Goal: Information Seeking & Learning: Learn about a topic

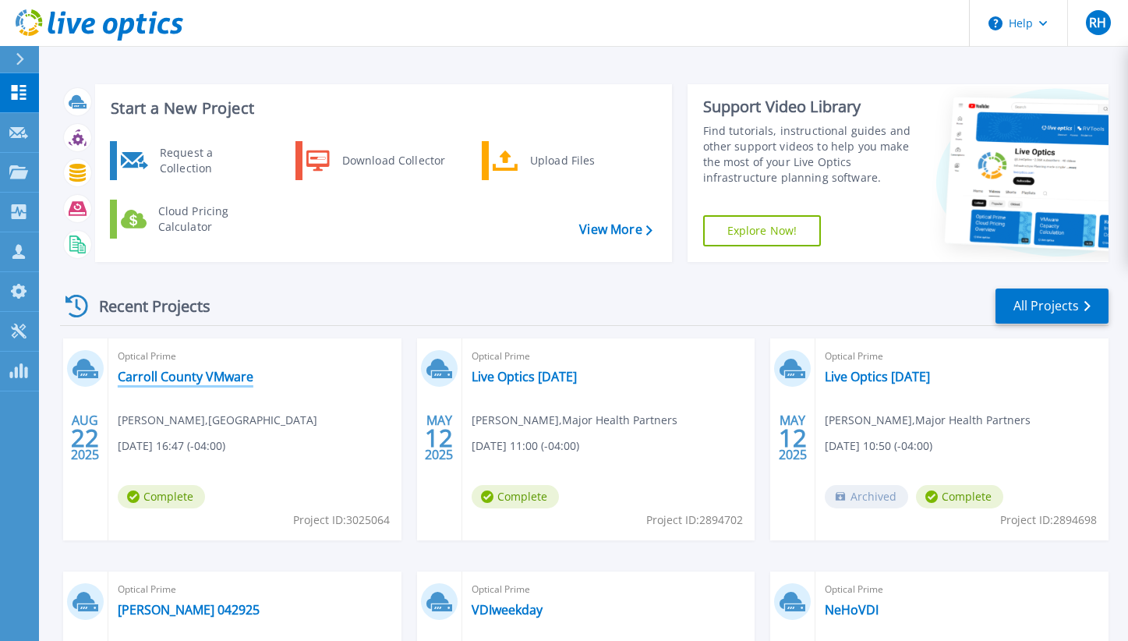
click at [212, 376] on link "Carroll County VMware" at bounding box center [186, 377] width 136 height 16
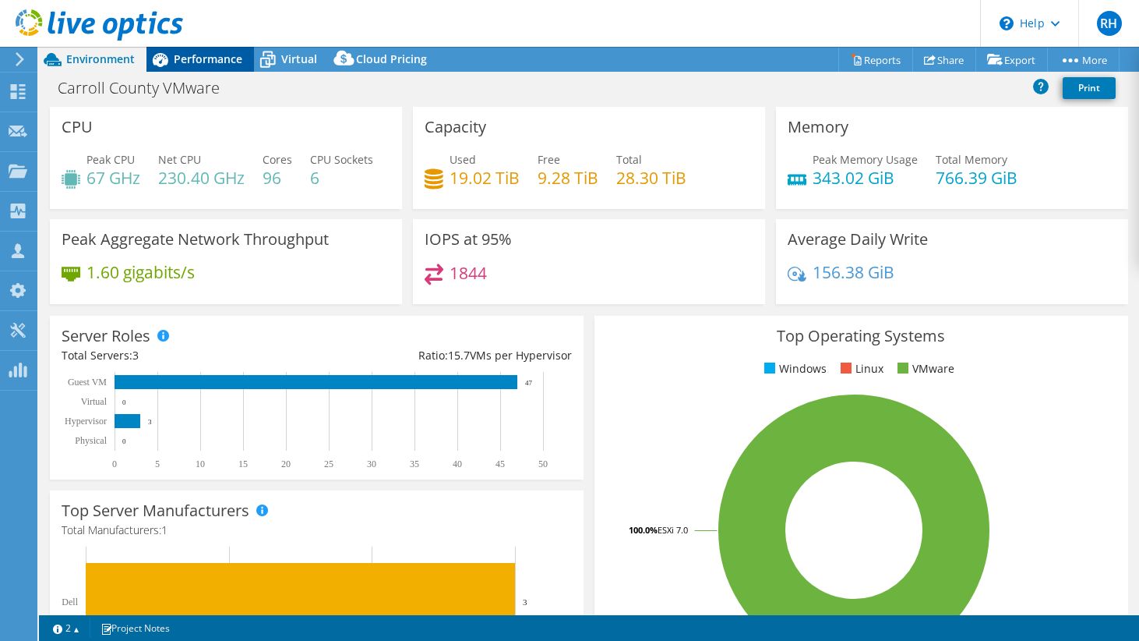
click at [189, 57] on span "Performance" at bounding box center [208, 58] width 69 height 15
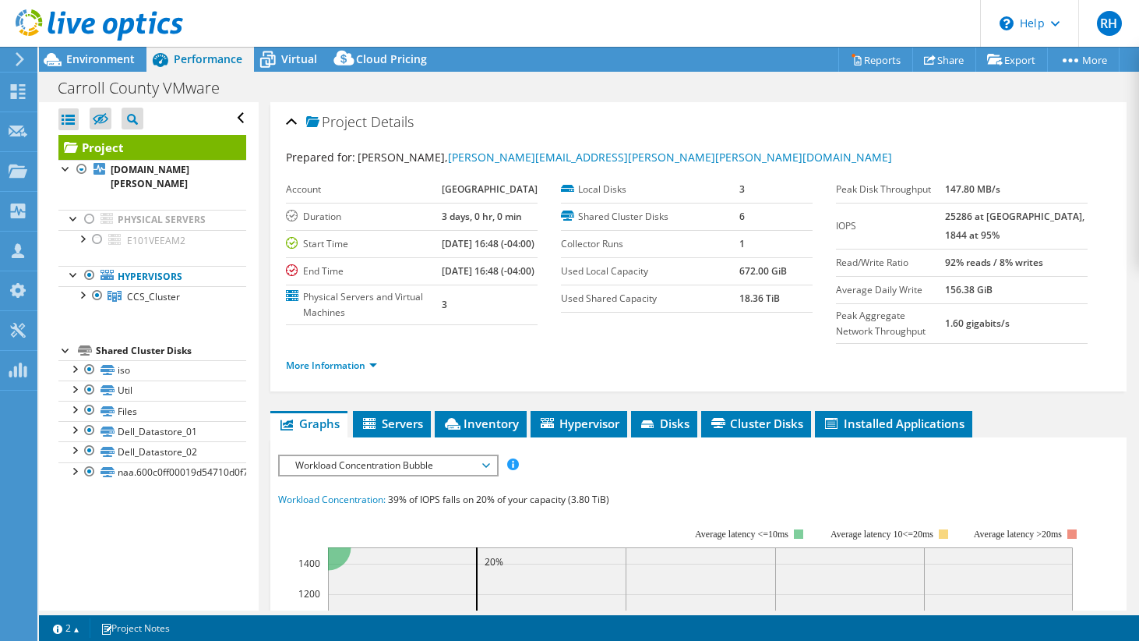
click at [261, 323] on div "Project Details Prepared for: Zach Morris-Dean, zachary.morris-dean@carroll.kys…" at bounding box center [699, 620] width 880 height 1037
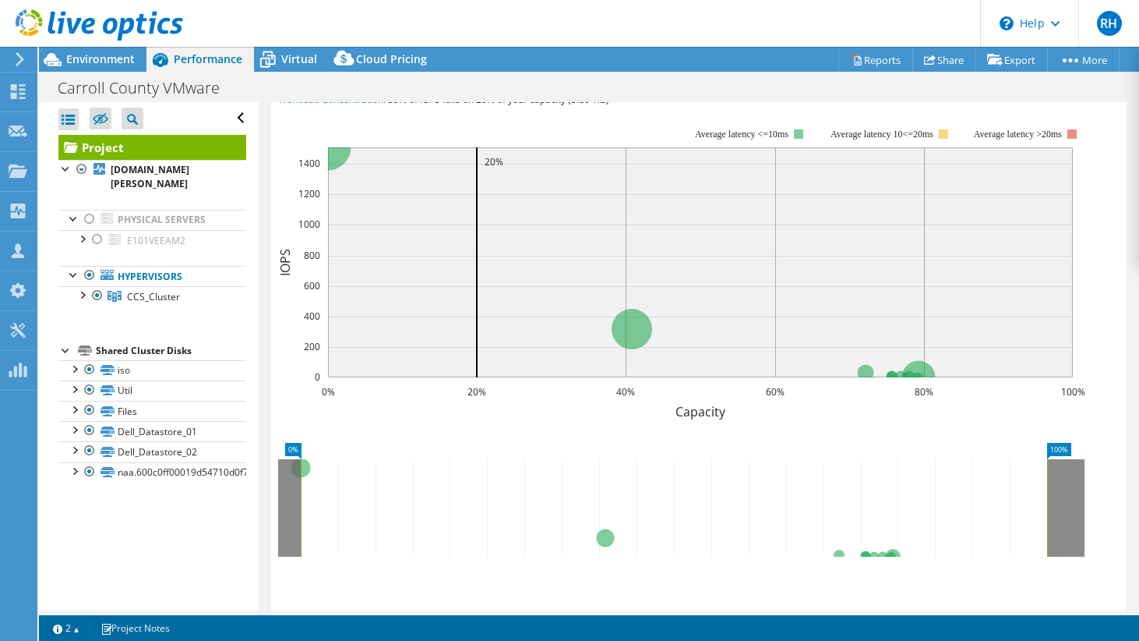
scroll to position [189, 0]
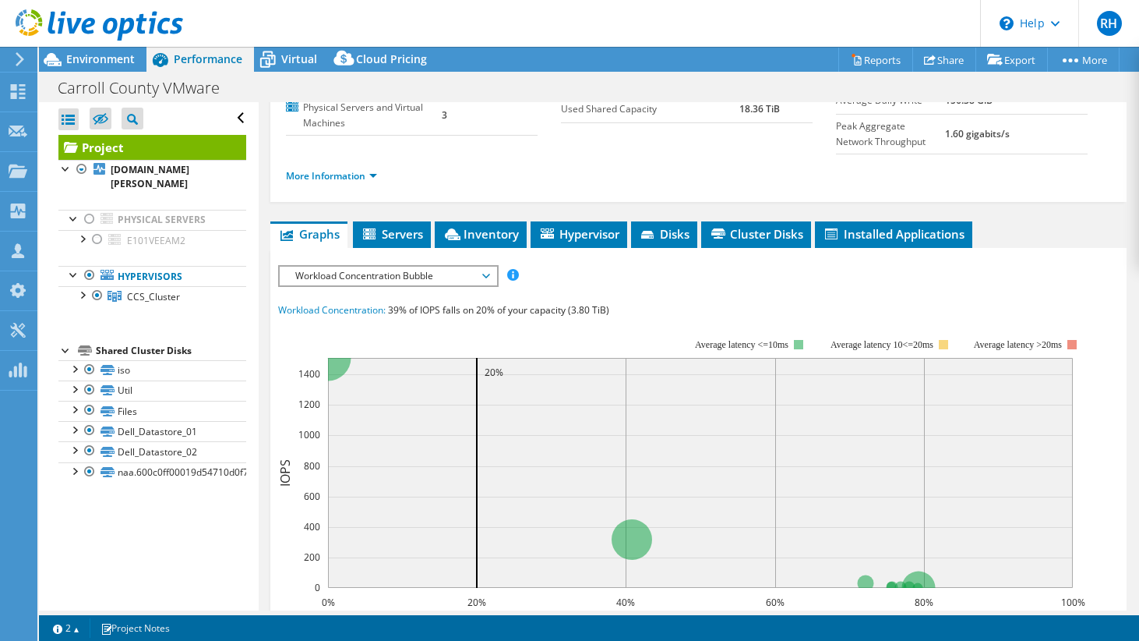
click at [389, 285] on span "Workload Concentration Bubble" at bounding box center [388, 276] width 200 height 19
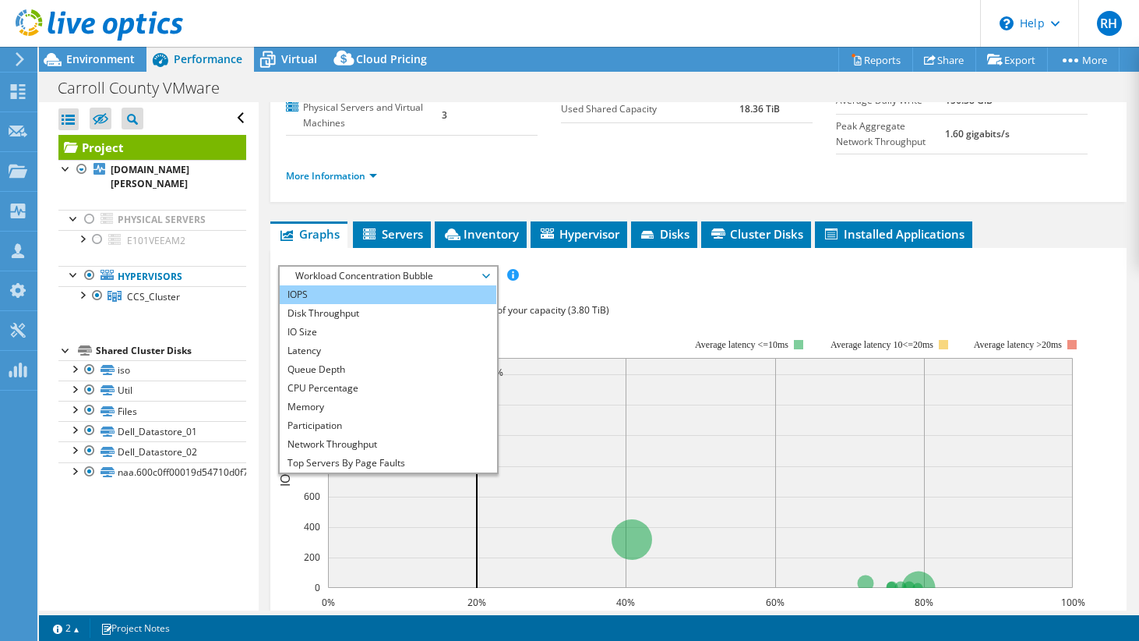
click at [380, 304] on li "IOPS" at bounding box center [388, 294] width 216 height 19
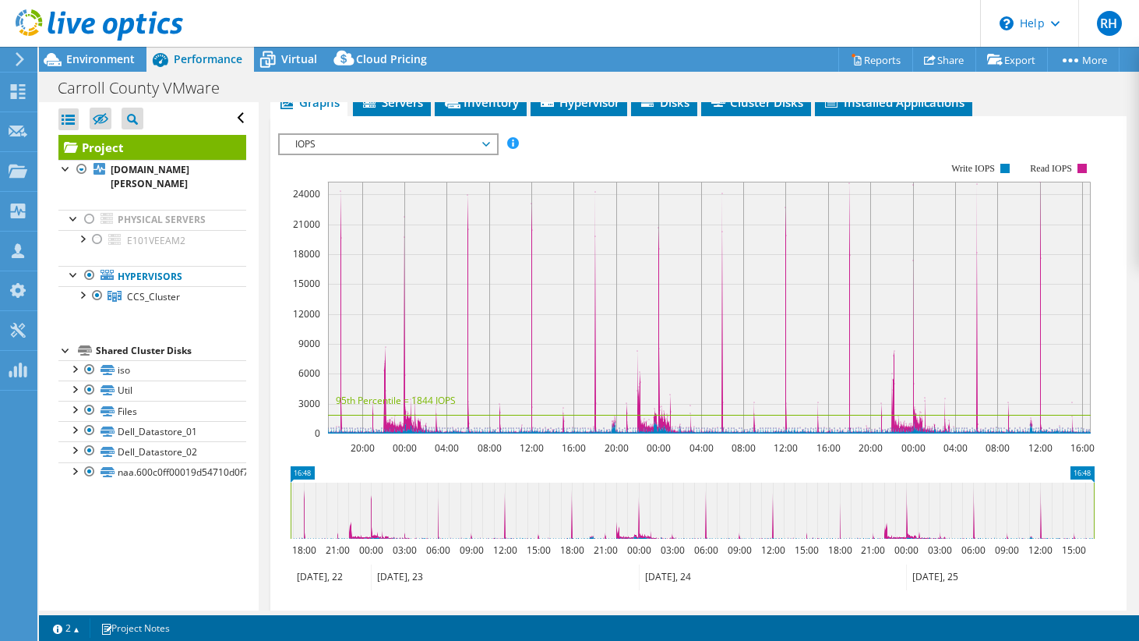
scroll to position [324, 0]
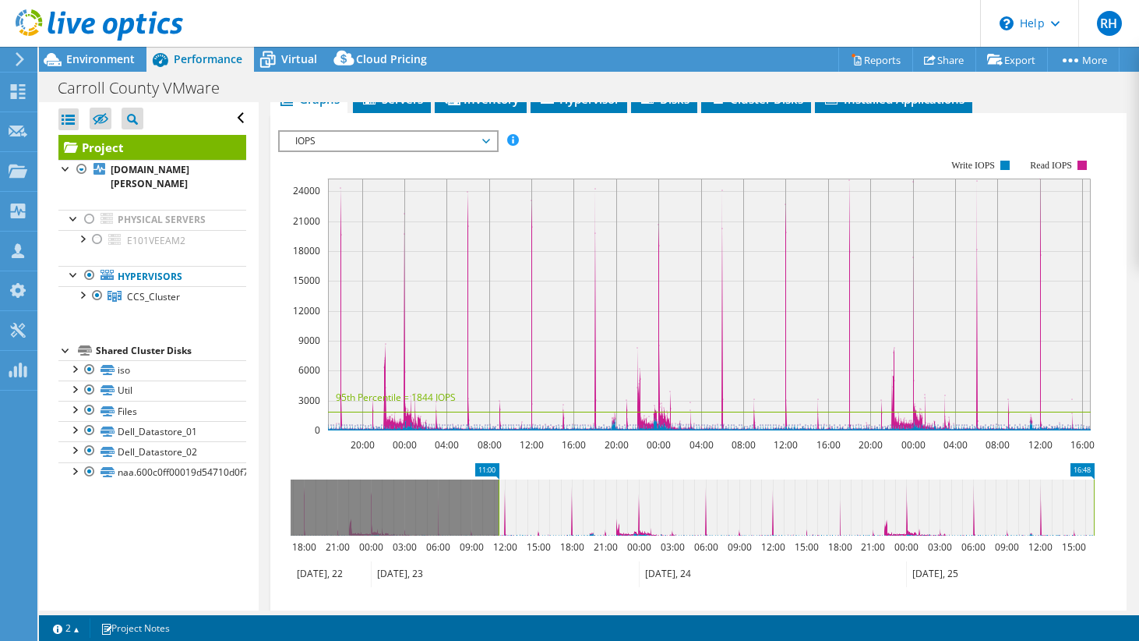
drag, startPoint x: 291, startPoint y: 525, endPoint x: 500, endPoint y: 513, distance: 208.5
click at [500, 513] on rect at bounding box center [499, 507] width 6 height 56
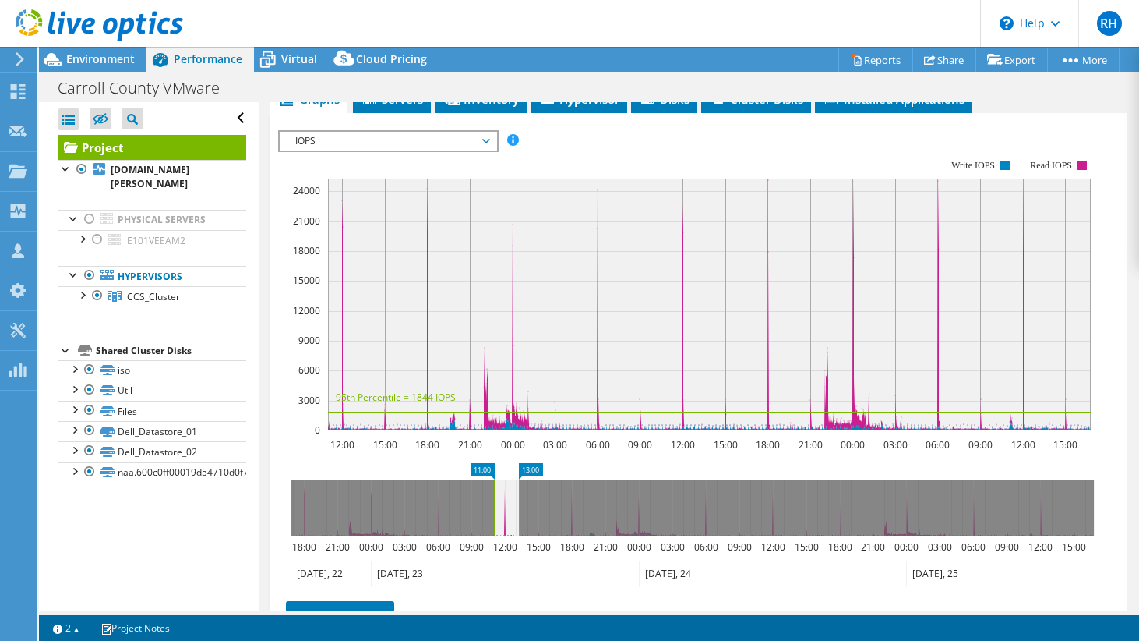
drag, startPoint x: 1096, startPoint y: 521, endPoint x: 521, endPoint y: 546, distance: 575.7
click at [521, 535] on rect at bounding box center [519, 507] width 6 height 56
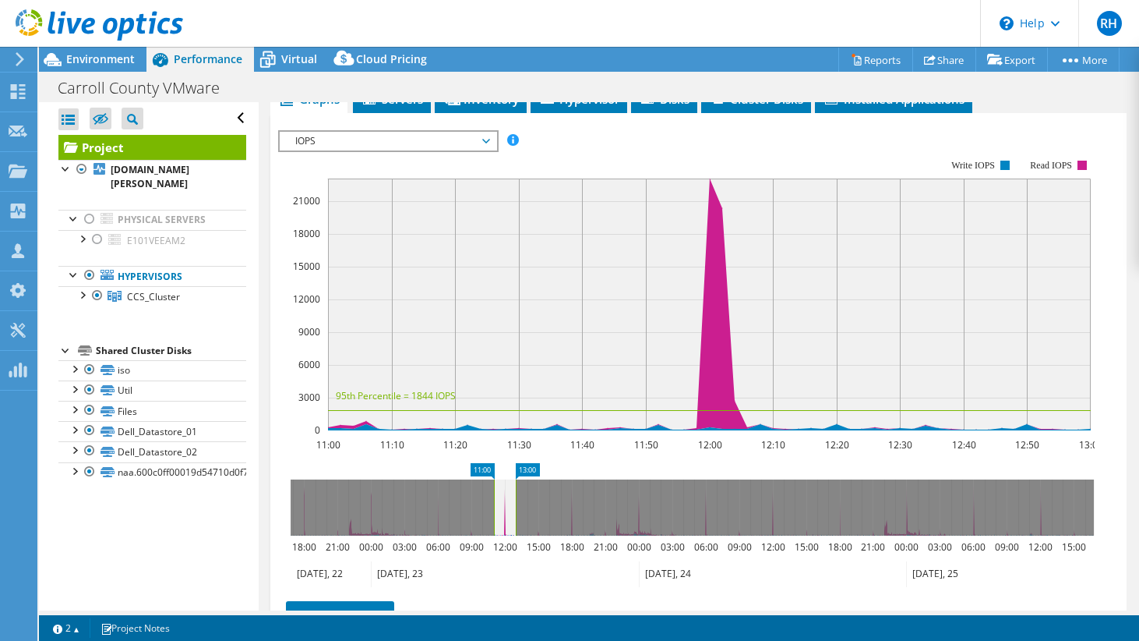
click at [446, 150] on span "IOPS" at bounding box center [388, 141] width 200 height 19
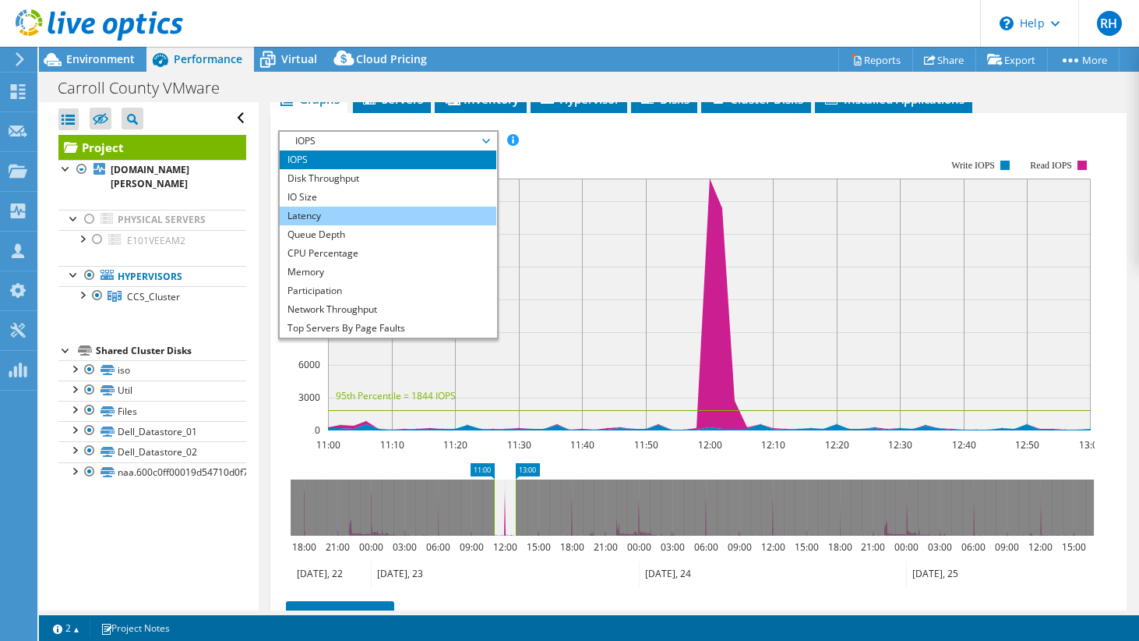
click at [424, 225] on li "Latency" at bounding box center [388, 216] width 216 height 19
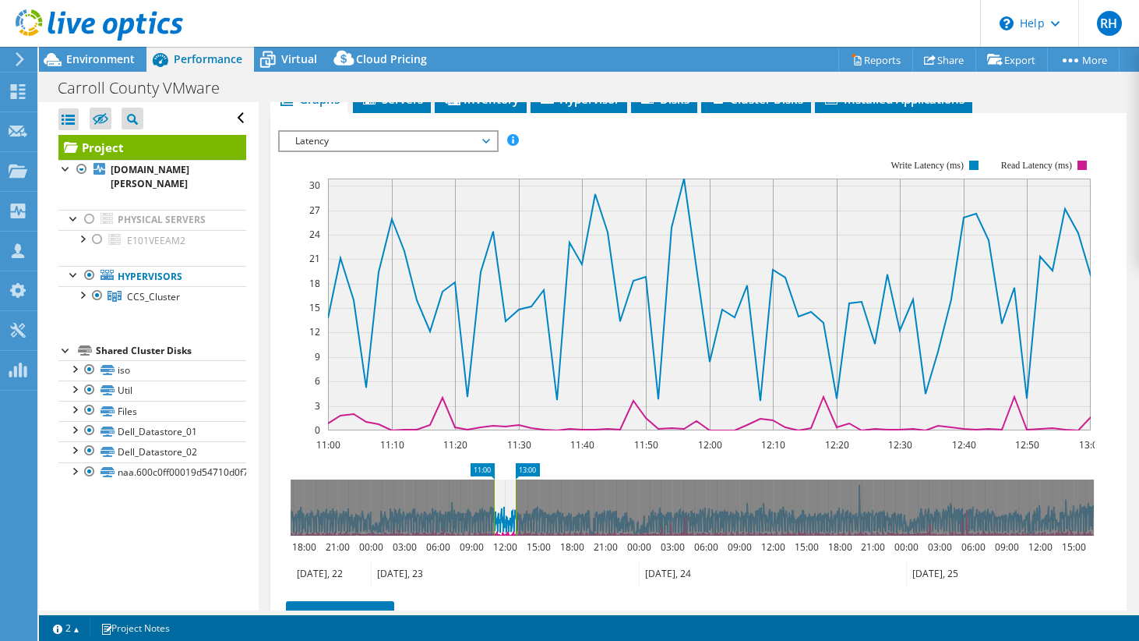
click at [480, 150] on span "Latency" at bounding box center [388, 141] width 200 height 19
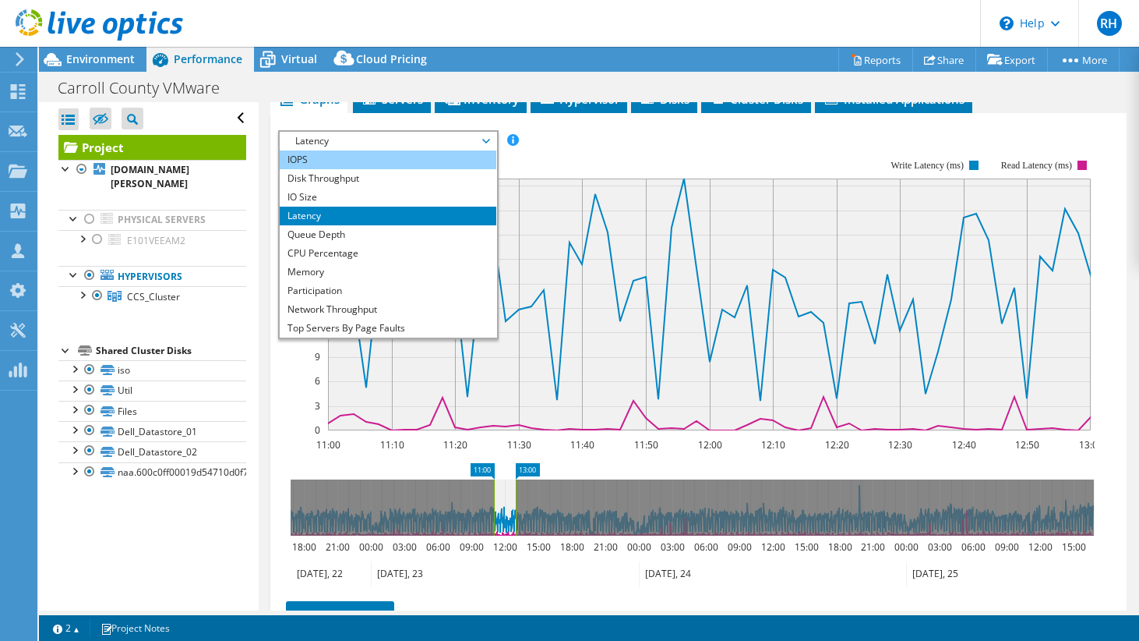
click at [411, 169] on li "IOPS" at bounding box center [388, 159] width 216 height 19
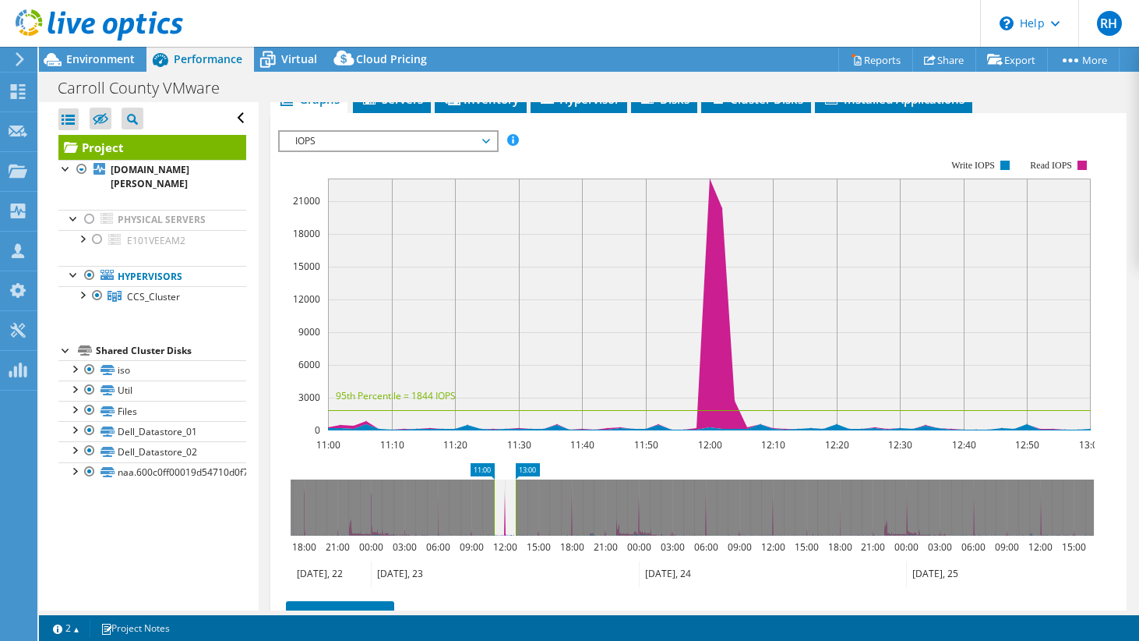
click at [383, 150] on span "IOPS" at bounding box center [388, 141] width 200 height 19
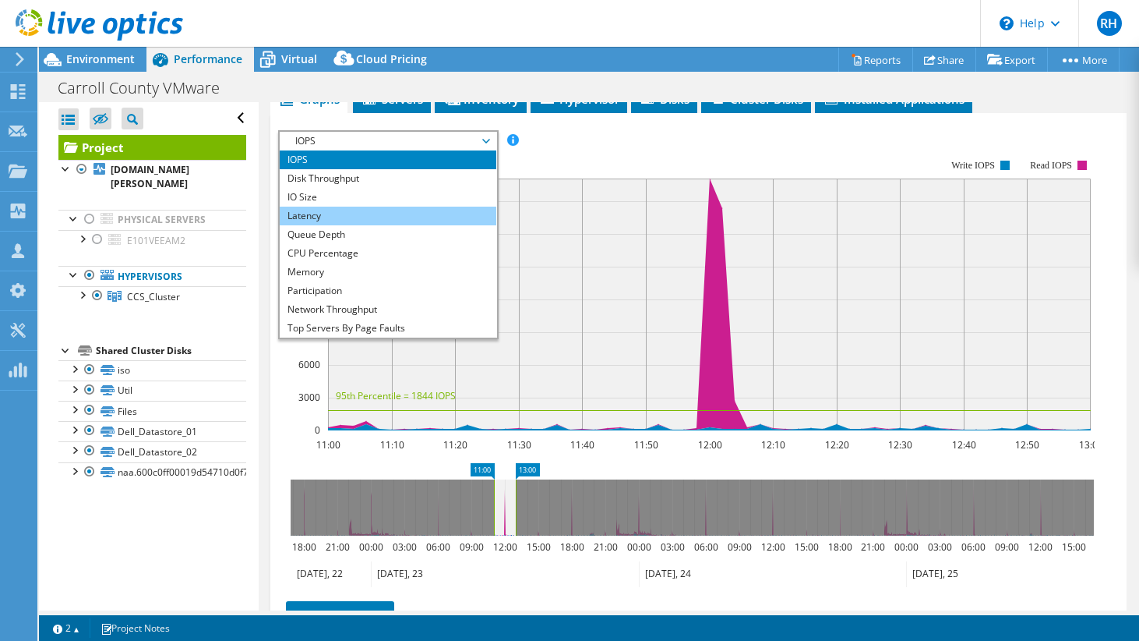
click at [371, 225] on li "Latency" at bounding box center [388, 216] width 216 height 19
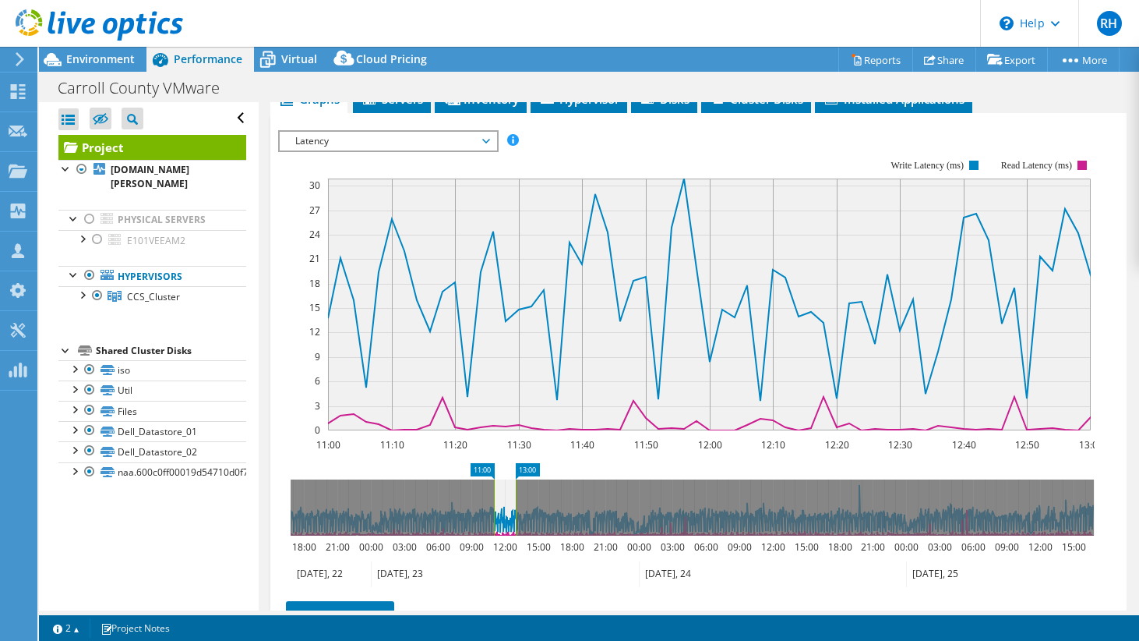
click at [443, 150] on span "Latency" at bounding box center [388, 141] width 200 height 19
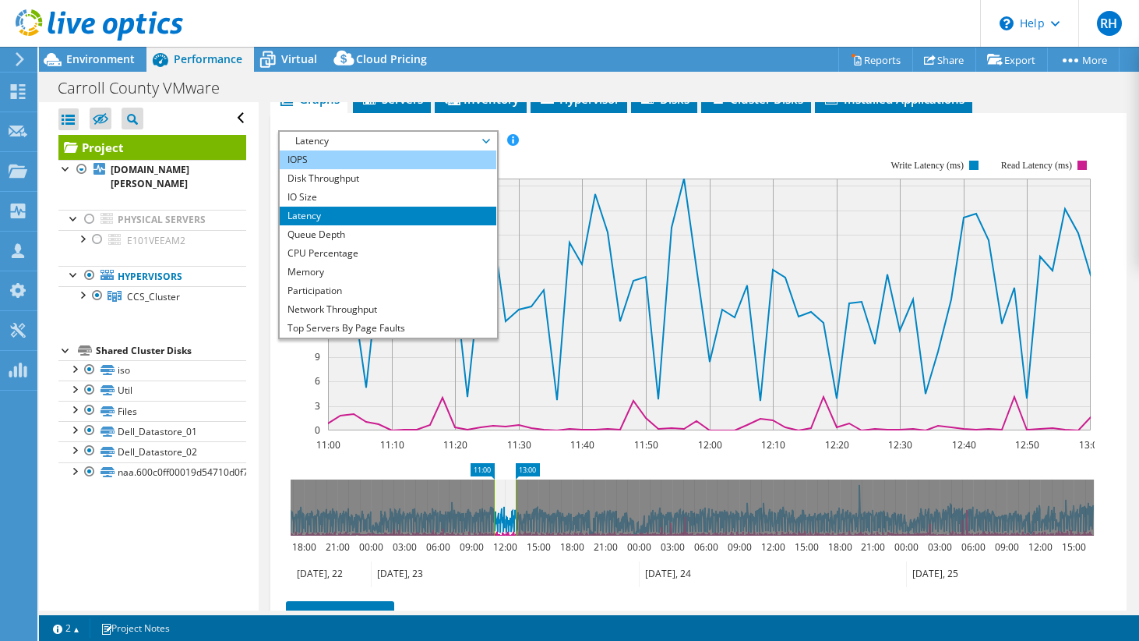
click at [436, 169] on li "IOPS" at bounding box center [388, 159] width 216 height 19
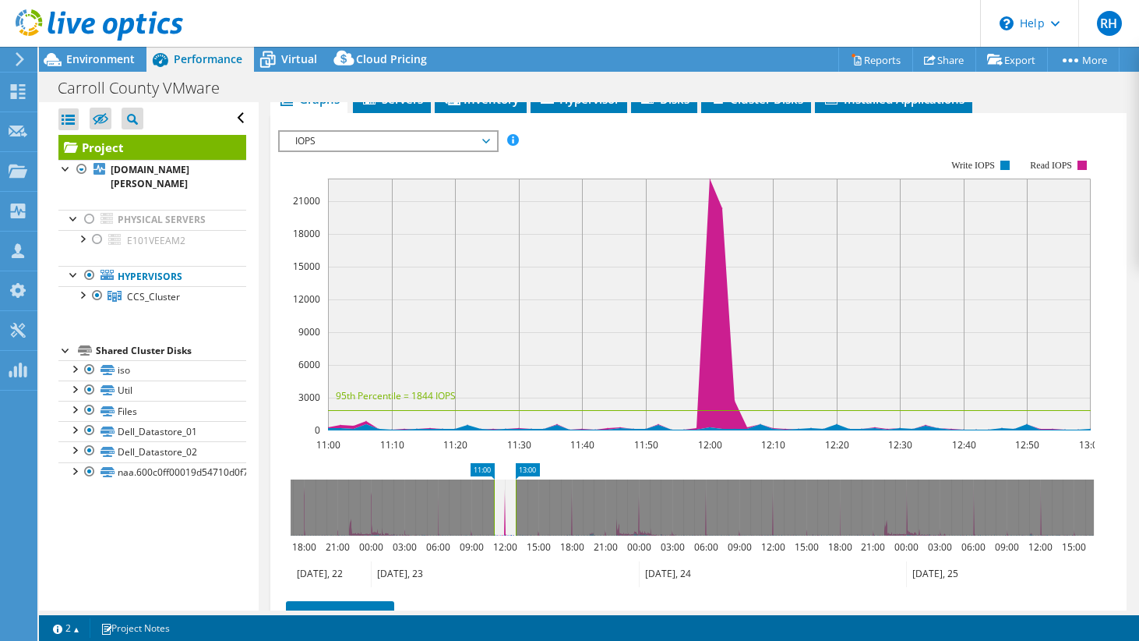
click at [409, 150] on span "IOPS" at bounding box center [388, 141] width 200 height 19
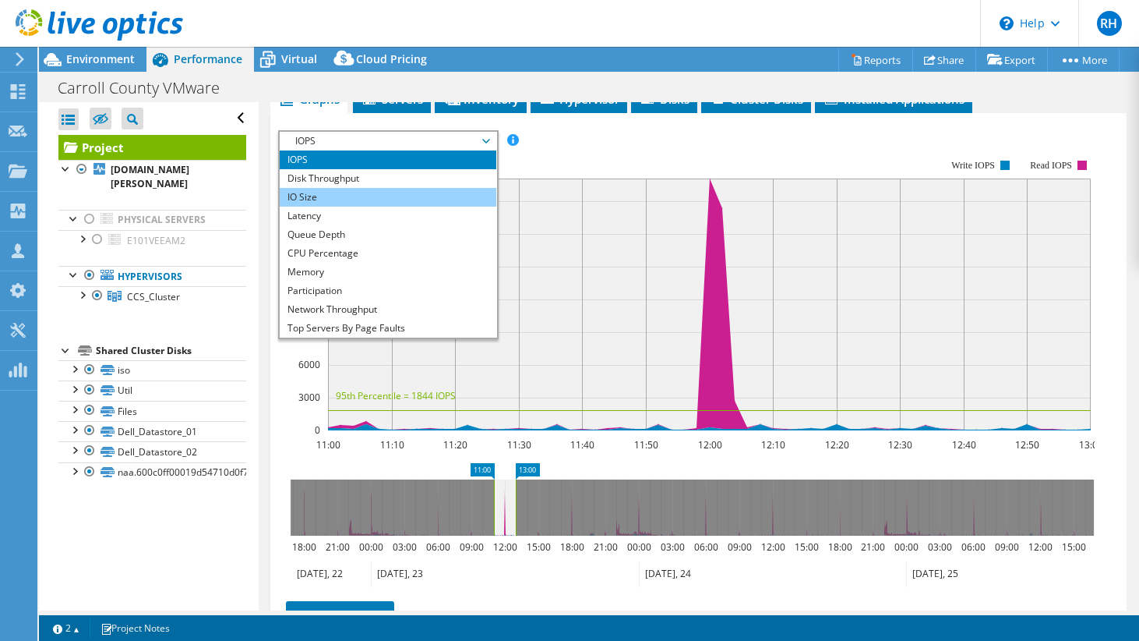
click at [402, 207] on li "IO Size" at bounding box center [388, 197] width 216 height 19
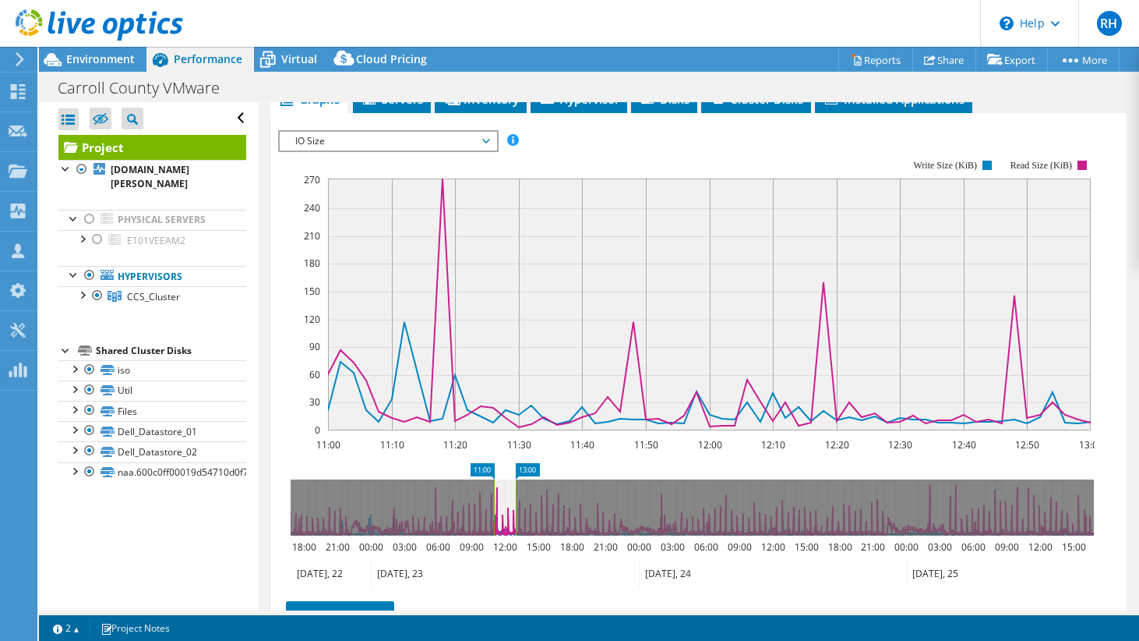
click at [404, 150] on span "IO Size" at bounding box center [388, 141] width 200 height 19
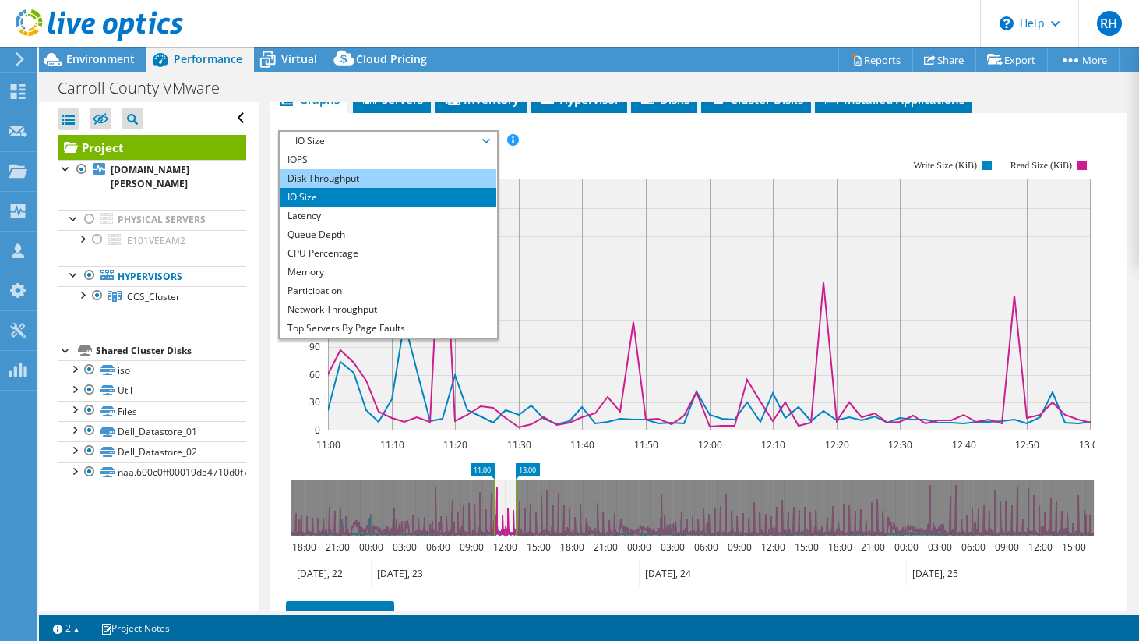
click at [399, 188] on li "Disk Throughput" at bounding box center [388, 178] width 216 height 19
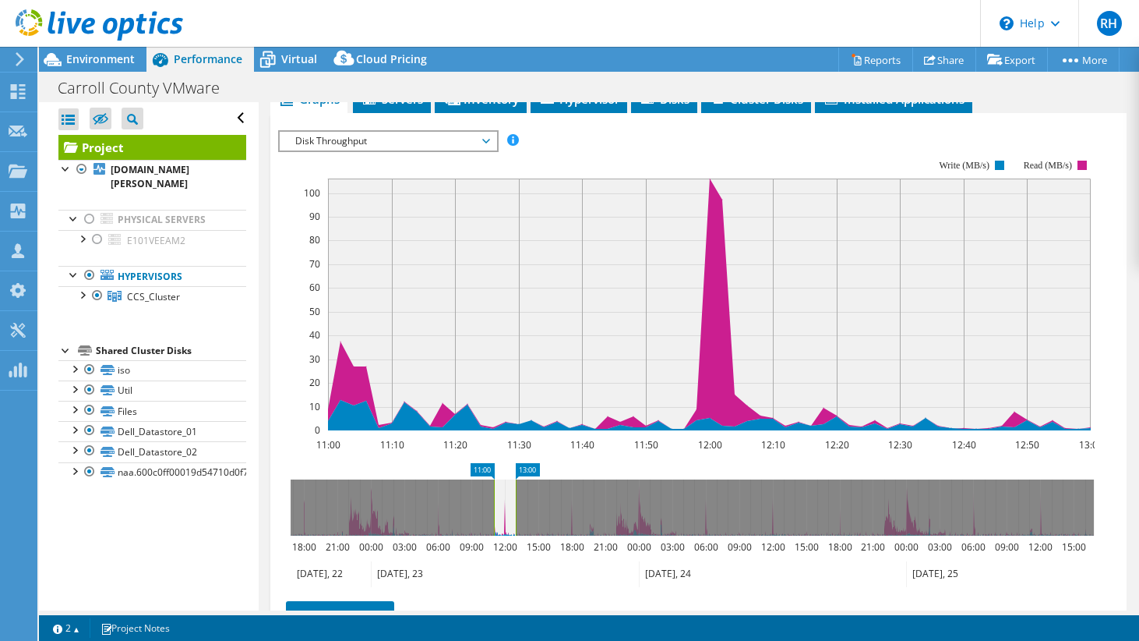
click at [415, 150] on span "Disk Throughput" at bounding box center [388, 141] width 200 height 19
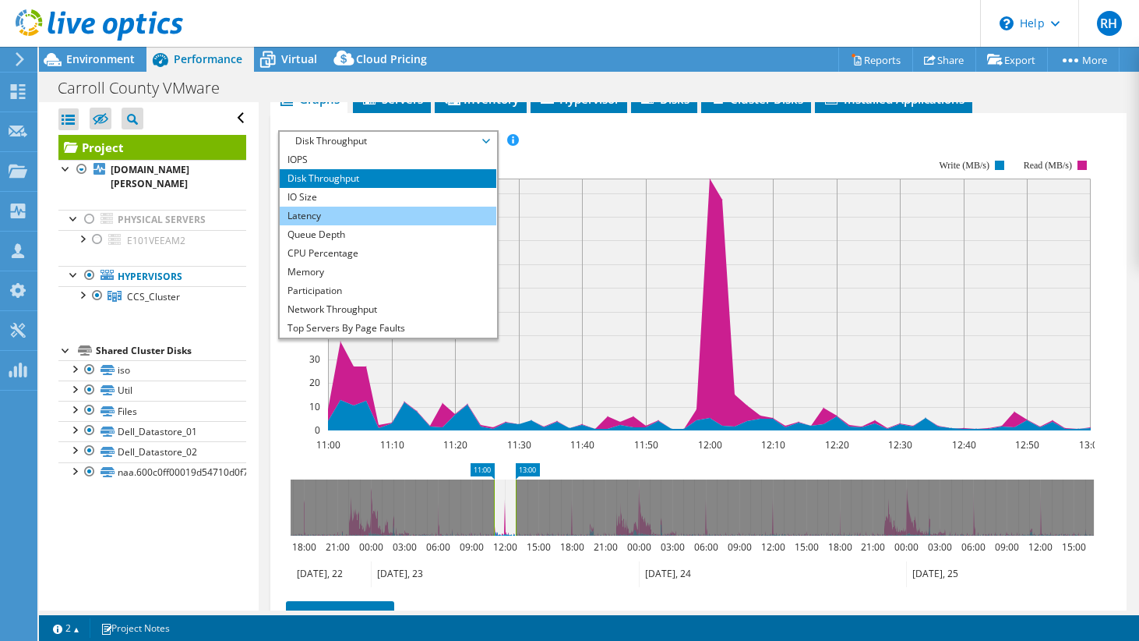
click at [394, 225] on li "Latency" at bounding box center [388, 216] width 216 height 19
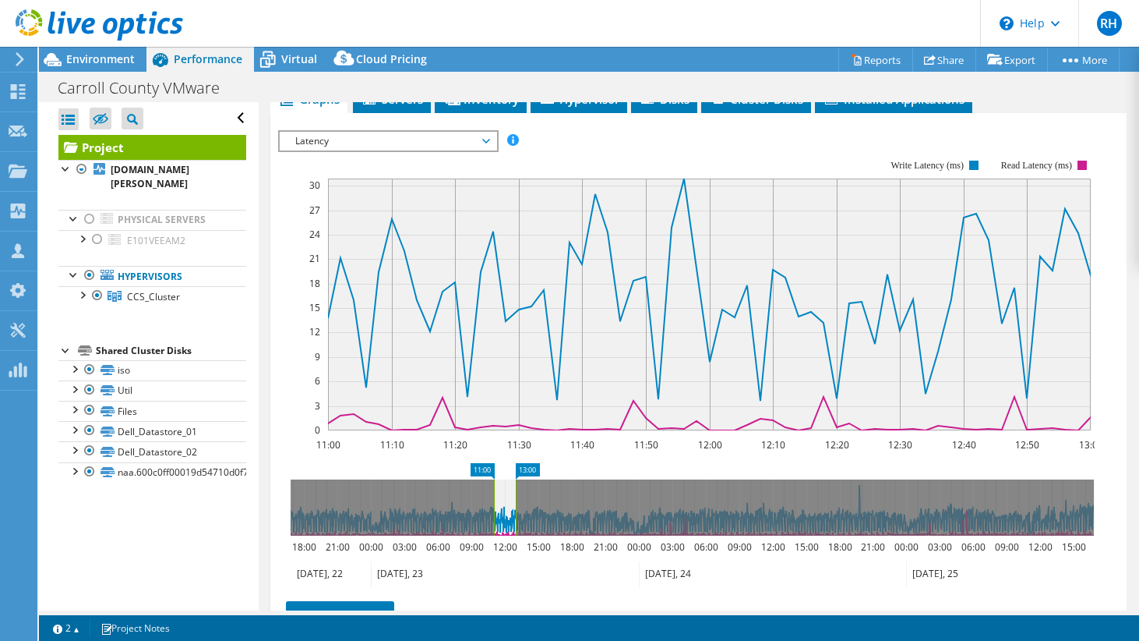
click at [457, 150] on span "Latency" at bounding box center [388, 141] width 200 height 19
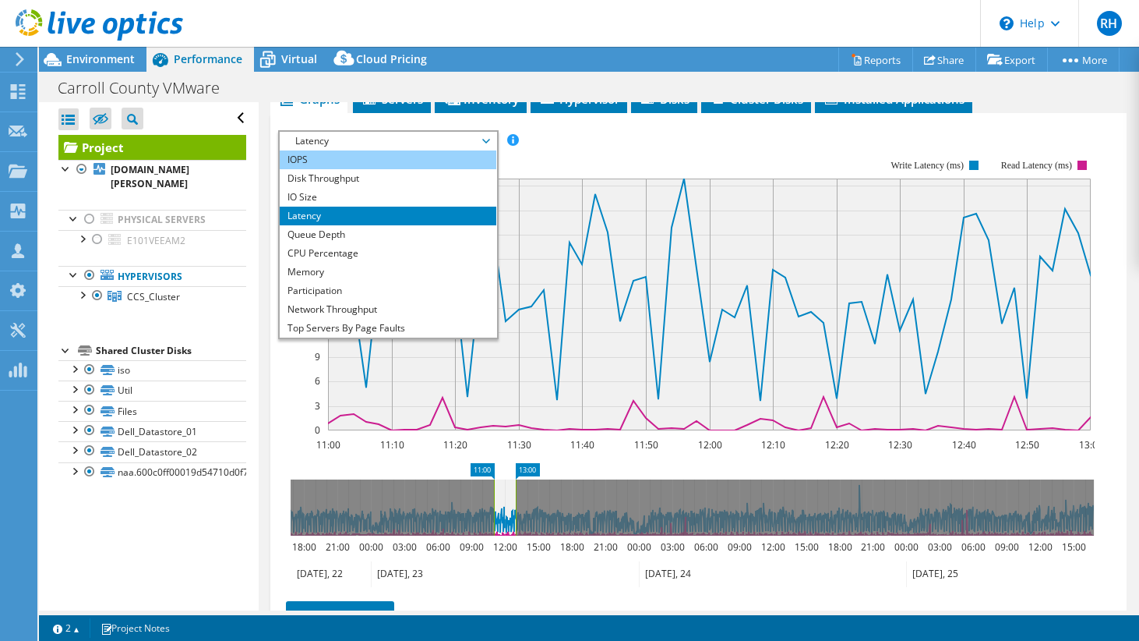
click at [441, 169] on li "IOPS" at bounding box center [388, 159] width 216 height 19
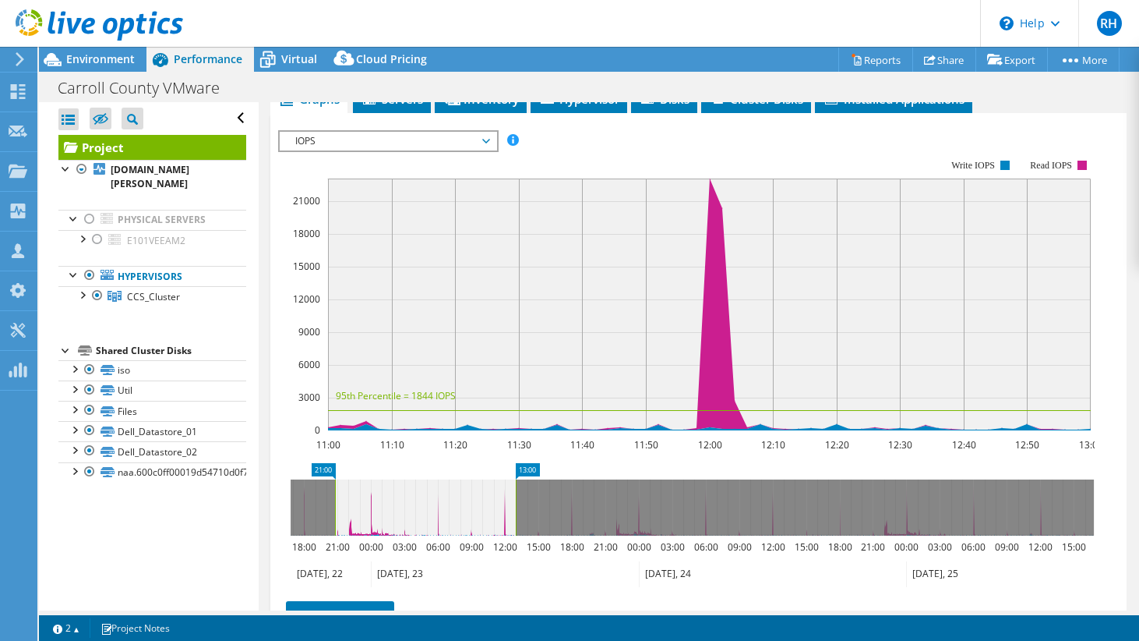
drag, startPoint x: 495, startPoint y: 547, endPoint x: 335, endPoint y: 559, distance: 160.2
click at [335, 559] on icon "13:00 21:00 18:00 21:00 00:00 03:00 06:00 09:00 12:00 15:00 18:00 21:00 00:00 0…" at bounding box center [692, 525] width 828 height 125
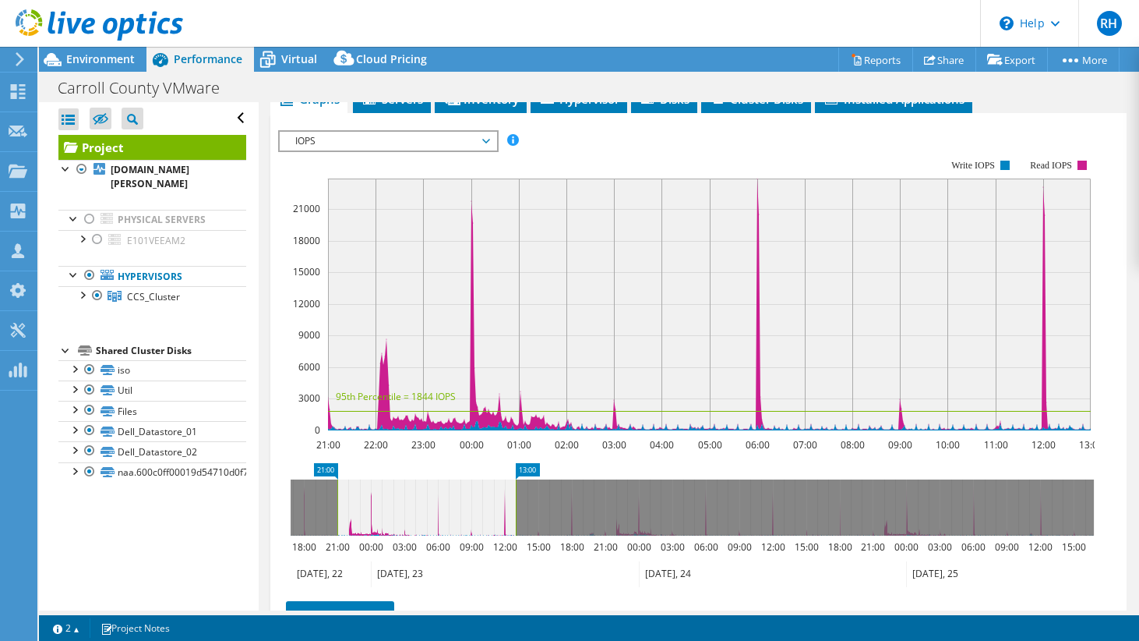
click at [1091, 535] on icon at bounding box center [692, 507] width 803 height 56
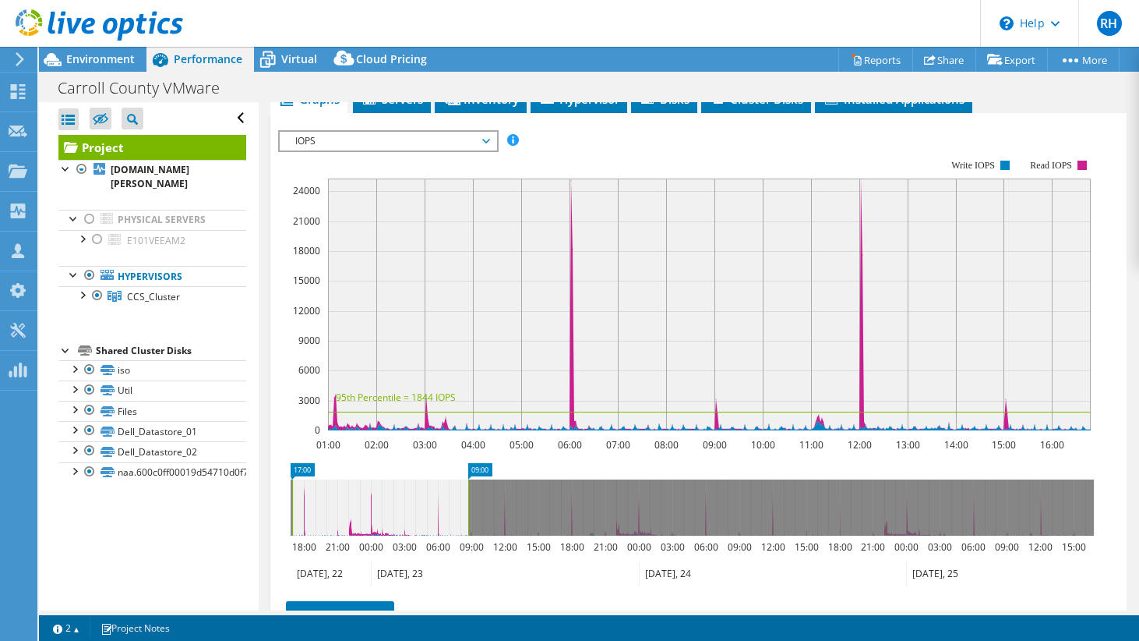
drag, startPoint x: 994, startPoint y: 531, endPoint x: 369, endPoint y: 565, distance: 626.0
click at [369, 565] on icon "17:00 09:00 18:00 21:00 00:00 03:00 06:00 09:00 12:00 15:00 18:00 21:00 00:00 0…" at bounding box center [692, 525] width 828 height 125
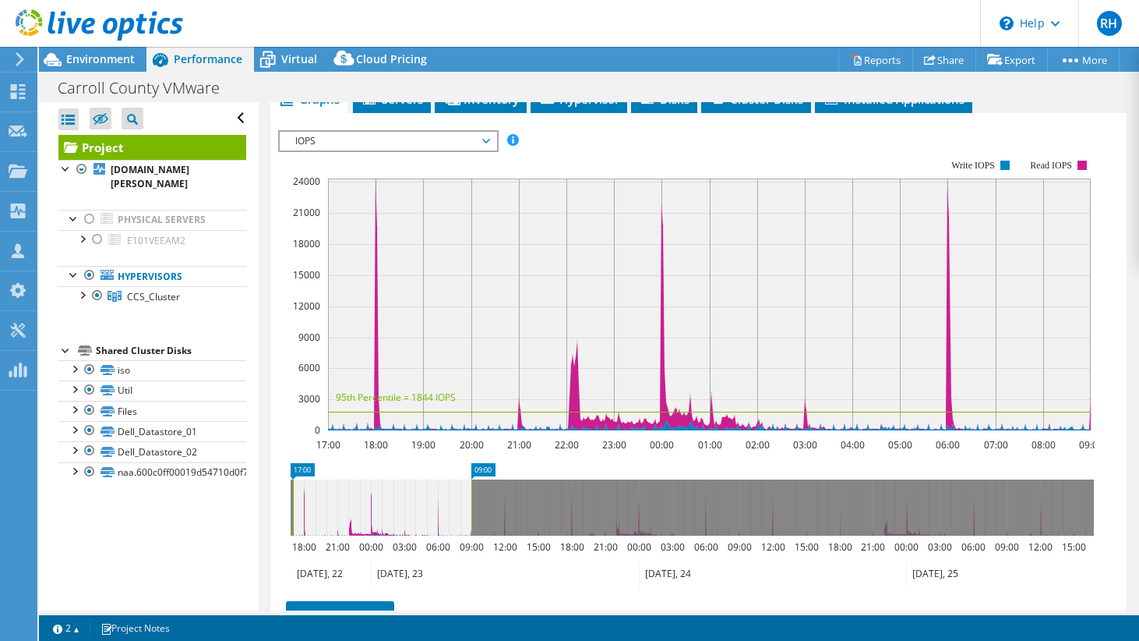
click at [464, 150] on span "IOPS" at bounding box center [388, 141] width 200 height 19
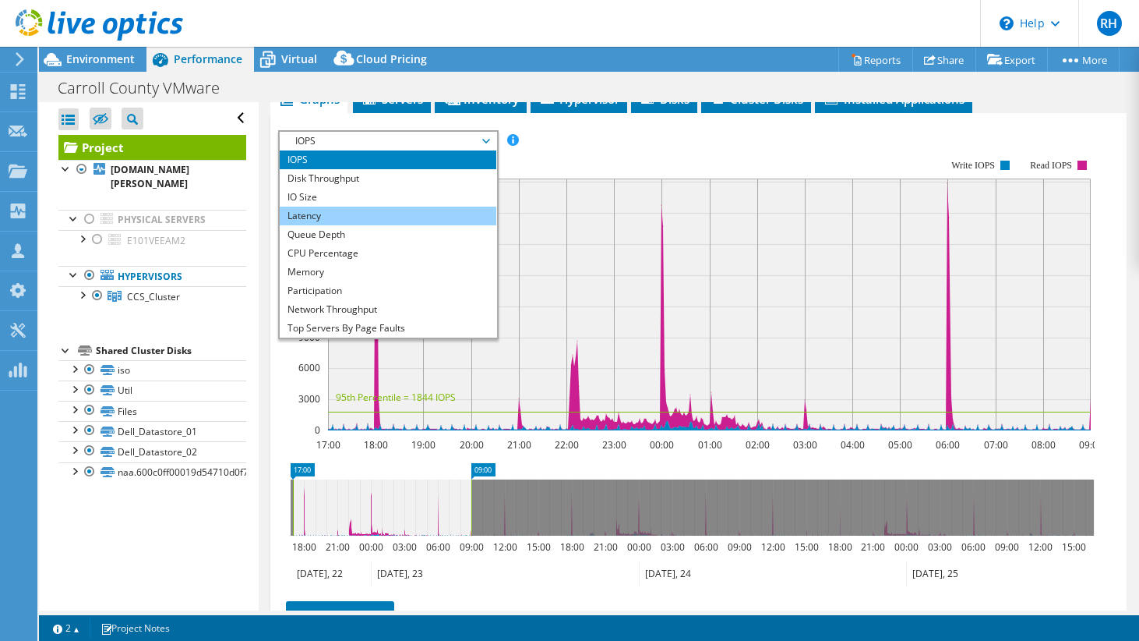
click at [436, 225] on li "Latency" at bounding box center [388, 216] width 216 height 19
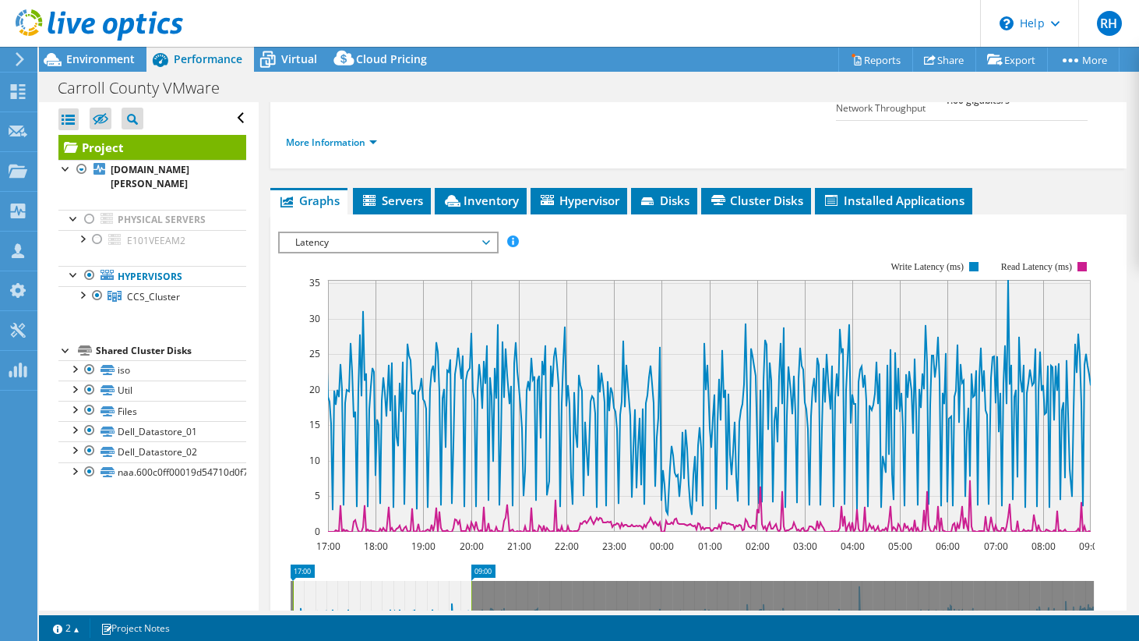
scroll to position [212, 0]
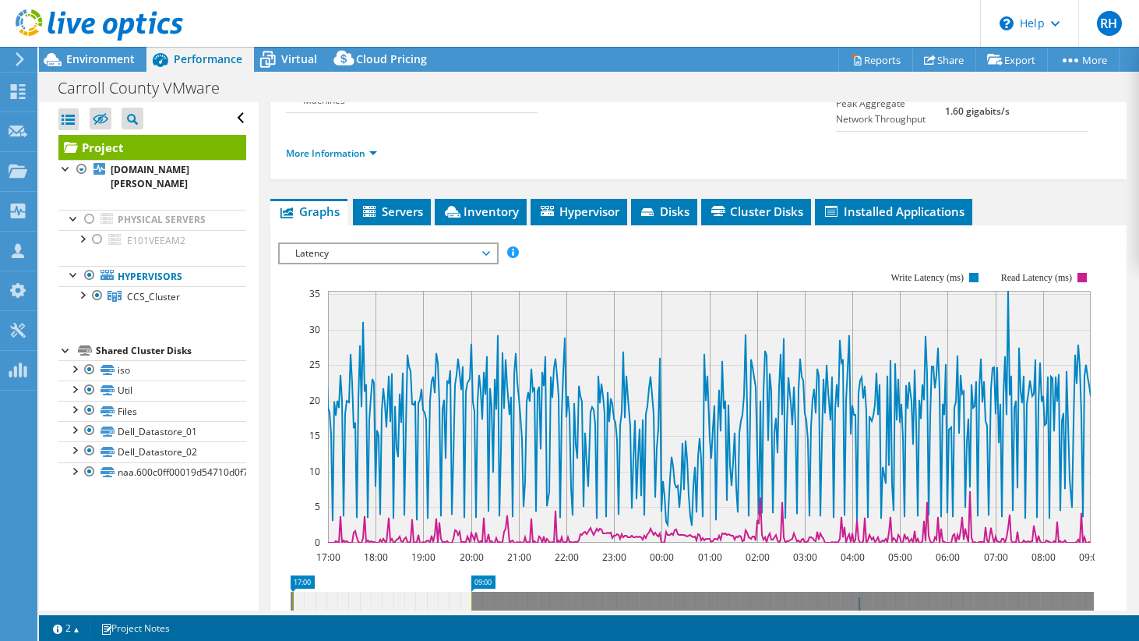
click at [408, 263] on span "Latency" at bounding box center [388, 253] width 200 height 19
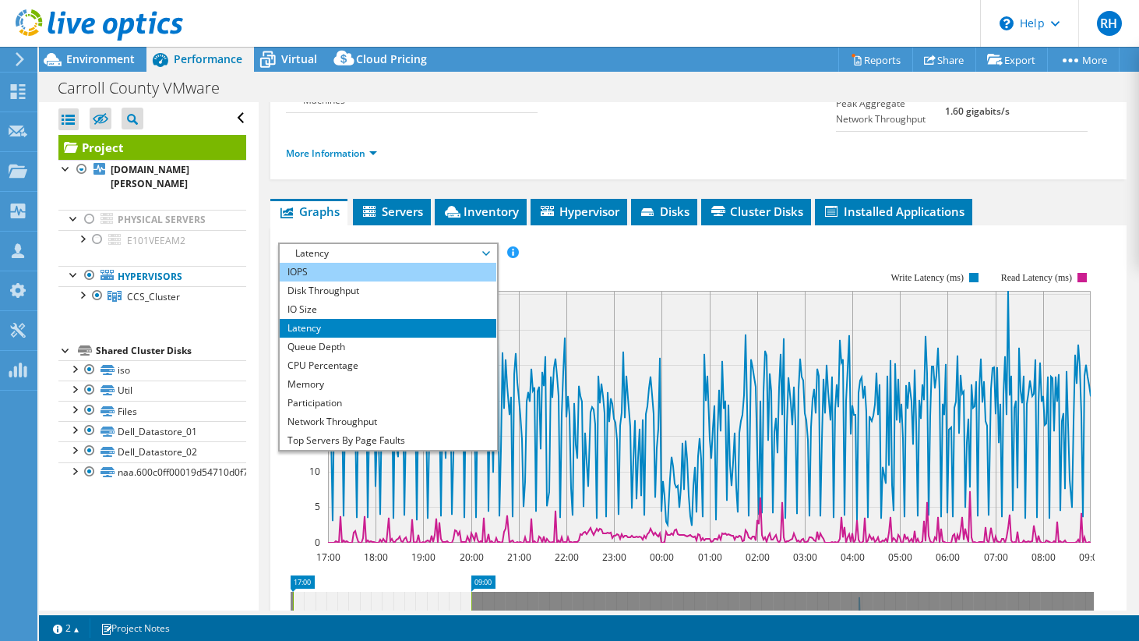
click at [388, 281] on li "IOPS" at bounding box center [388, 272] width 216 height 19
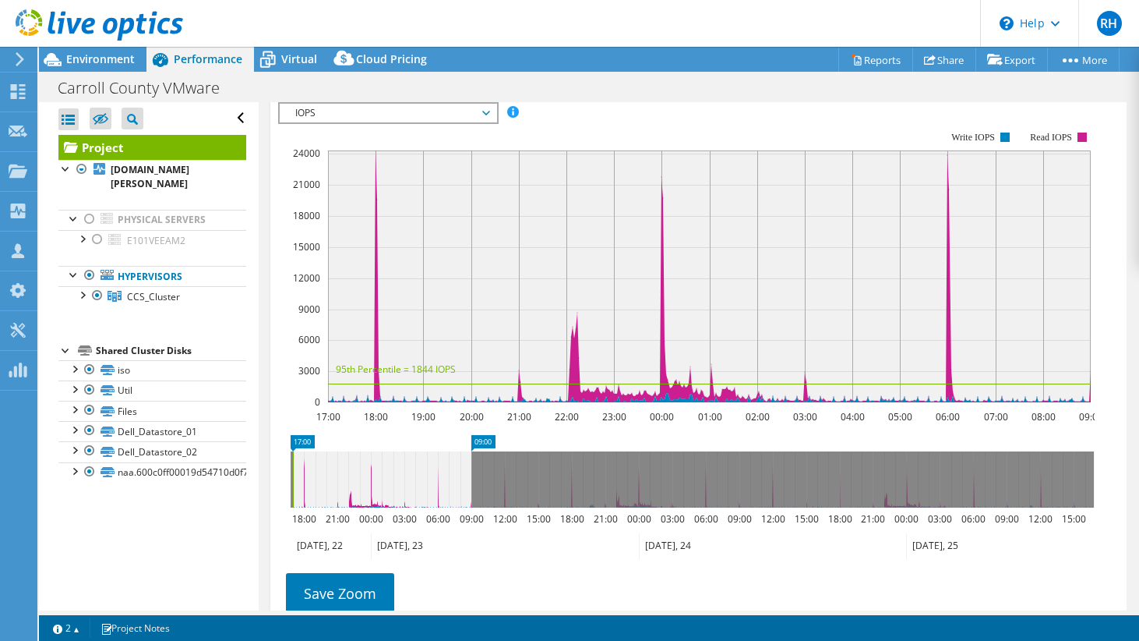
scroll to position [375, 0]
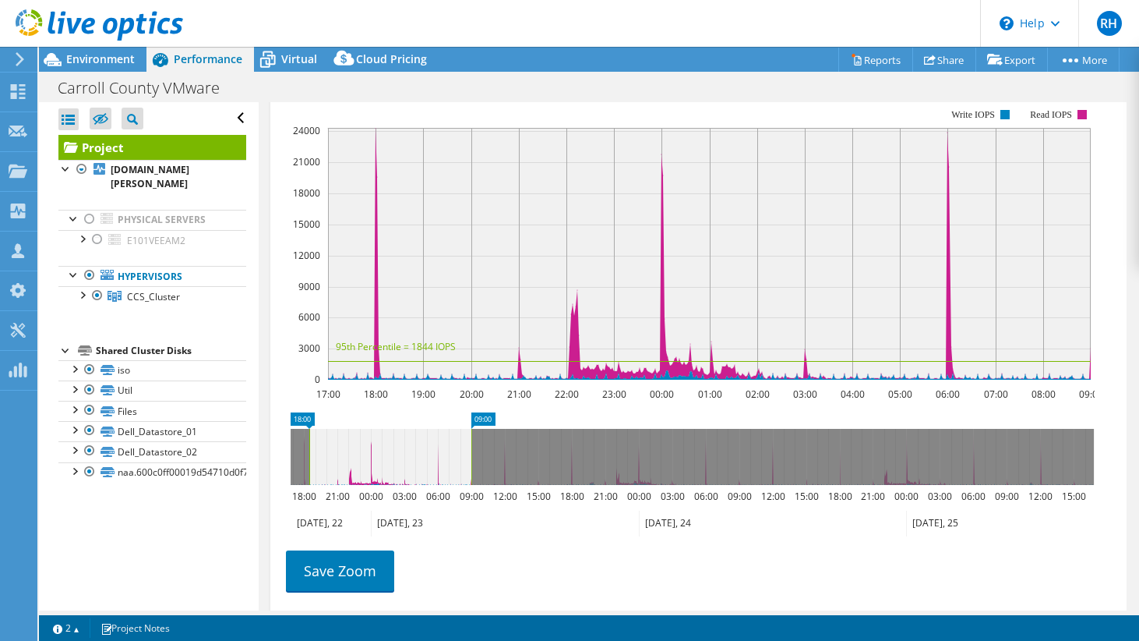
drag, startPoint x: 290, startPoint y: 471, endPoint x: 306, endPoint y: 475, distance: 17.0
click at [306, 475] on g at bounding box center [692, 457] width 803 height 56
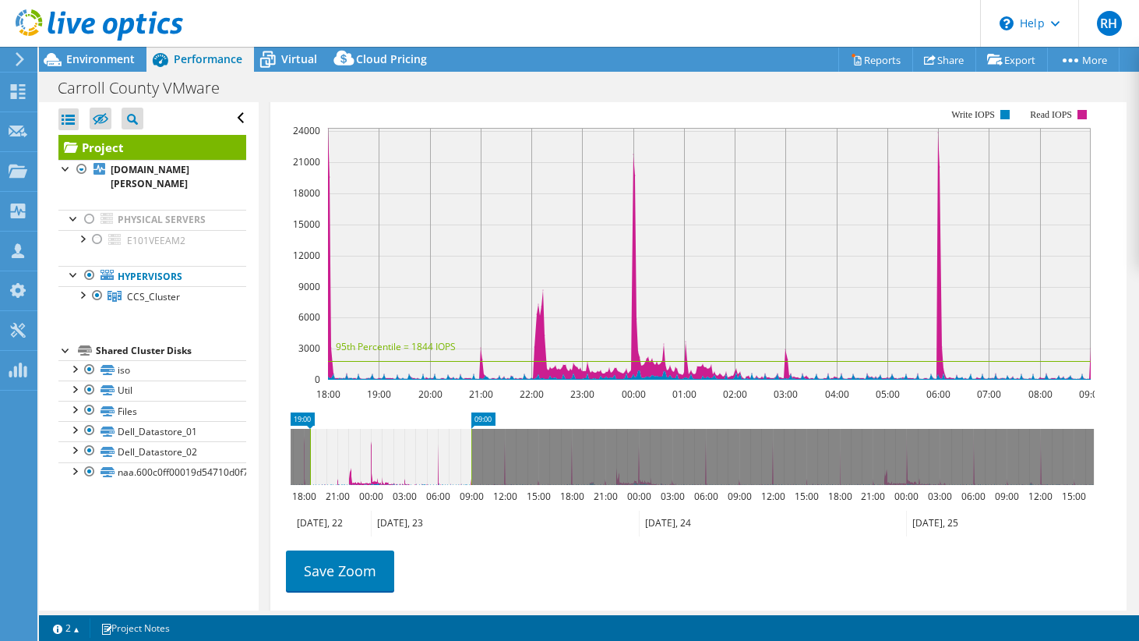
click at [312, 477] on rect at bounding box center [310, 457] width 6 height 56
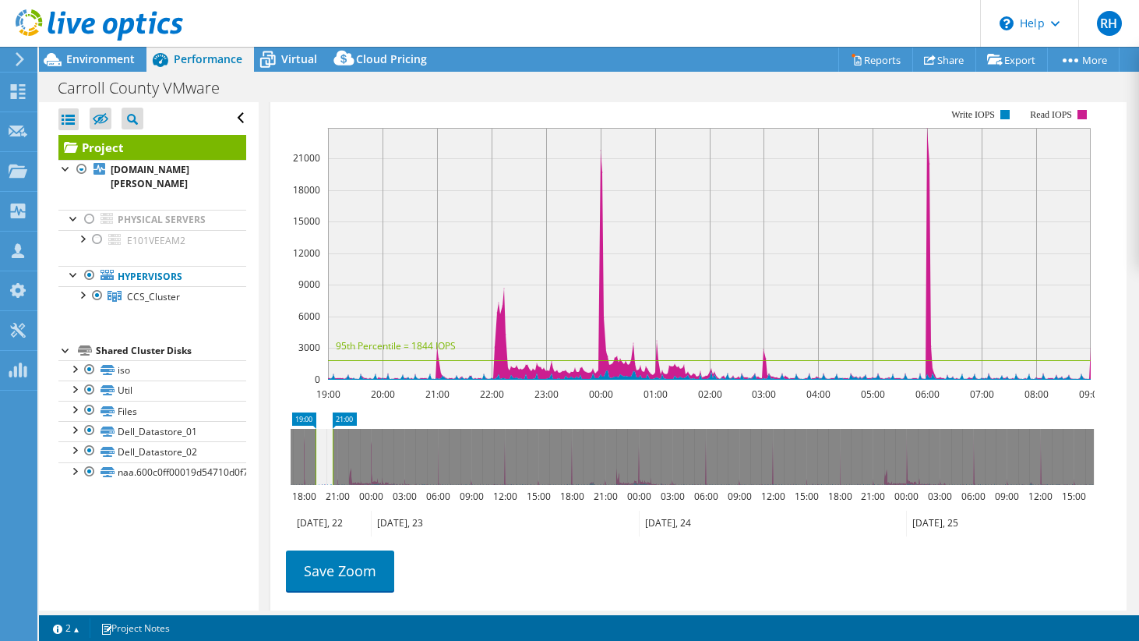
drag, startPoint x: 471, startPoint y: 478, endPoint x: 333, endPoint y: 476, distance: 138.7
click at [333, 476] on rect at bounding box center [333, 457] width 6 height 56
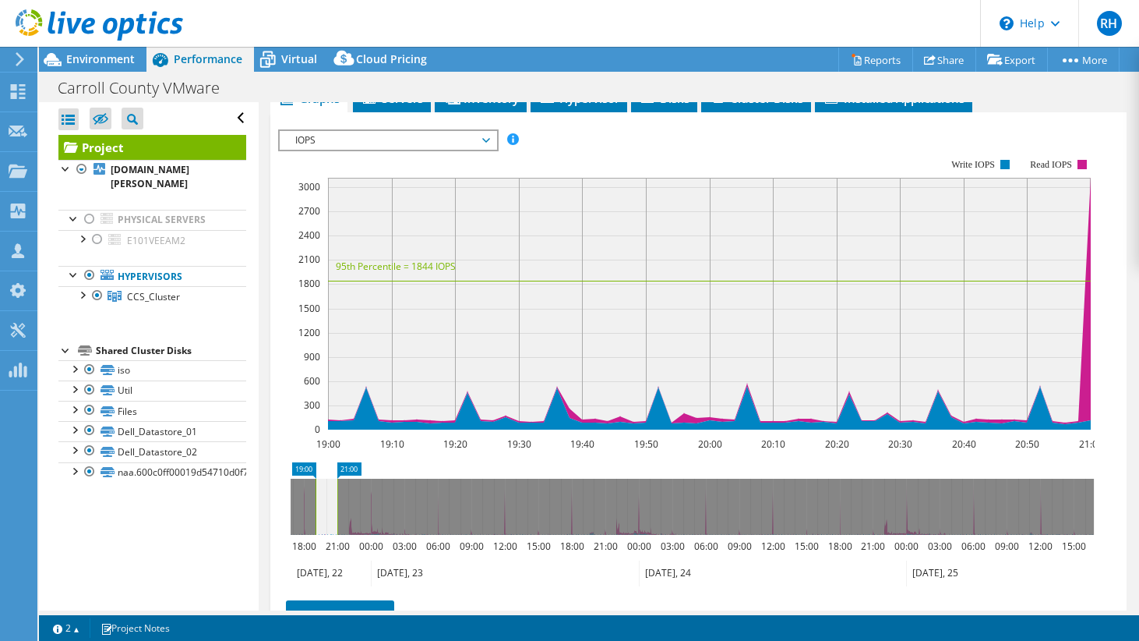
scroll to position [351, 0]
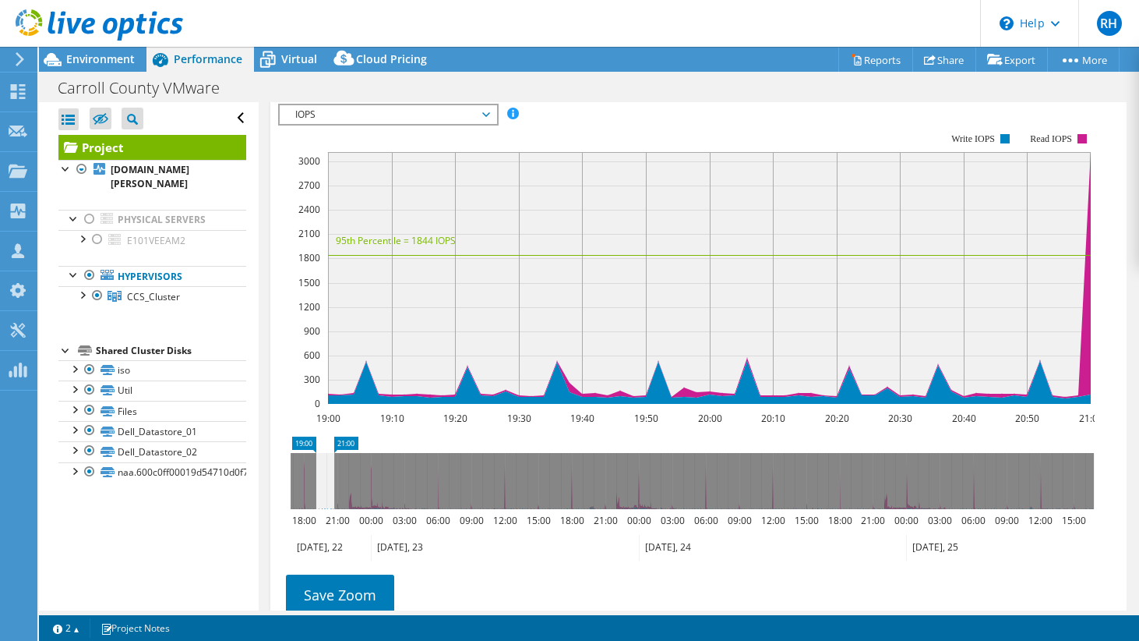
click at [332, 494] on rect at bounding box center [334, 481] width 6 height 56
click at [333, 494] on rect at bounding box center [333, 481] width 6 height 56
drag, startPoint x: 336, startPoint y: 496, endPoint x: 323, endPoint y: 495, distance: 12.5
click at [323, 495] on rect at bounding box center [326, 481] width 6 height 56
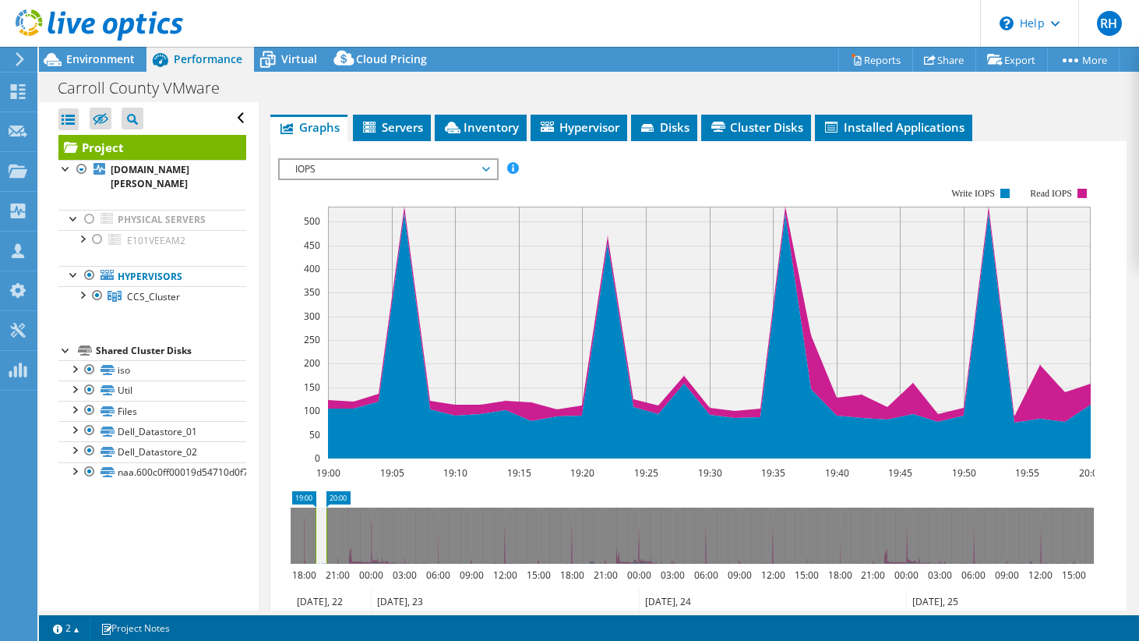
scroll to position [295, 0]
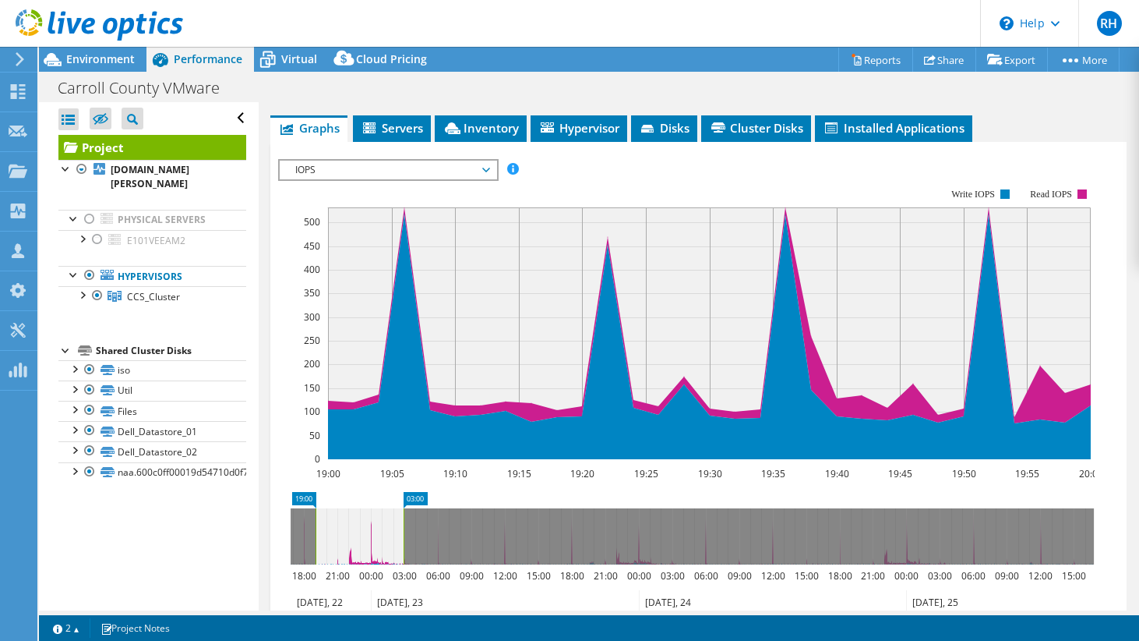
drag, startPoint x: 327, startPoint y: 556, endPoint x: 404, endPoint y: 556, distance: 77.2
click at [404, 556] on rect at bounding box center [404, 536] width 6 height 56
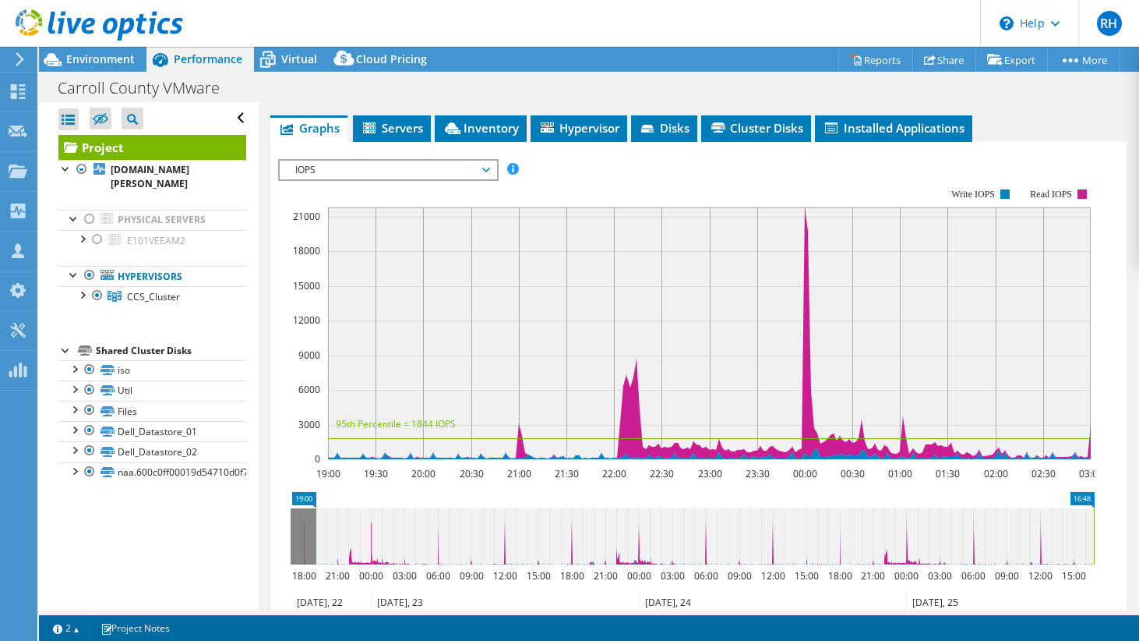
drag, startPoint x: 404, startPoint y: 556, endPoint x: 1112, endPoint y: 592, distance: 709.4
click at [1112, 592] on section "IOPS Disk Throughput IO Size Latency Queue Depth CPU Percentage Memory Page Fau…" at bounding box center [698, 457] width 856 height 630
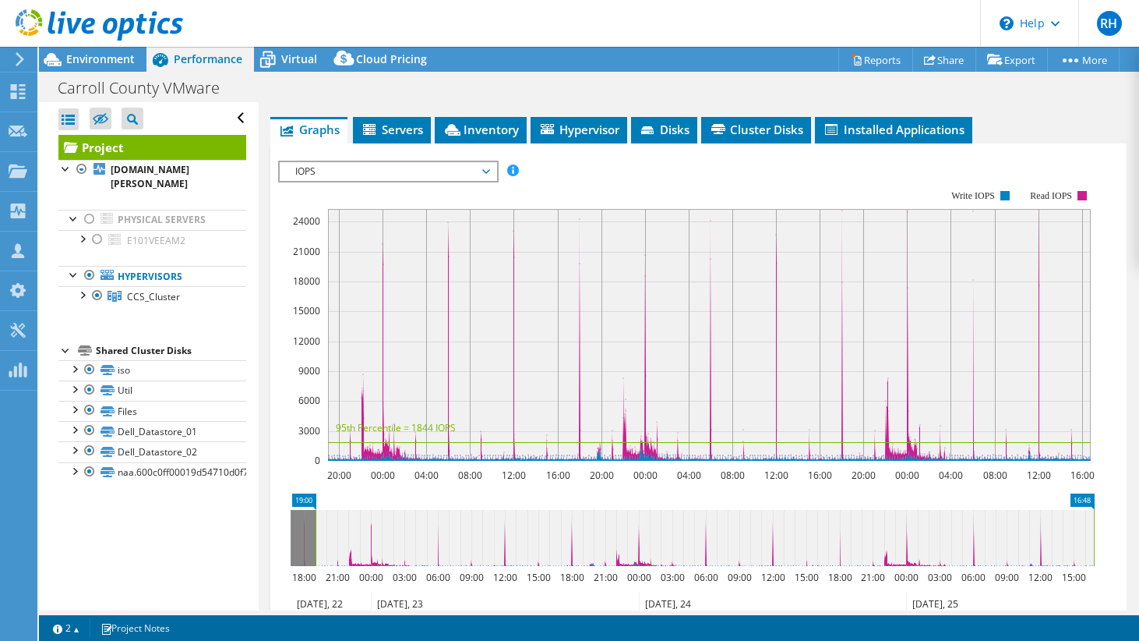
scroll to position [290, 0]
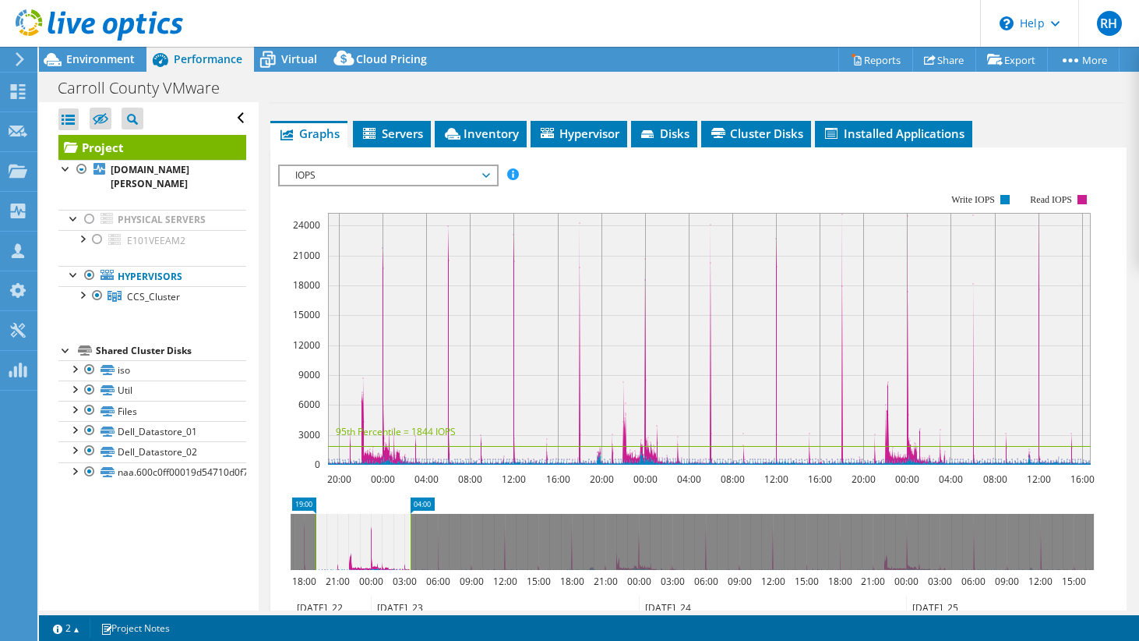
drag, startPoint x: 1094, startPoint y: 567, endPoint x: 411, endPoint y: 616, distance: 685.2
click at [411, 616] on div "This project has been archived. No changes can be made, and graphs and summary …" at bounding box center [589, 344] width 1100 height 594
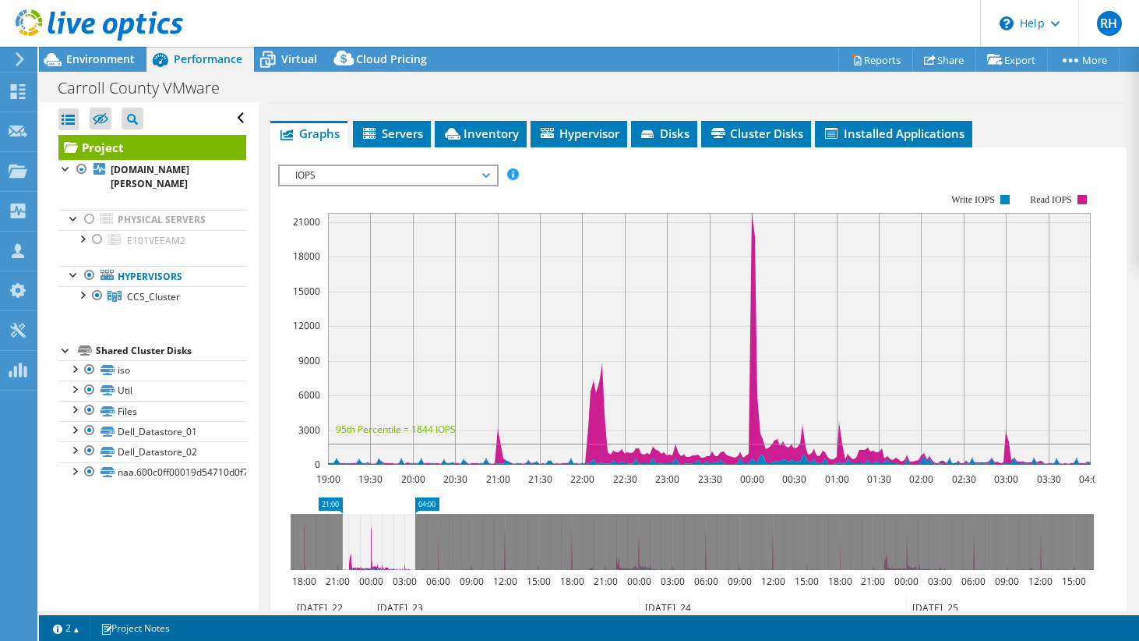
drag, startPoint x: 318, startPoint y: 567, endPoint x: 344, endPoint y: 564, distance: 26.6
click at [344, 564] on rect at bounding box center [342, 542] width 6 height 56
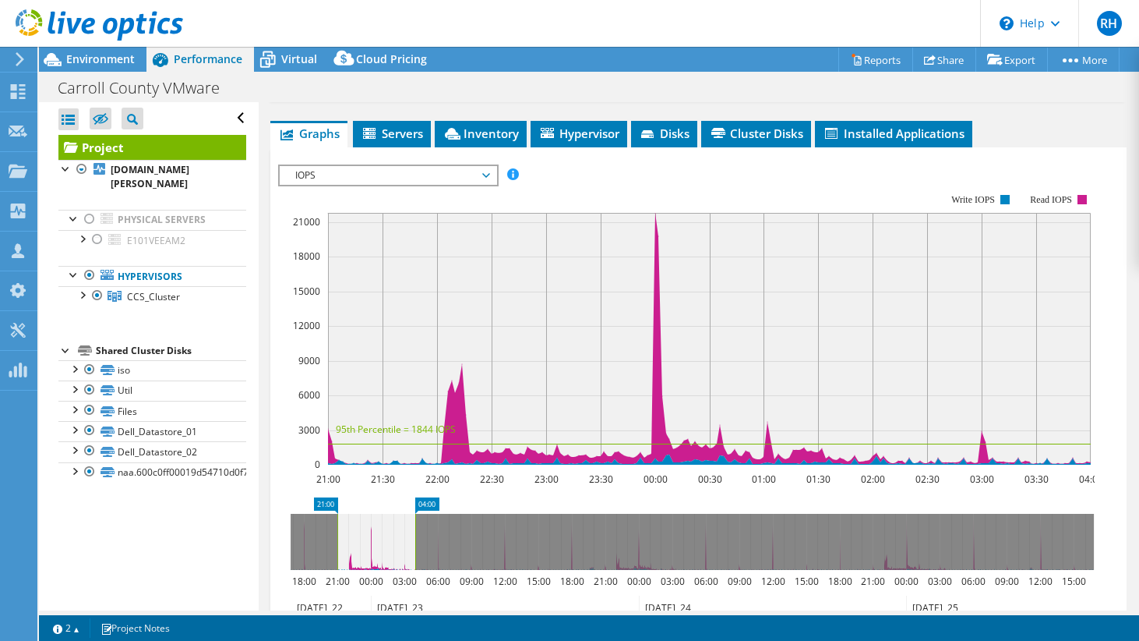
click at [467, 185] on span "IOPS" at bounding box center [388, 175] width 200 height 19
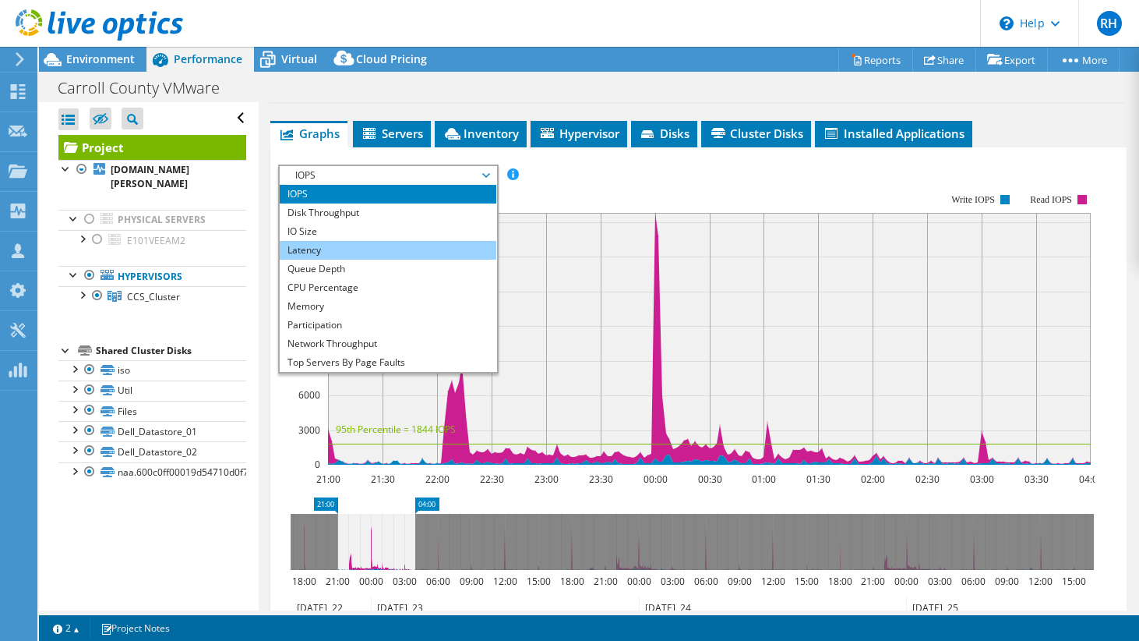
click at [432, 260] on li "Latency" at bounding box center [388, 250] width 216 height 19
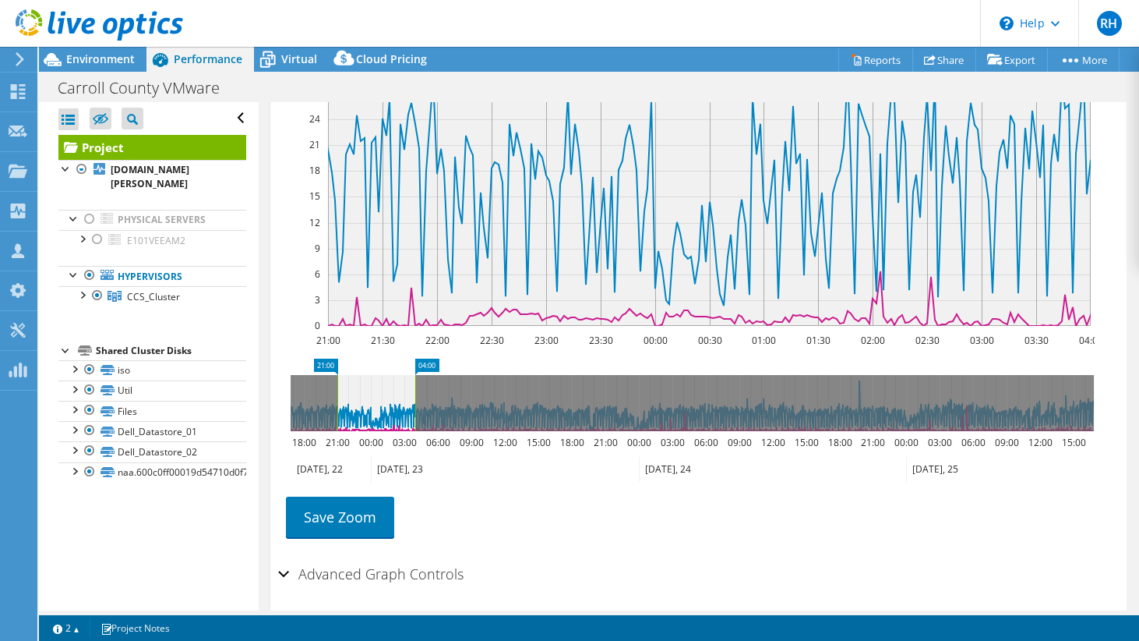
scroll to position [503, 0]
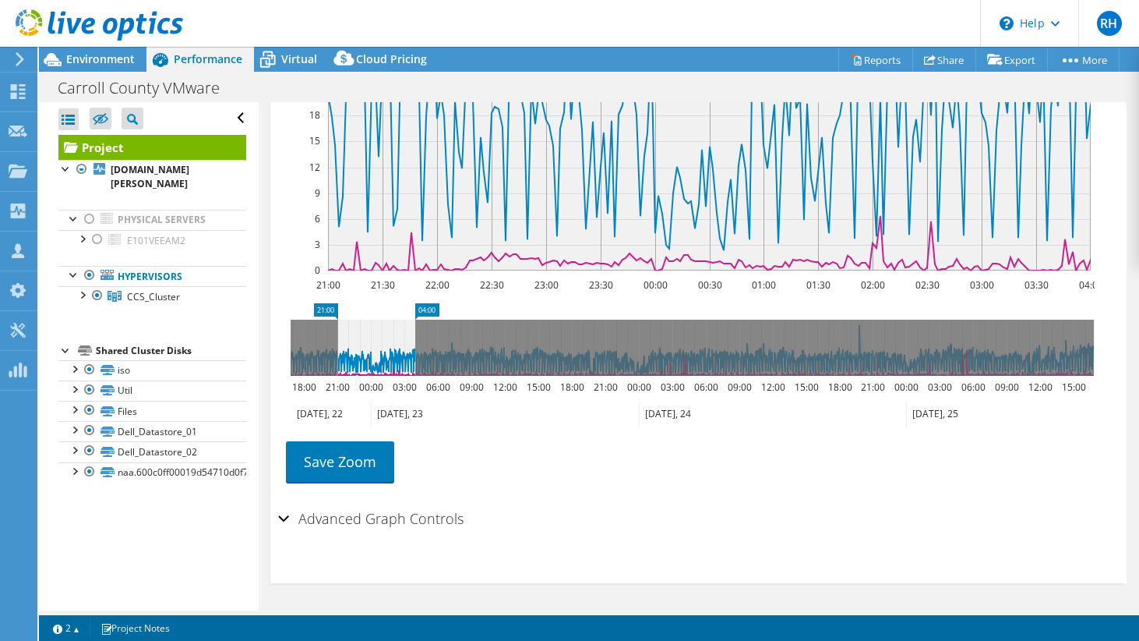
click at [281, 523] on div "Advanced Graph Controls" at bounding box center [698, 520] width 841 height 34
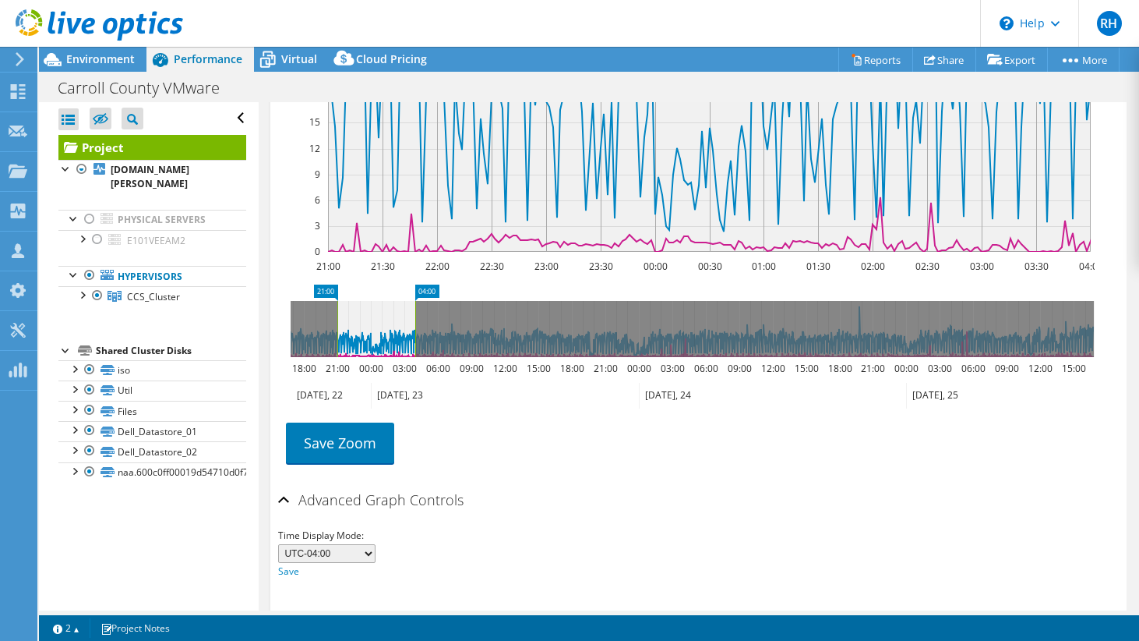
click at [282, 517] on div "Advanced Graph Controls" at bounding box center [698, 501] width 841 height 34
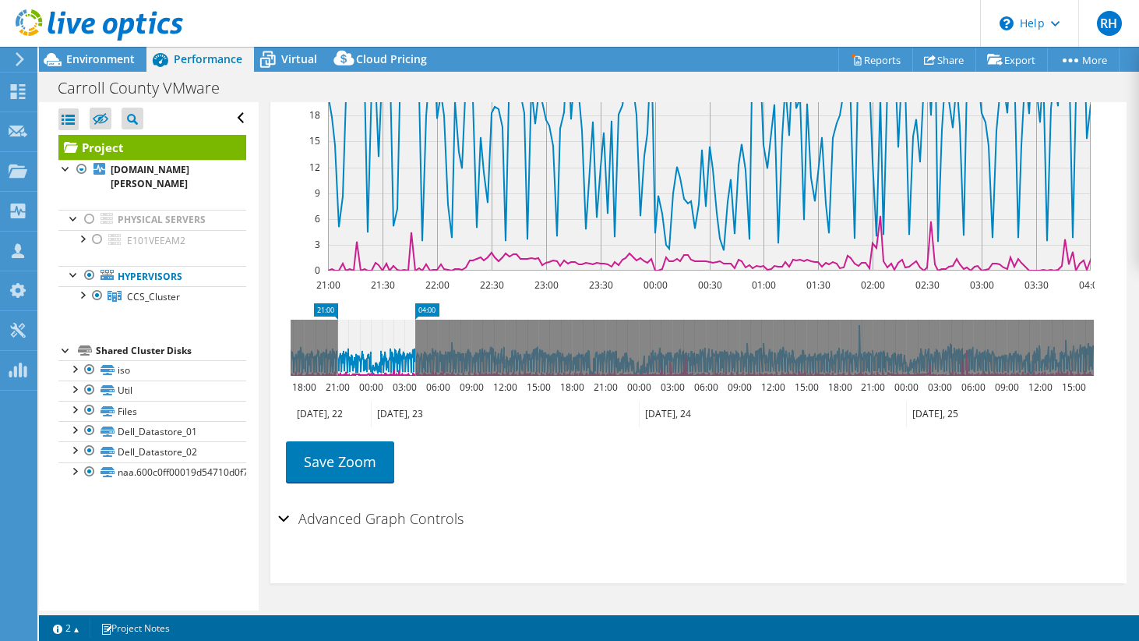
click at [281, 518] on div "Advanced Graph Controls" at bounding box center [698, 520] width 841 height 34
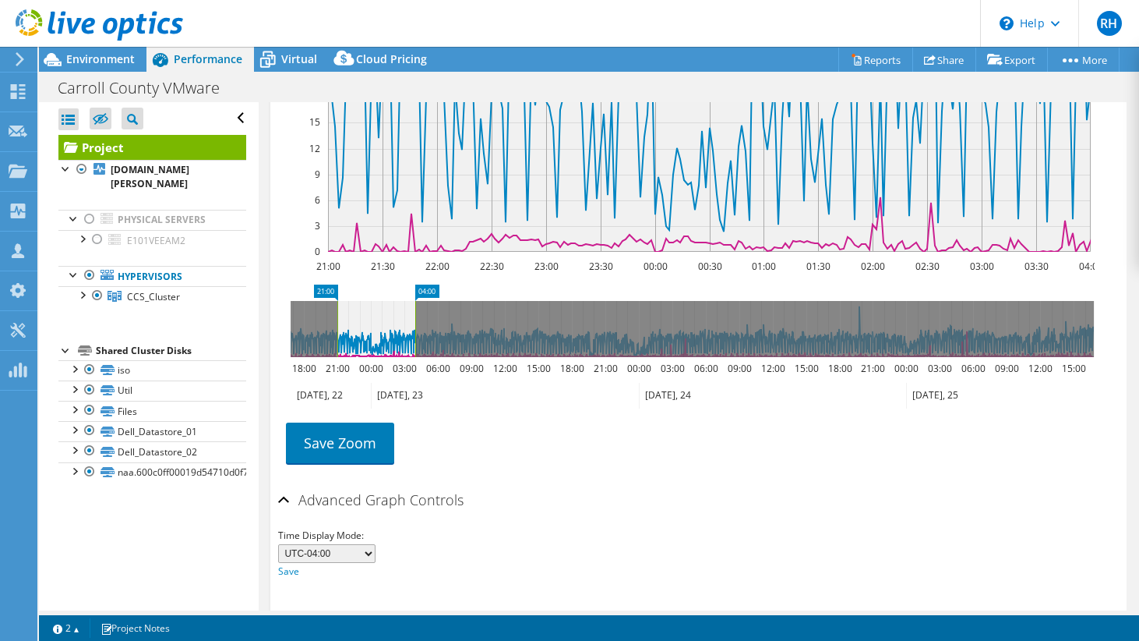
click at [281, 517] on div "Advanced Graph Controls" at bounding box center [698, 501] width 841 height 34
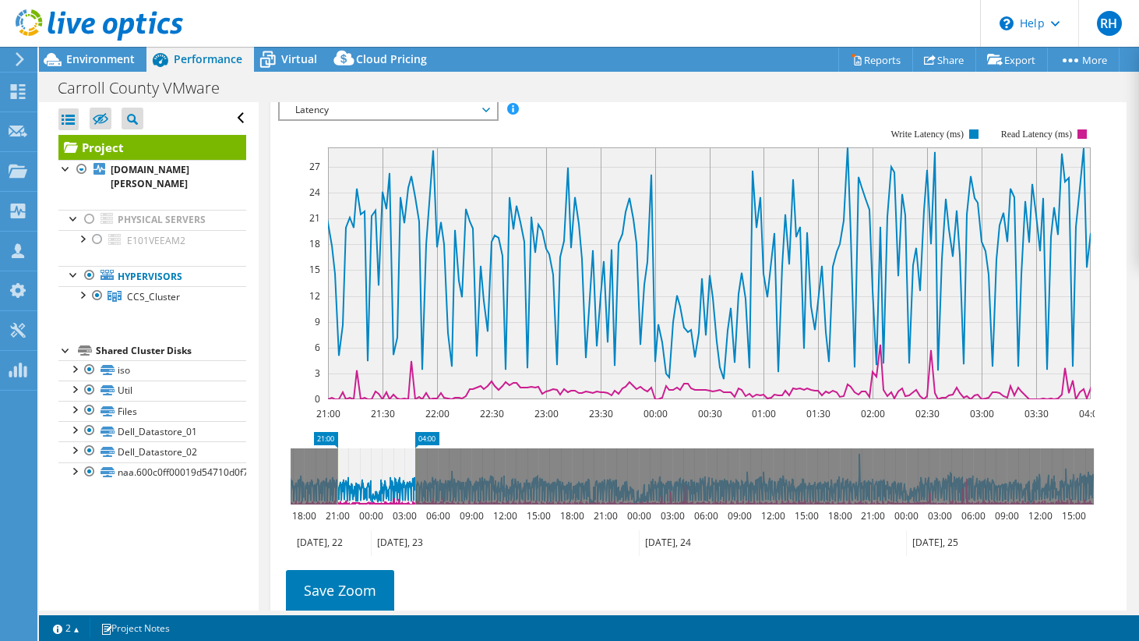
scroll to position [341, 0]
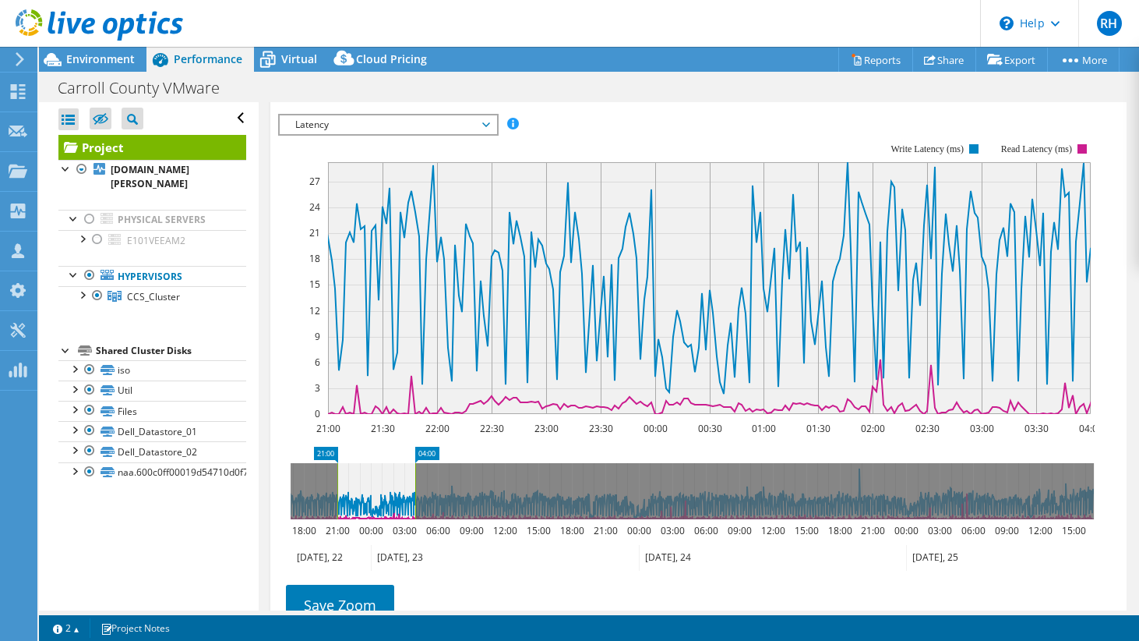
click at [440, 134] on span "Latency" at bounding box center [388, 124] width 200 height 19
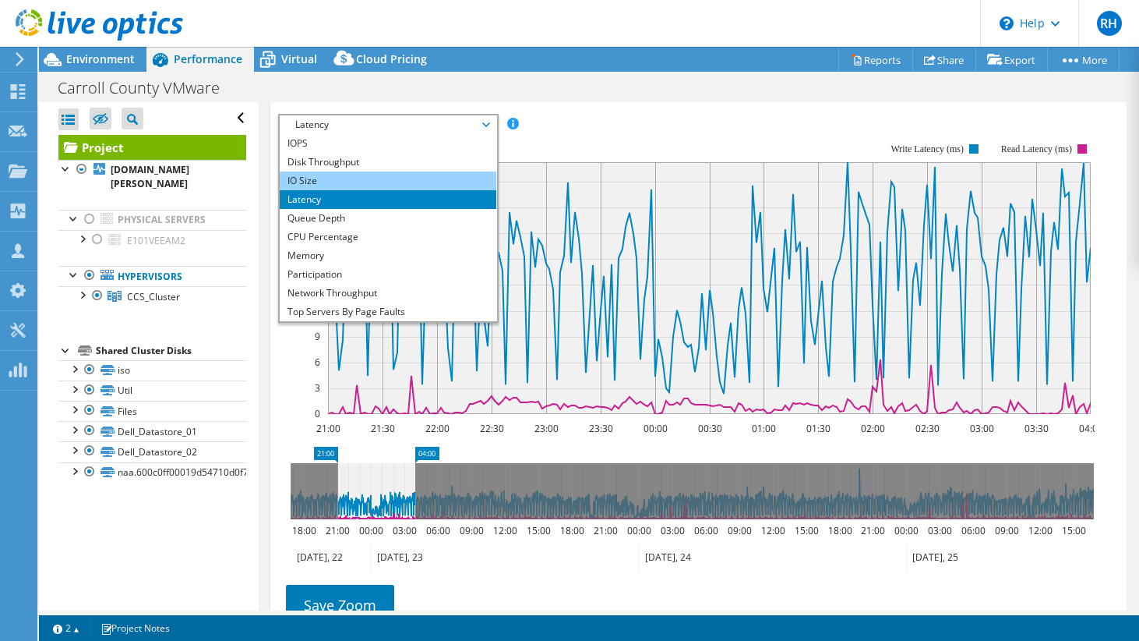
click at [405, 190] on li "IO Size" at bounding box center [388, 180] width 216 height 19
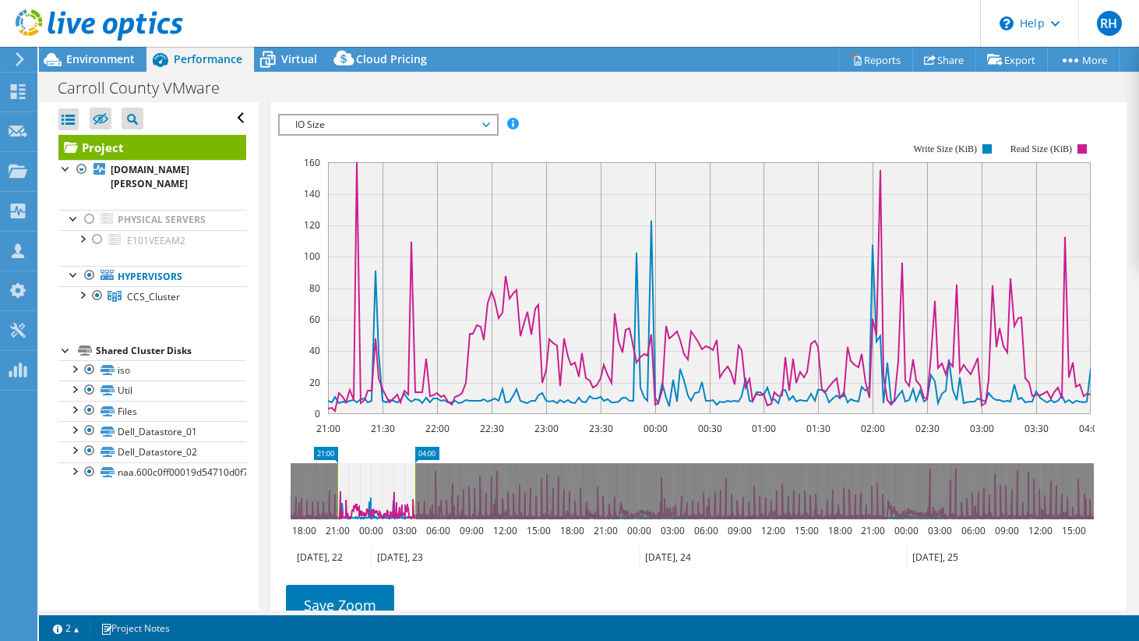
click at [436, 134] on span "IO Size" at bounding box center [388, 124] width 200 height 19
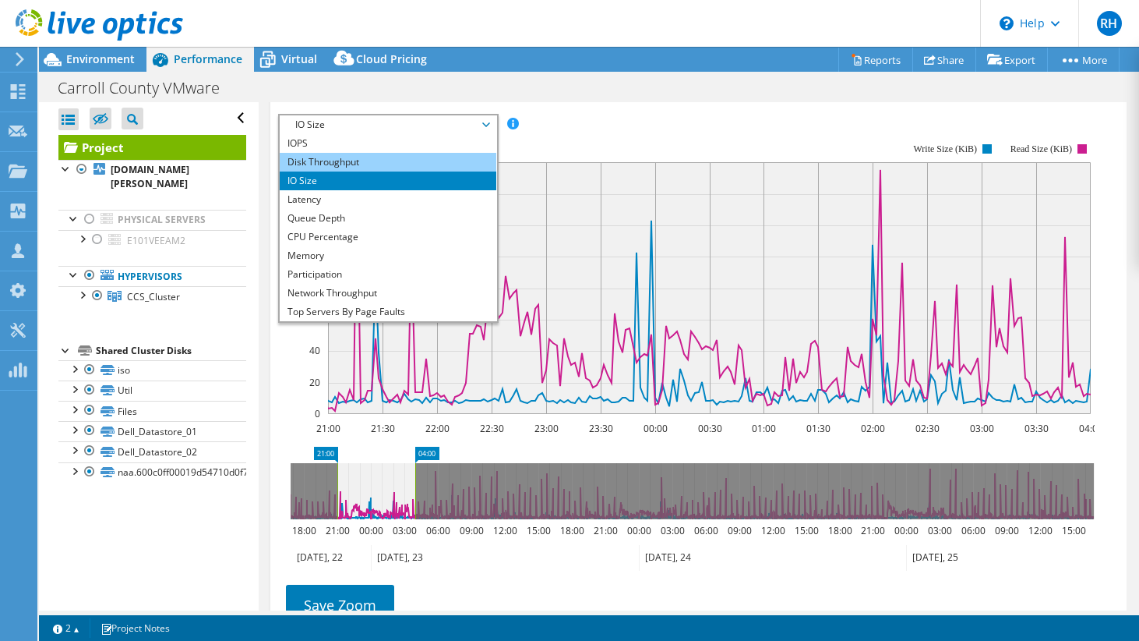
click at [427, 171] on li "Disk Throughput" at bounding box center [388, 162] width 216 height 19
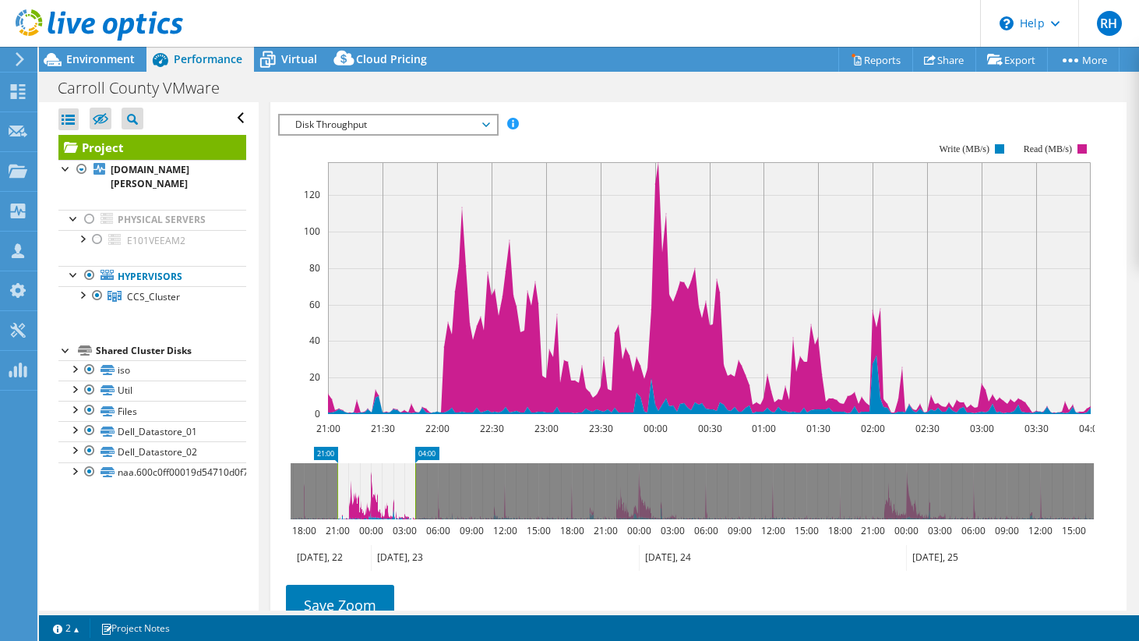
click at [435, 134] on span "Disk Throughput" at bounding box center [388, 124] width 200 height 19
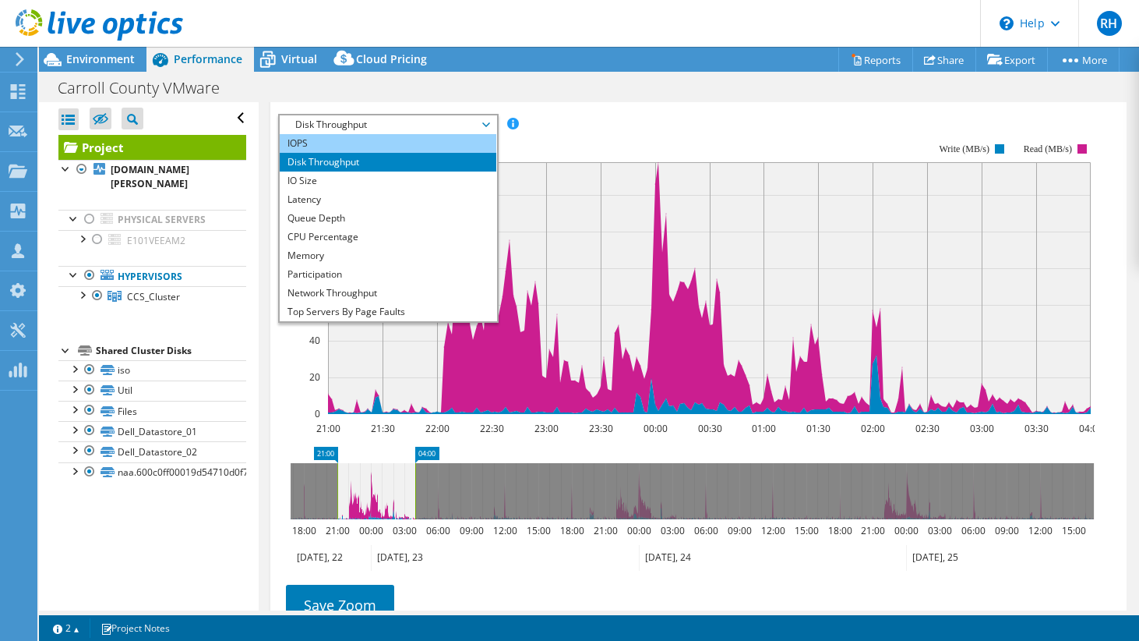
click at [430, 153] on li "IOPS" at bounding box center [388, 143] width 216 height 19
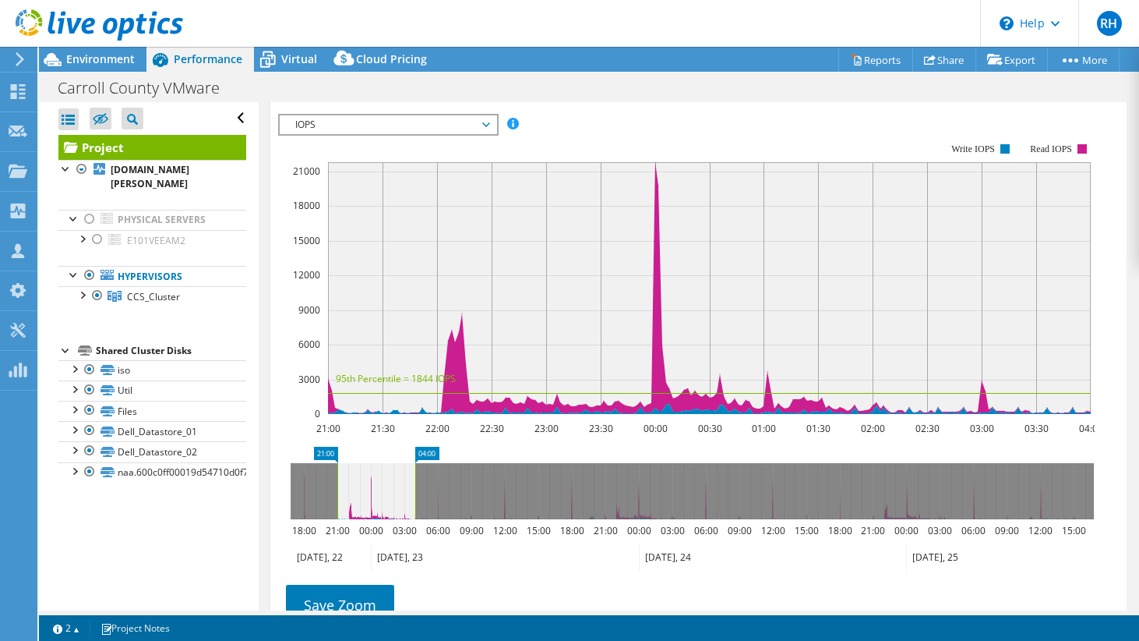
click at [433, 134] on span "IOPS" at bounding box center [388, 124] width 200 height 19
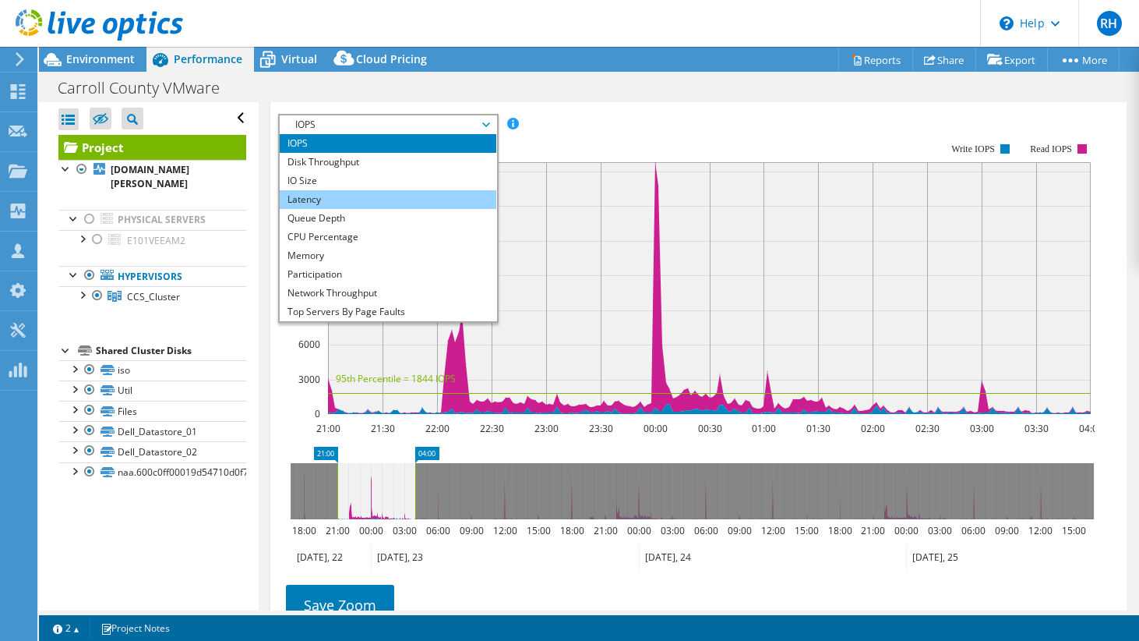
click at [397, 209] on li "Latency" at bounding box center [388, 199] width 216 height 19
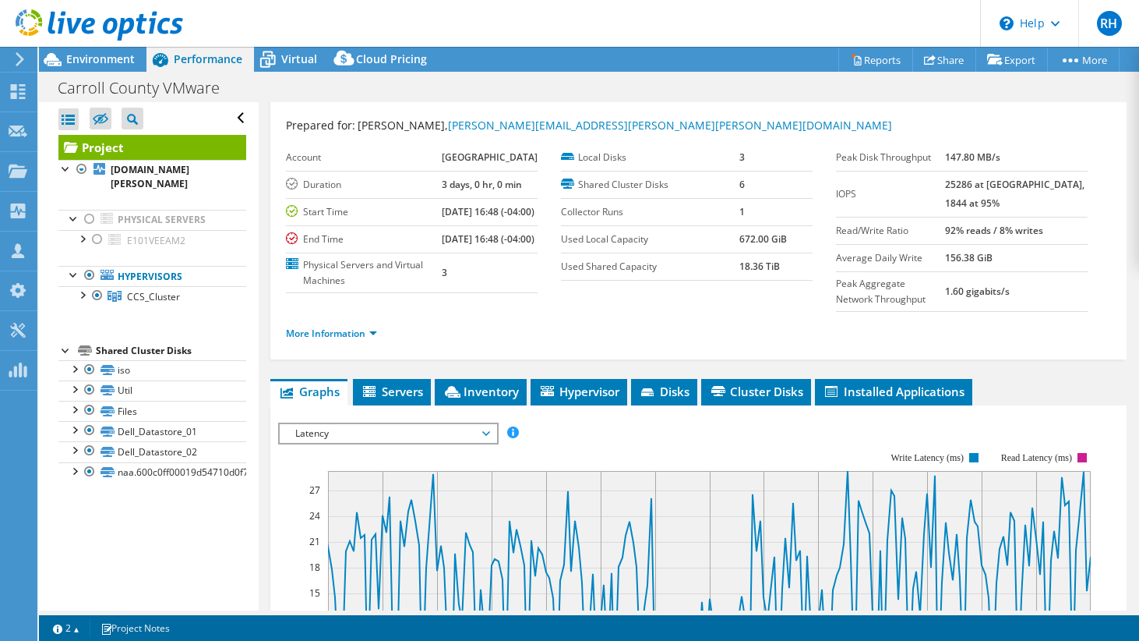
scroll to position [8, 0]
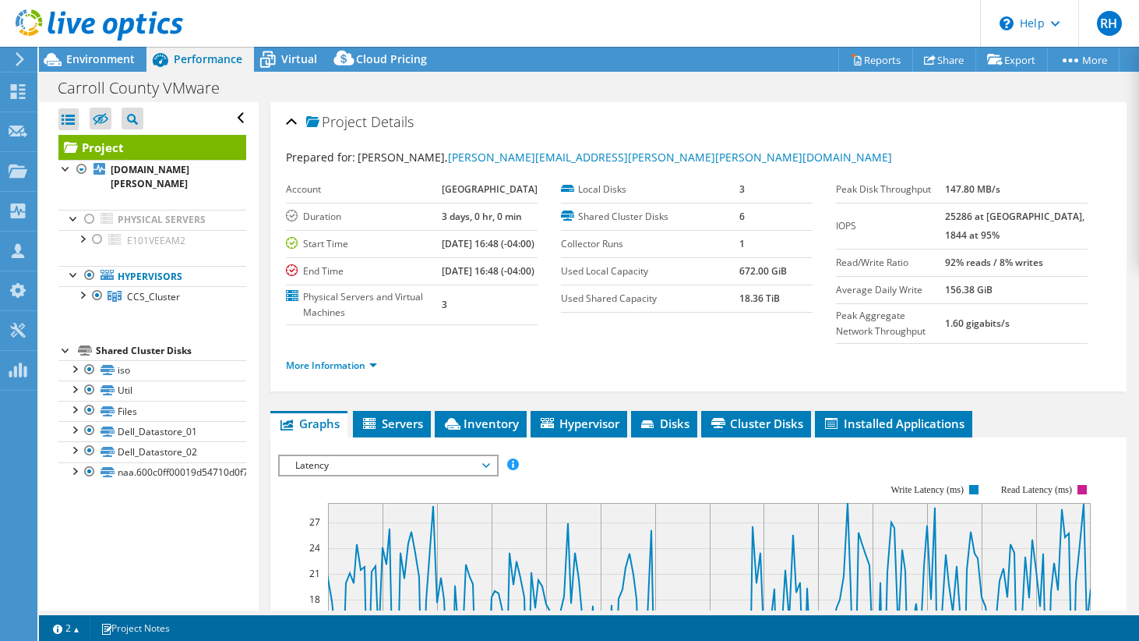
select select "USD"
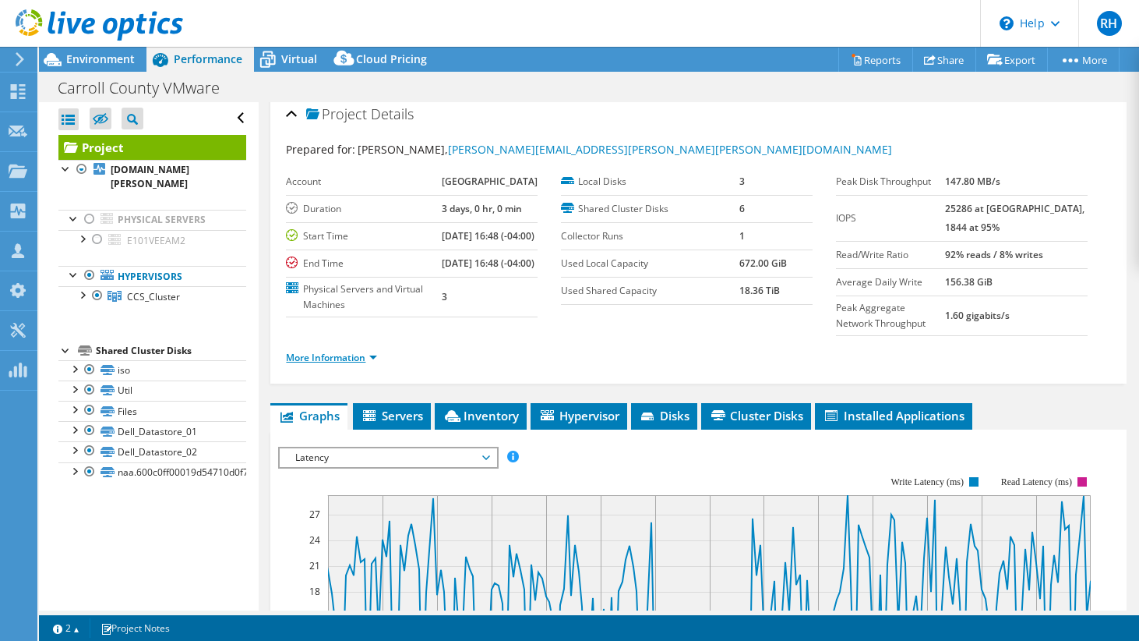
click at [369, 364] on link "More Information" at bounding box center [331, 357] width 91 height 13
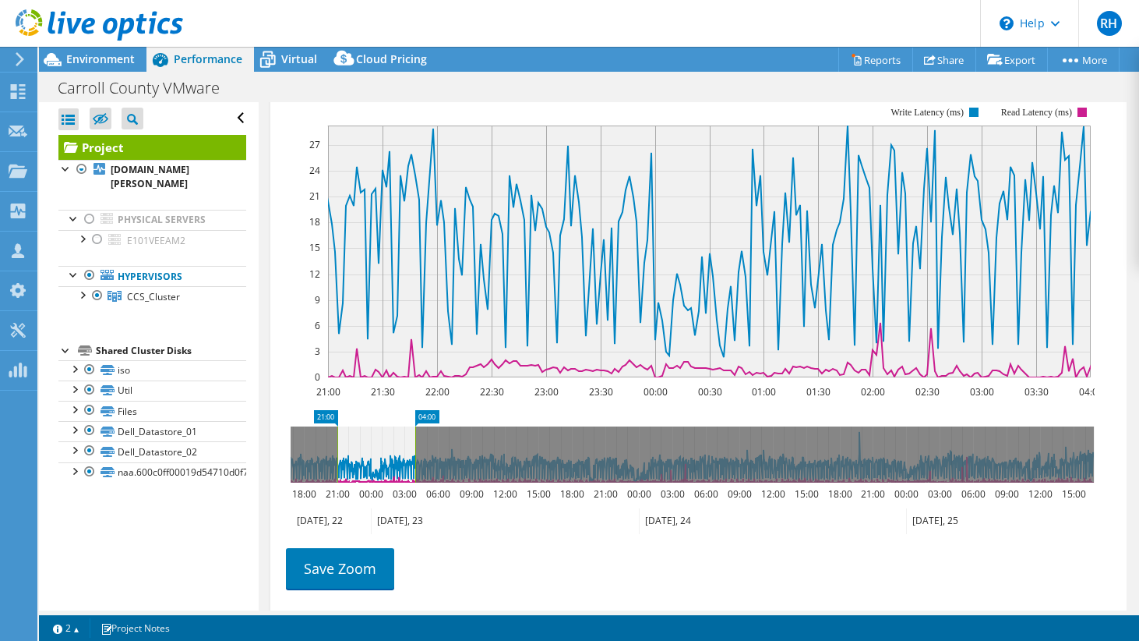
scroll to position [643, 0]
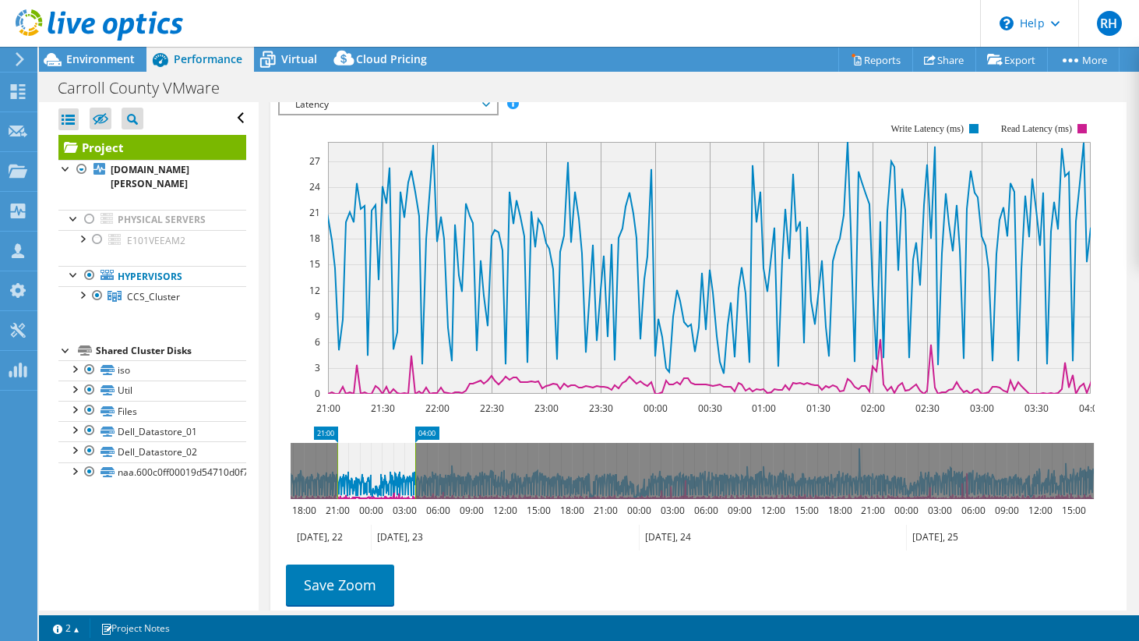
click at [443, 114] on span "Latency" at bounding box center [388, 104] width 200 height 19
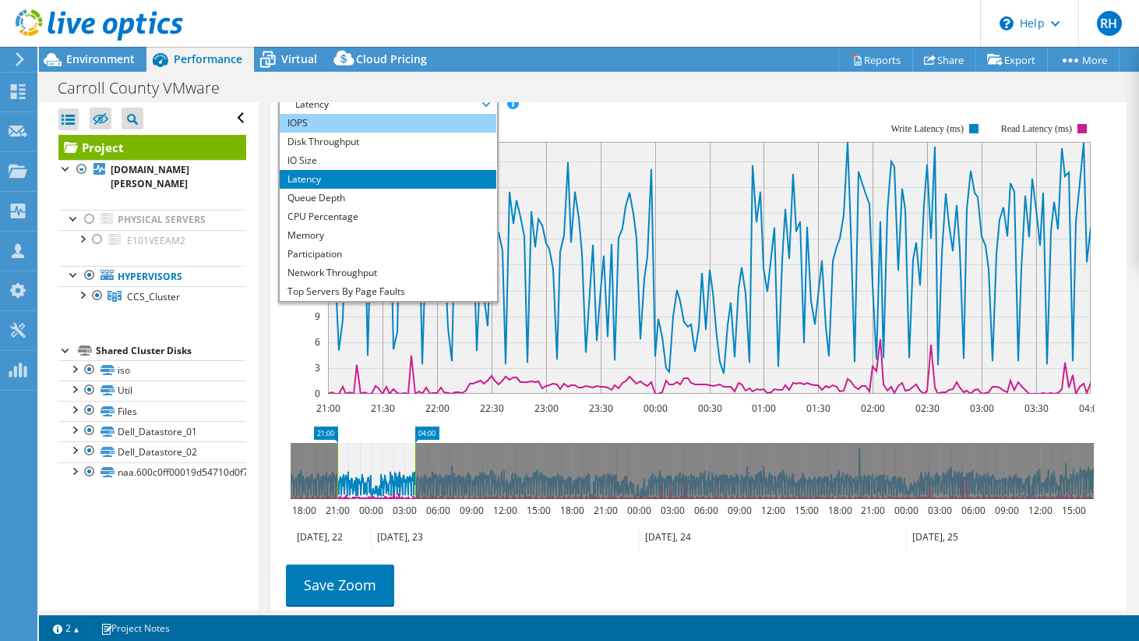
click at [436, 132] on li "IOPS" at bounding box center [388, 123] width 216 height 19
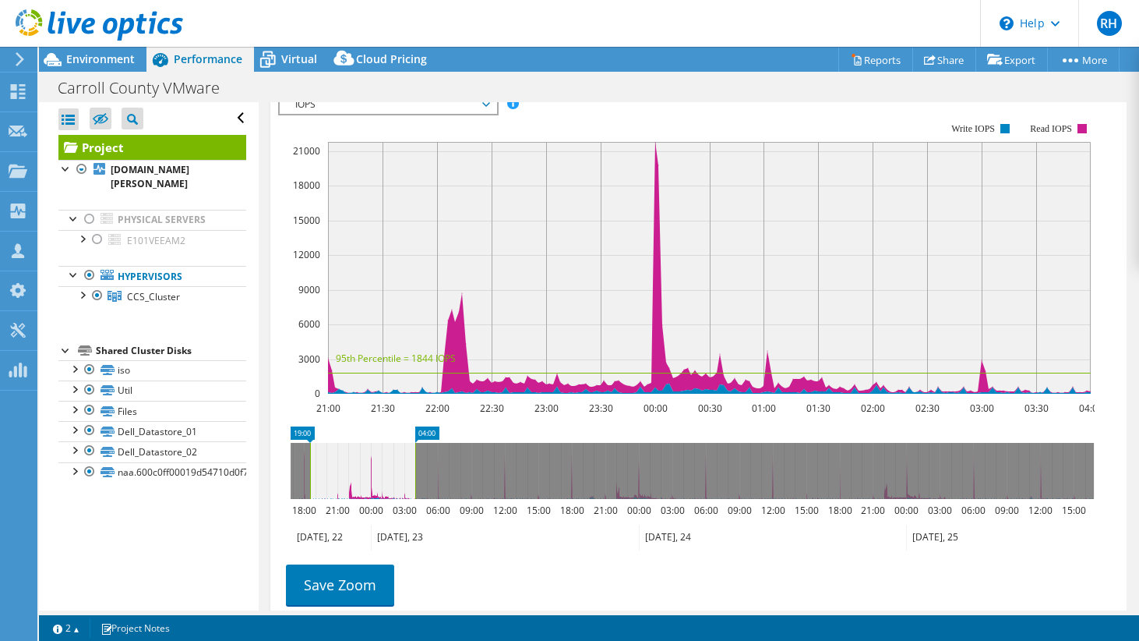
drag, startPoint x: 338, startPoint y: 492, endPoint x: 311, endPoint y: 490, distance: 27.3
click at [311, 490] on rect at bounding box center [310, 471] width 6 height 56
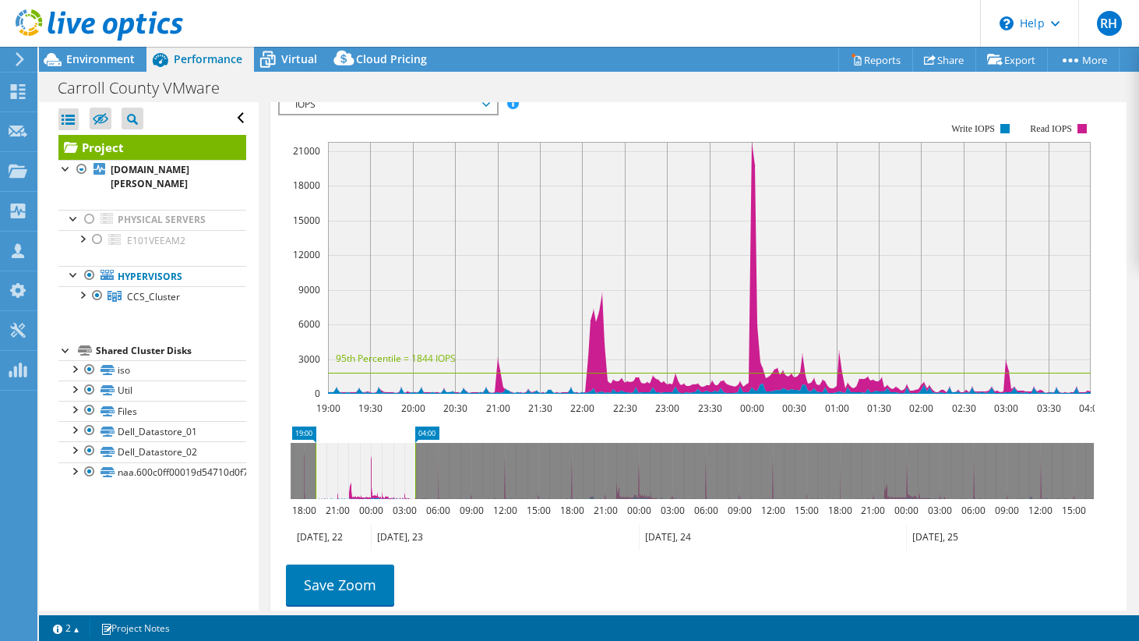
click at [1093, 485] on icon at bounding box center [692, 471] width 803 height 56
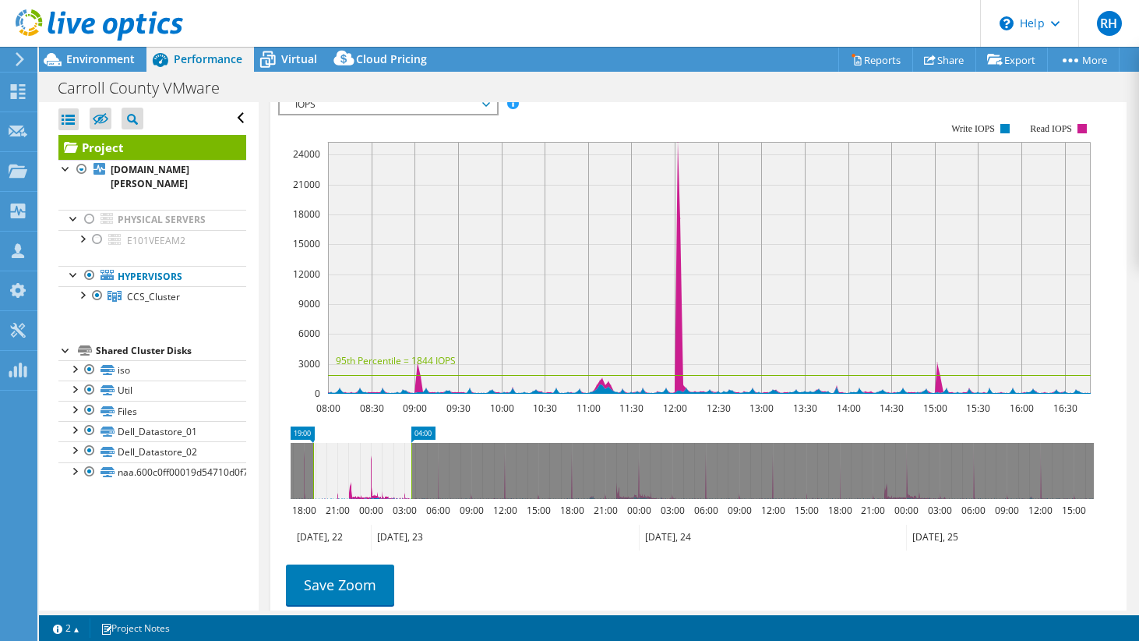
drag, startPoint x: 1081, startPoint y: 486, endPoint x: 398, endPoint y: 507, distance: 683.0
click at [398, 499] on icon at bounding box center [362, 471] width 98 height 56
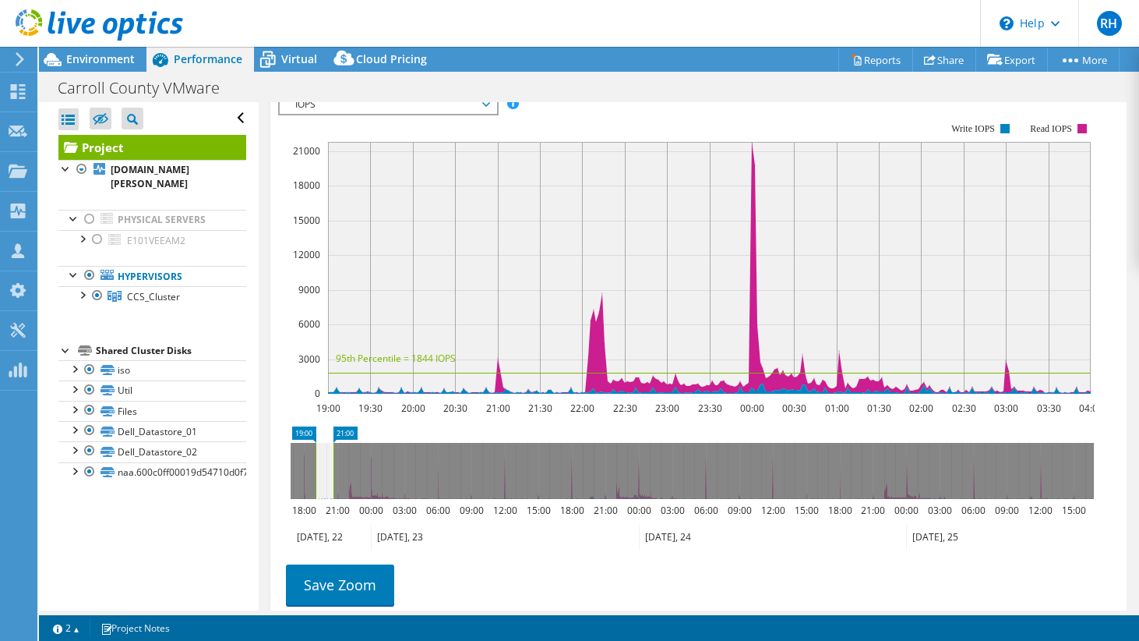
drag, startPoint x: 416, startPoint y: 499, endPoint x: 334, endPoint y: 496, distance: 81.9
click at [334, 496] on rect at bounding box center [333, 471] width 6 height 56
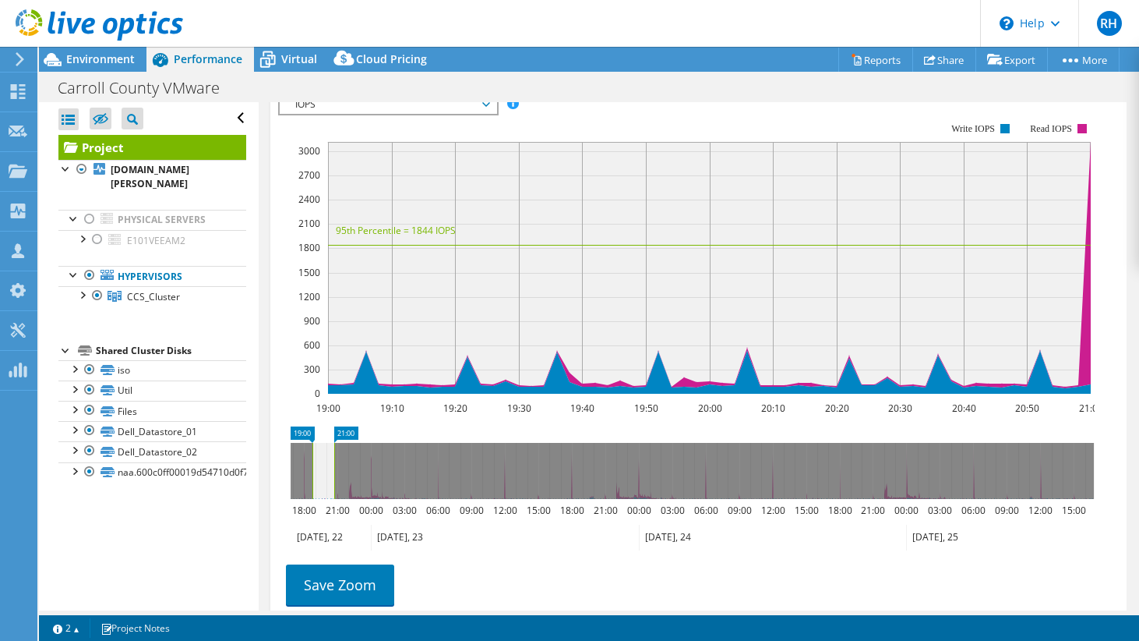
click at [323, 499] on icon at bounding box center [324, 471] width 22 height 56
click at [317, 499] on icon at bounding box center [320, 471] width 22 height 56
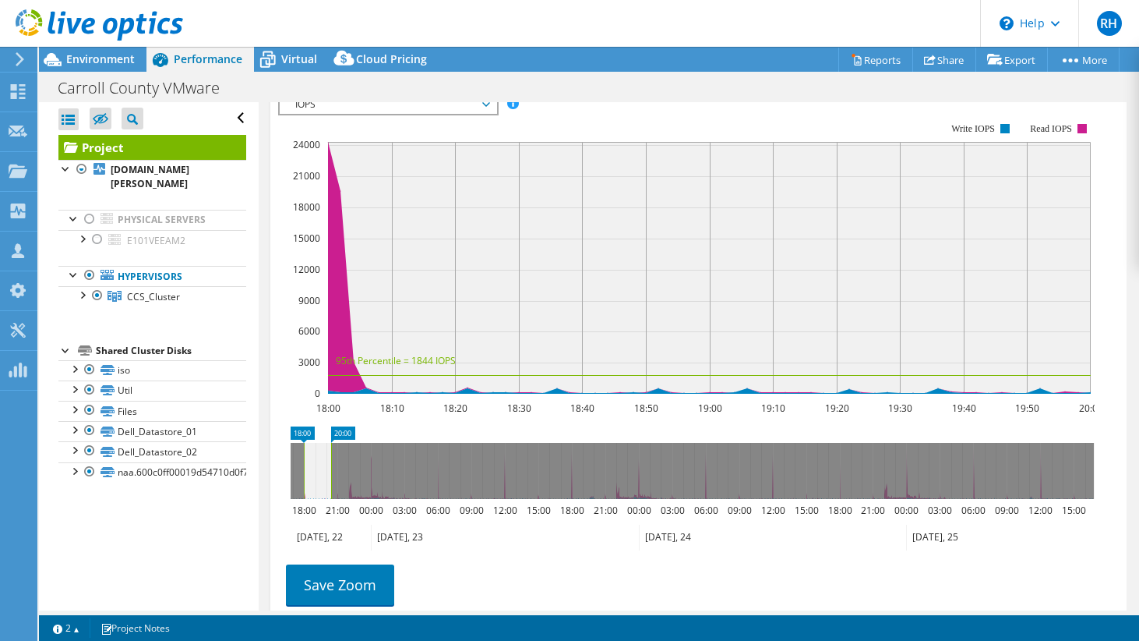
click at [328, 499] on g at bounding box center [692, 471] width 803 height 56
drag, startPoint x: 312, startPoint y: 494, endPoint x: 322, endPoint y: 494, distance: 10.1
click at [322, 494] on icon at bounding box center [325, 471] width 23 height 56
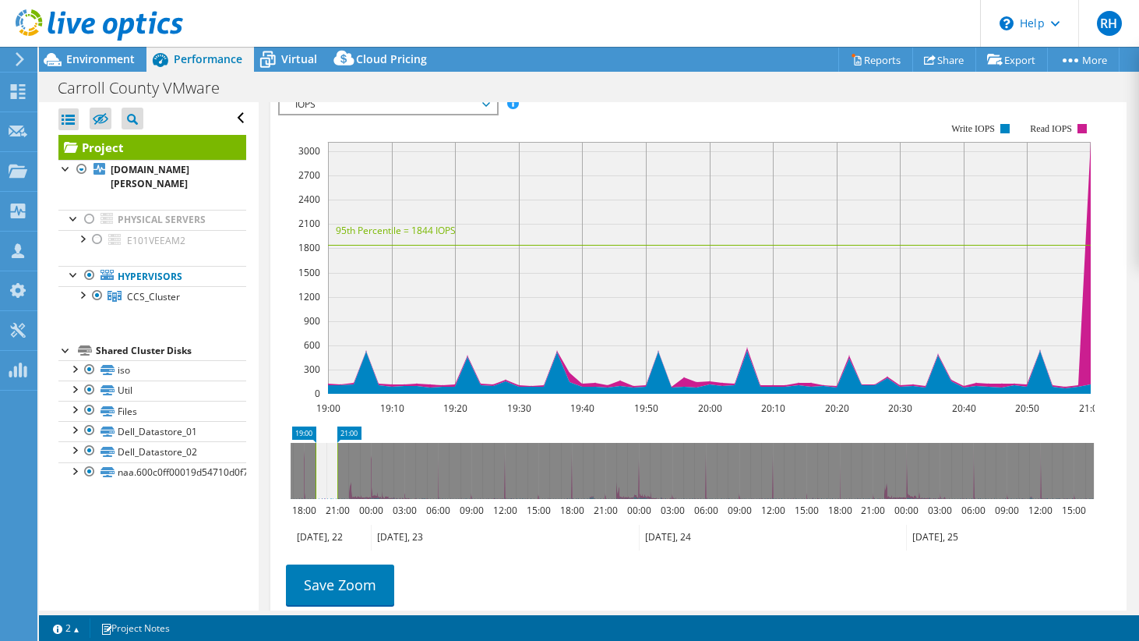
click at [387, 114] on span "IOPS" at bounding box center [388, 104] width 200 height 19
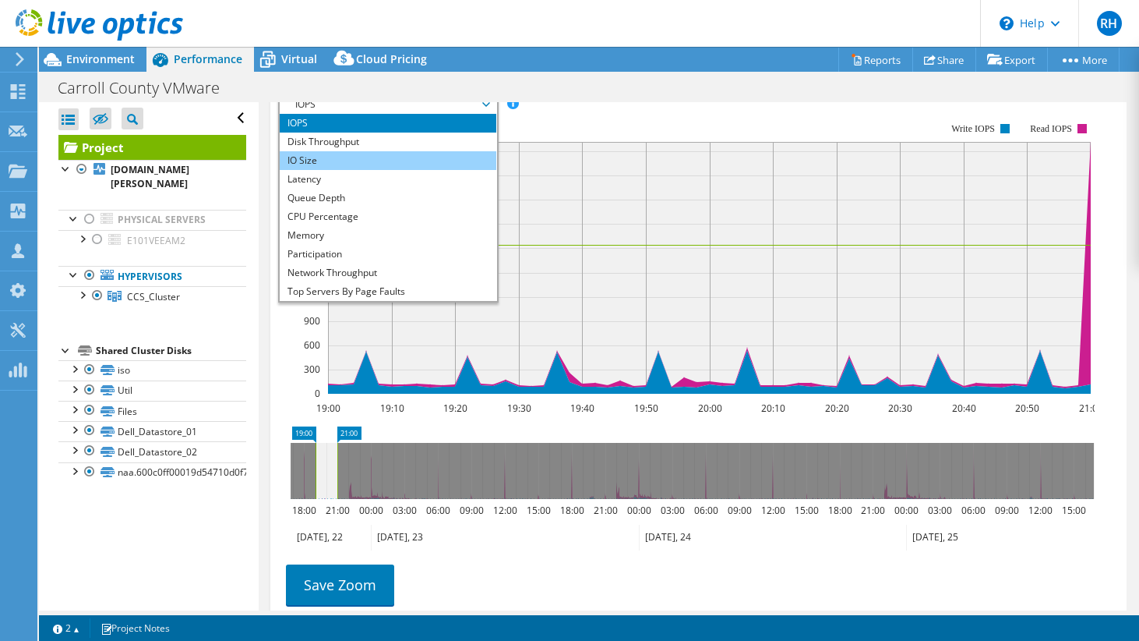
click at [369, 170] on li "IO Size" at bounding box center [388, 160] width 216 height 19
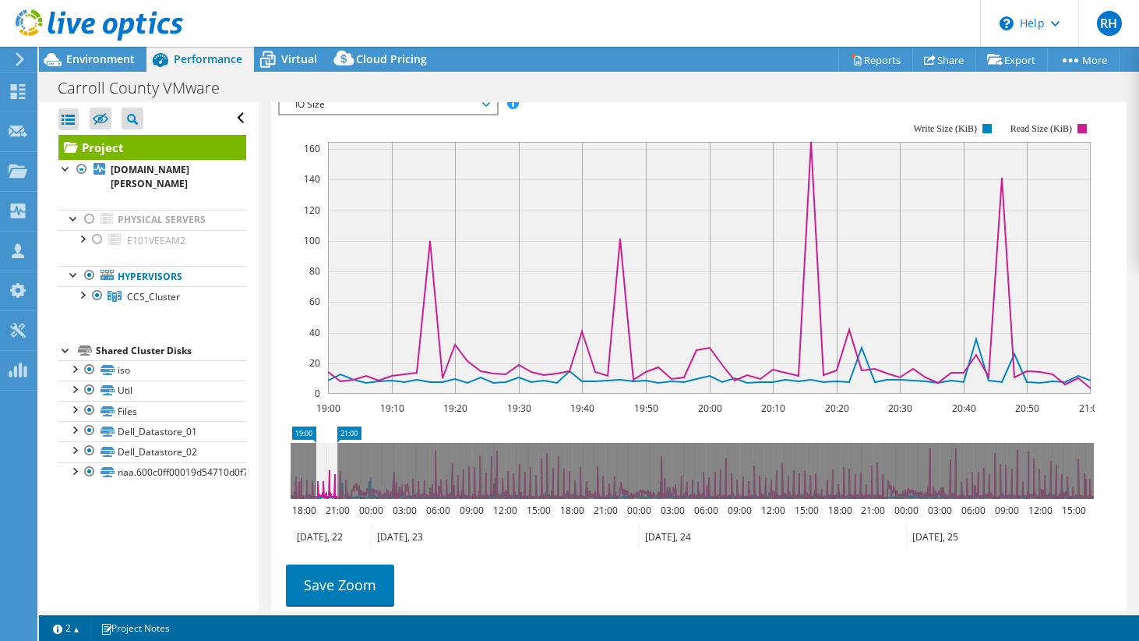
click at [348, 114] on span "IO Size" at bounding box center [388, 104] width 200 height 19
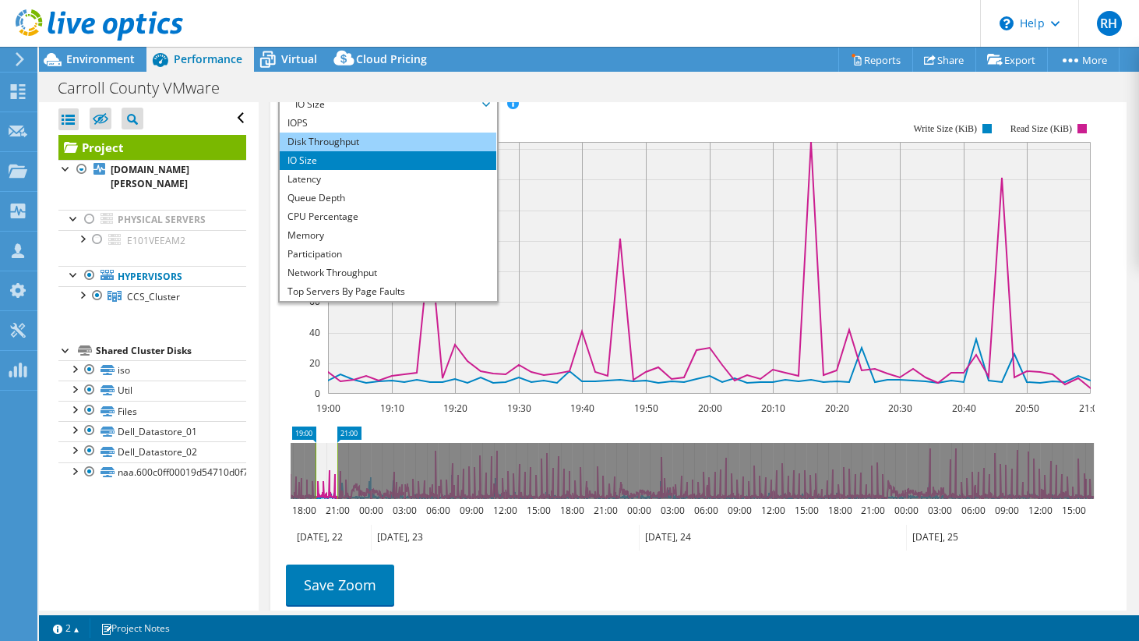
click at [338, 151] on li "Disk Throughput" at bounding box center [388, 141] width 216 height 19
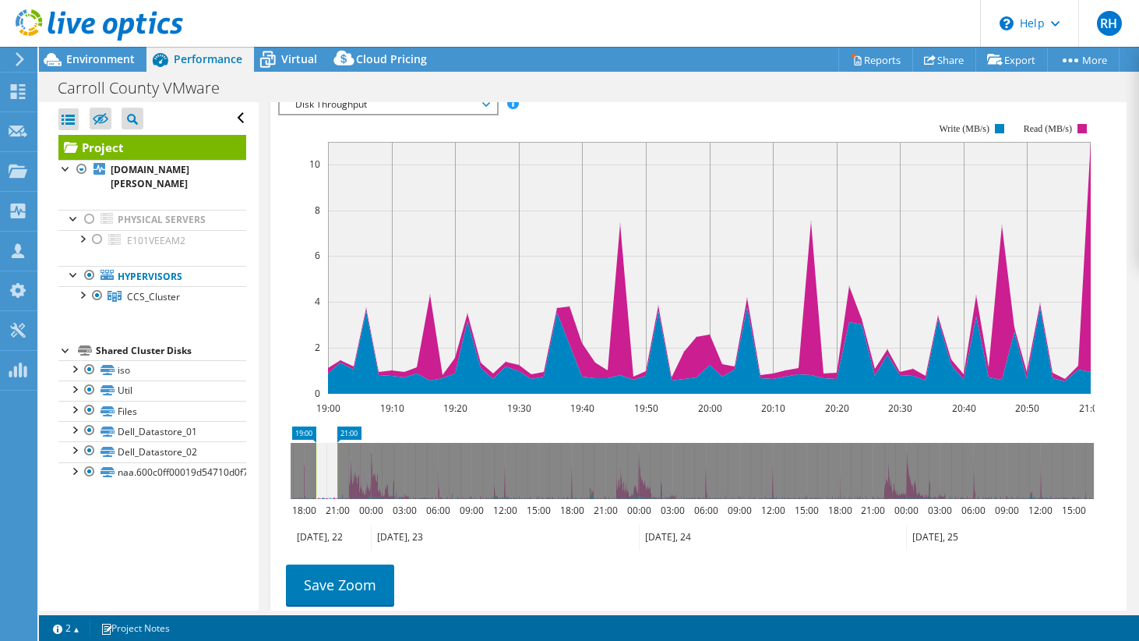
click at [391, 114] on span "Disk Throughput" at bounding box center [388, 104] width 200 height 19
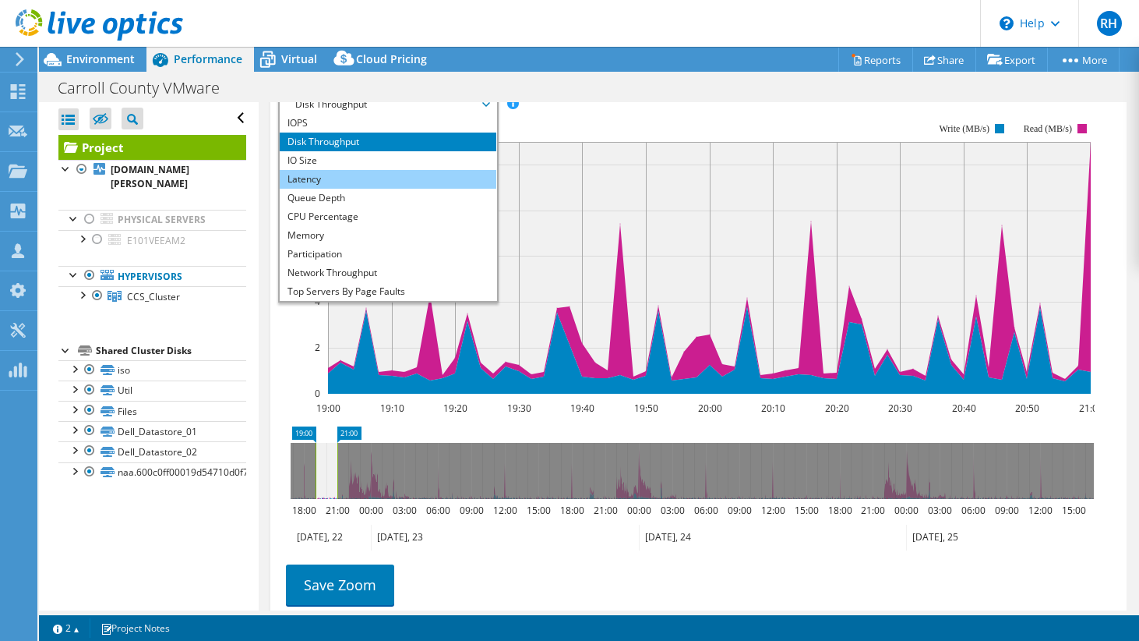
click at [374, 189] on li "Latency" at bounding box center [388, 179] width 216 height 19
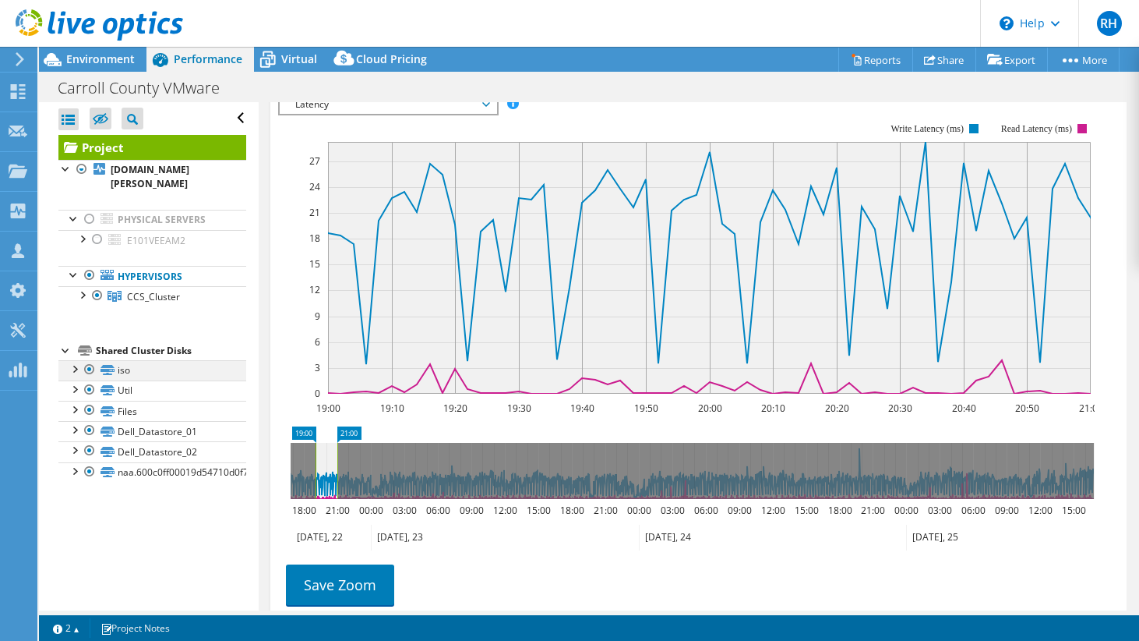
click at [88, 360] on div at bounding box center [90, 369] width 16 height 19
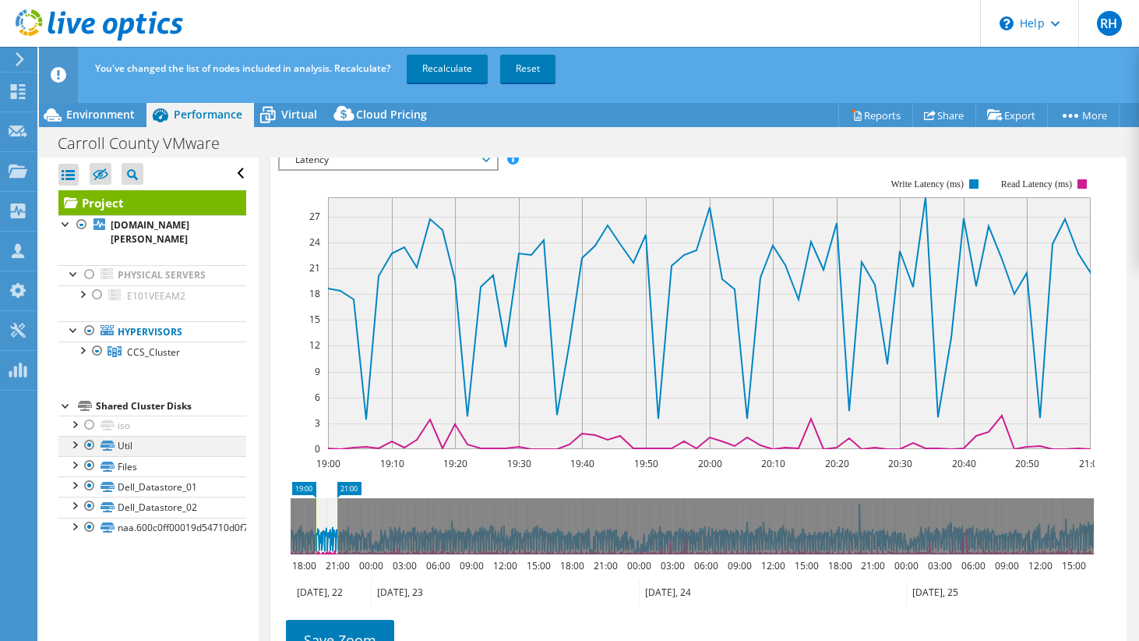
click at [87, 436] on div at bounding box center [90, 445] width 16 height 19
click at [91, 456] on div at bounding box center [90, 465] width 16 height 19
click at [93, 517] on div at bounding box center [90, 526] width 16 height 19
click at [451, 70] on link "Recalculate" at bounding box center [447, 69] width 81 height 28
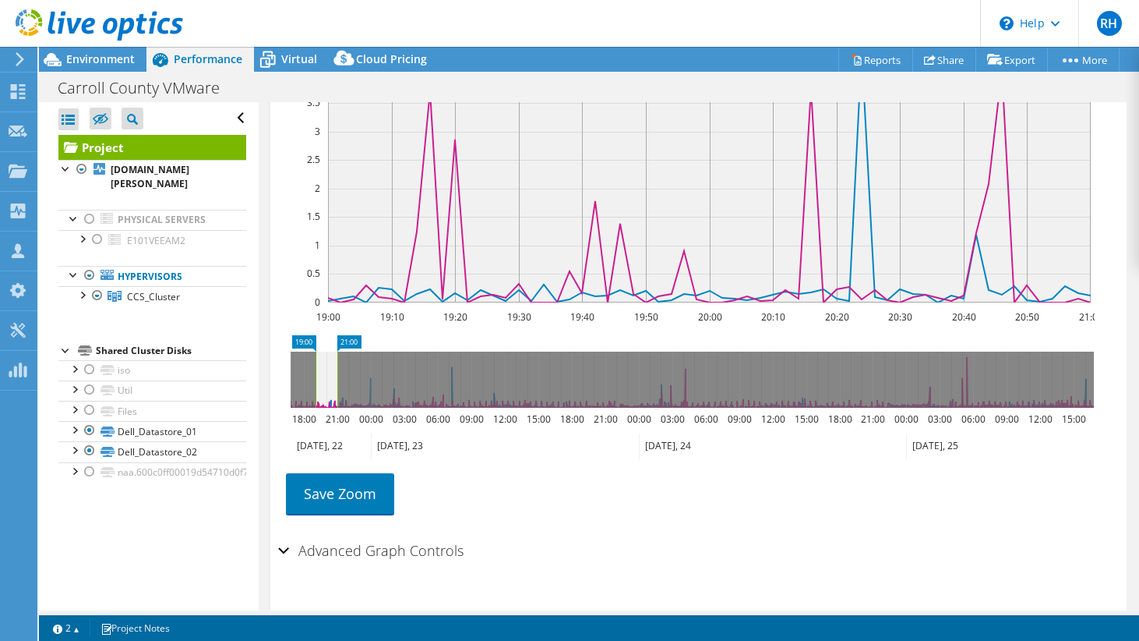
scroll to position [474, 0]
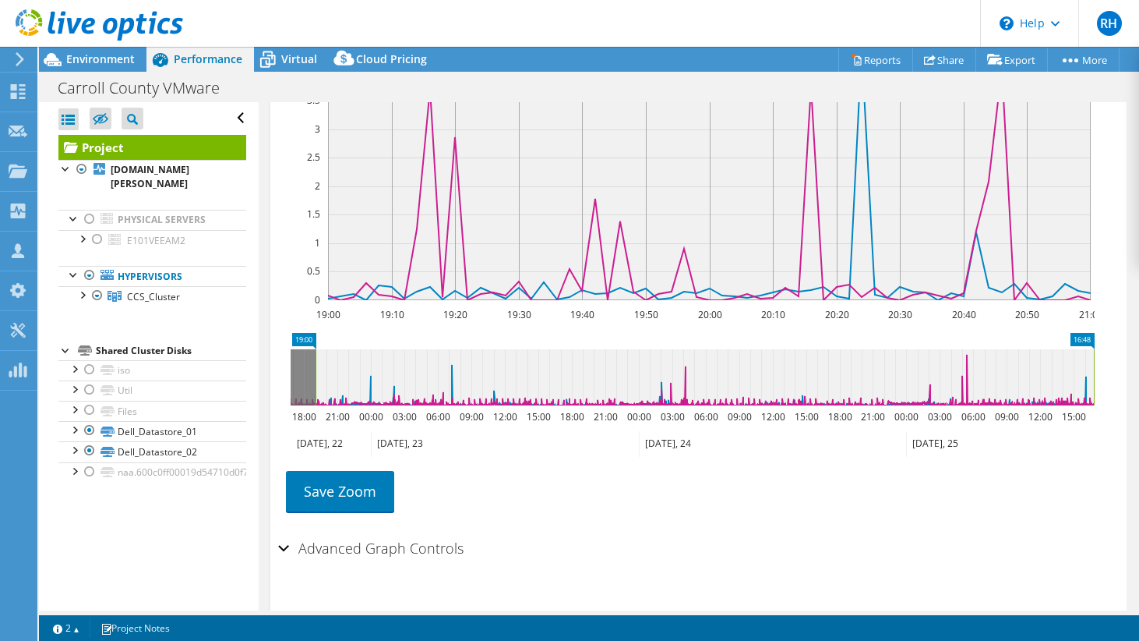
drag, startPoint x: 337, startPoint y: 390, endPoint x: 1099, endPoint y: 349, distance: 763.3
click at [1099, 349] on section "Workload Concentration: 39% of IOPS falls on 20% of your capacity (3.80 TiB) 19…" at bounding box center [698, 266] width 841 height 515
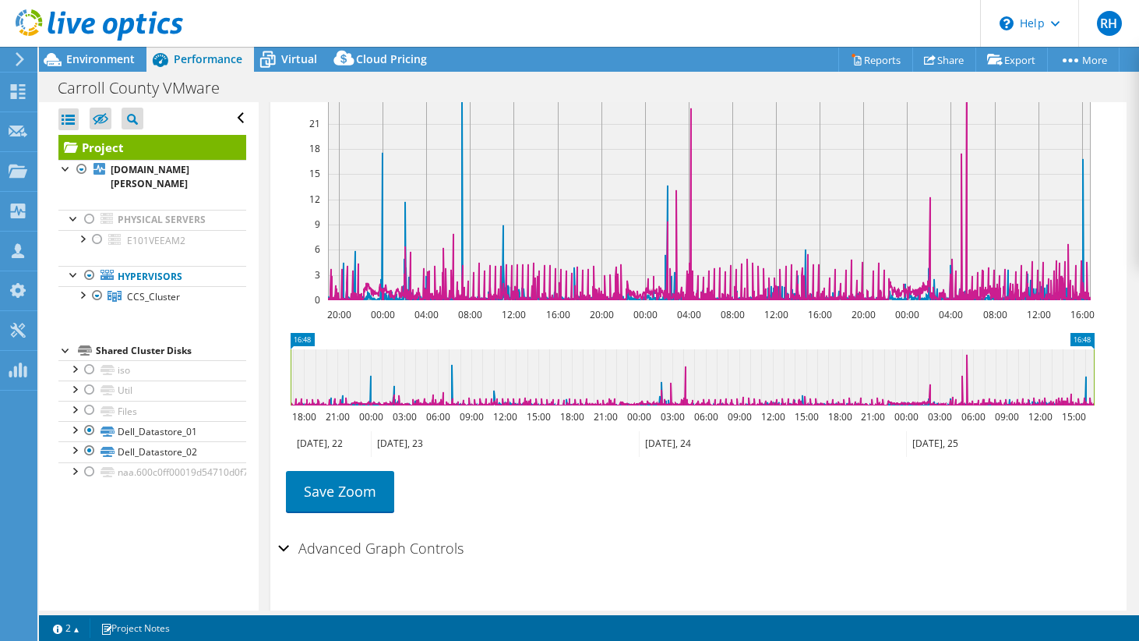
drag, startPoint x: 318, startPoint y: 402, endPoint x: 265, endPoint y: 406, distance: 53.1
click at [265, 406] on div "Project Details Prepared for: Zach Morris-Dean, zachary.morris-dean@carroll.kys…" at bounding box center [699, 134] width 880 height 1012
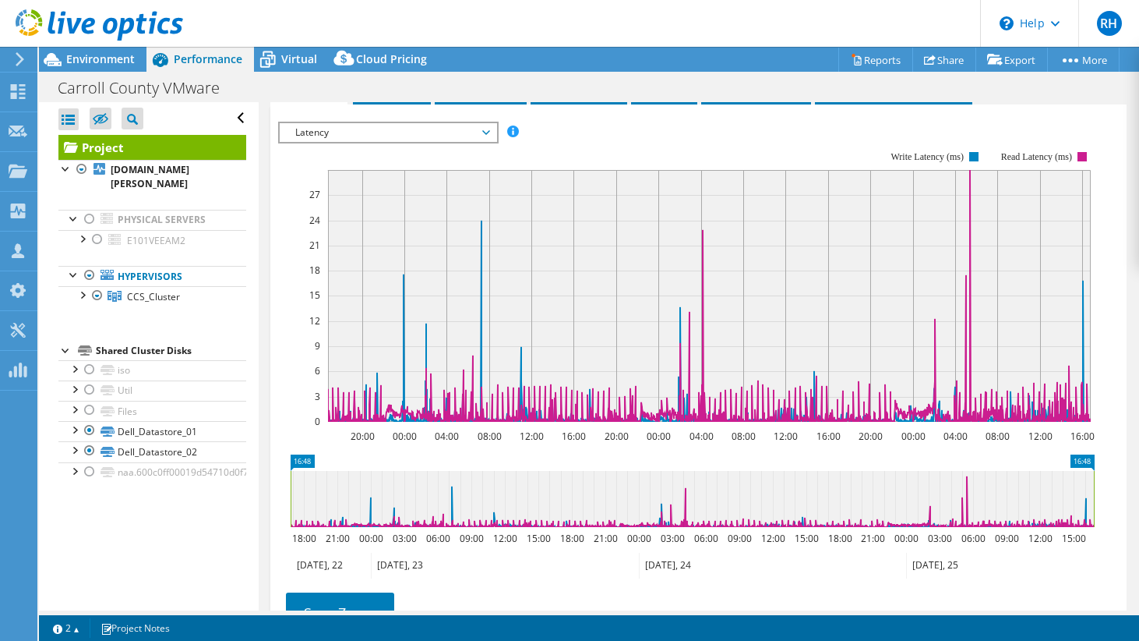
scroll to position [336, 0]
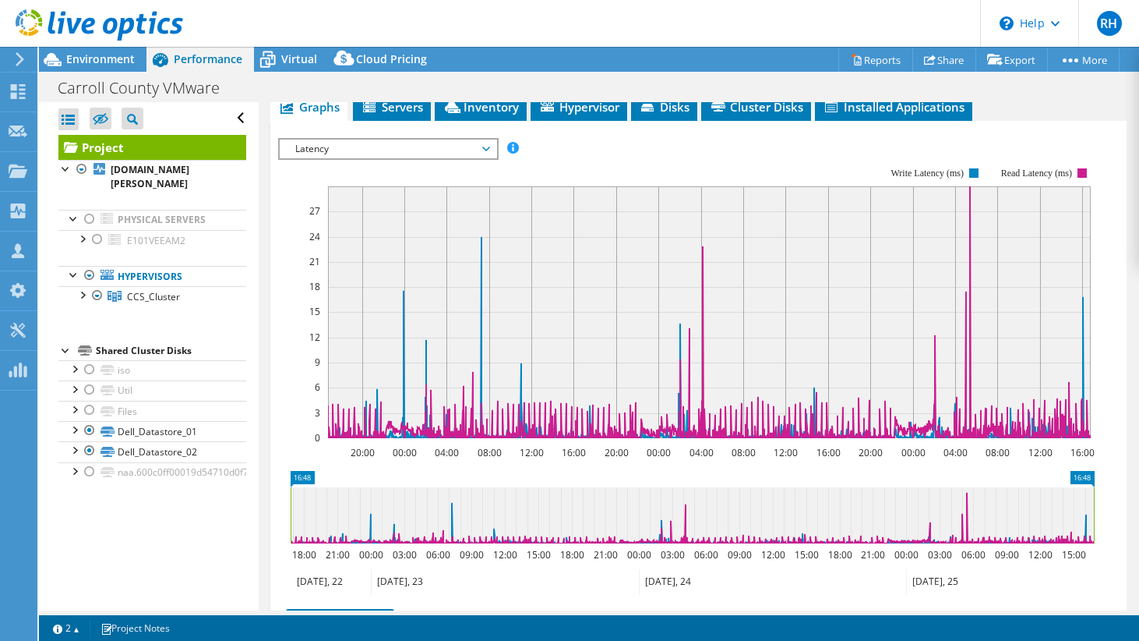
click at [473, 158] on span "Latency" at bounding box center [388, 148] width 200 height 19
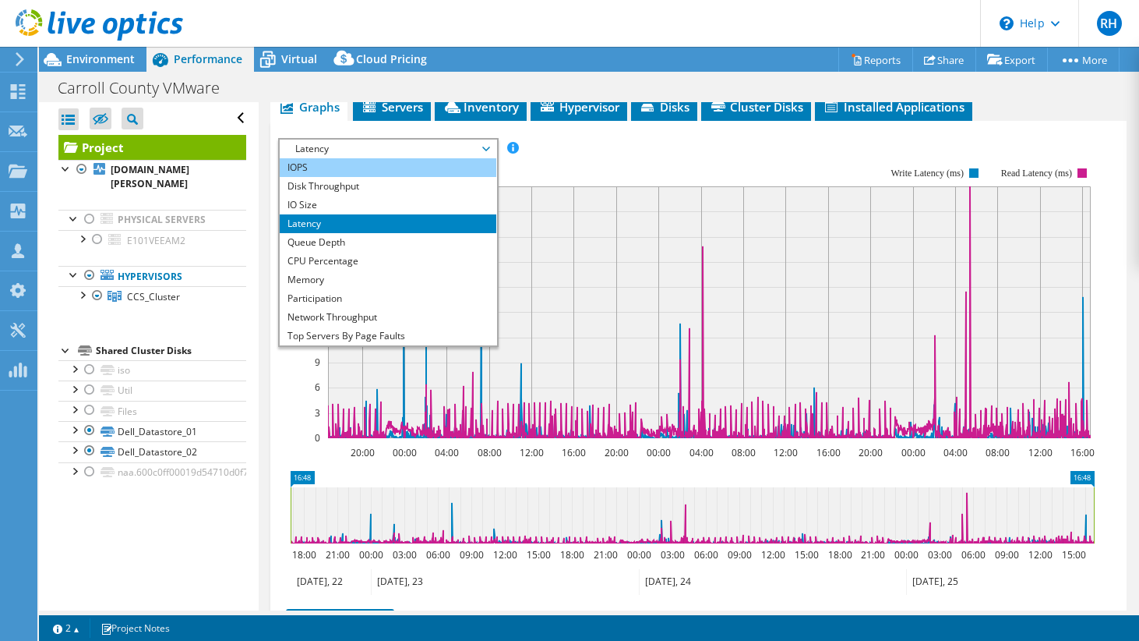
click at [415, 177] on li "IOPS" at bounding box center [388, 167] width 216 height 19
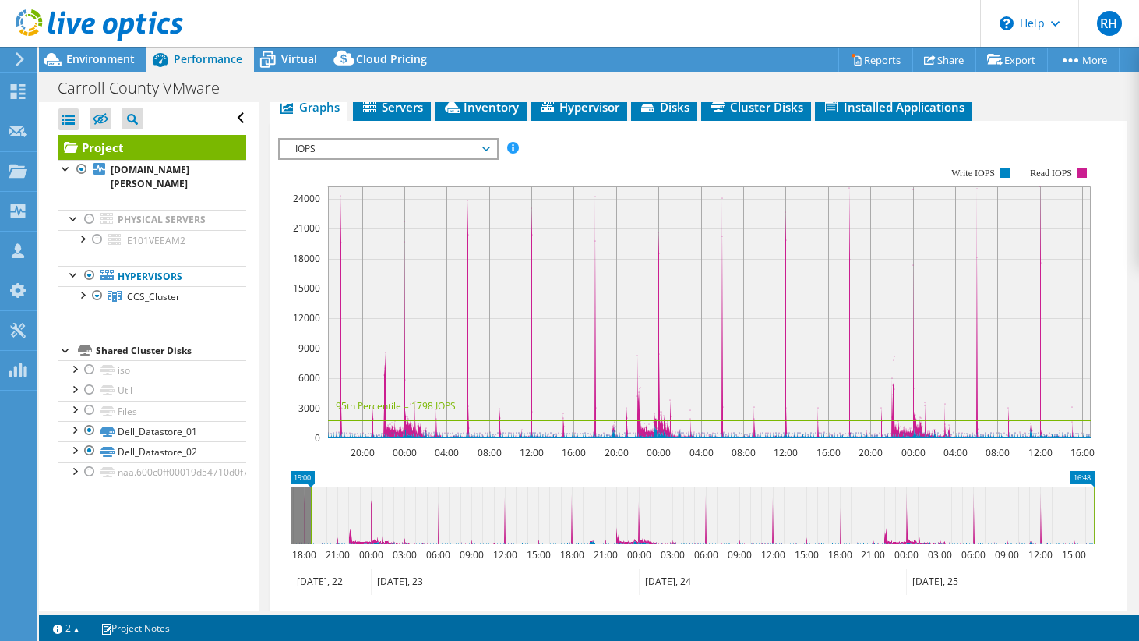
drag, startPoint x: 293, startPoint y: 539, endPoint x: 313, endPoint y: 535, distance: 20.5
click at [313, 535] on rect at bounding box center [311, 515] width 6 height 56
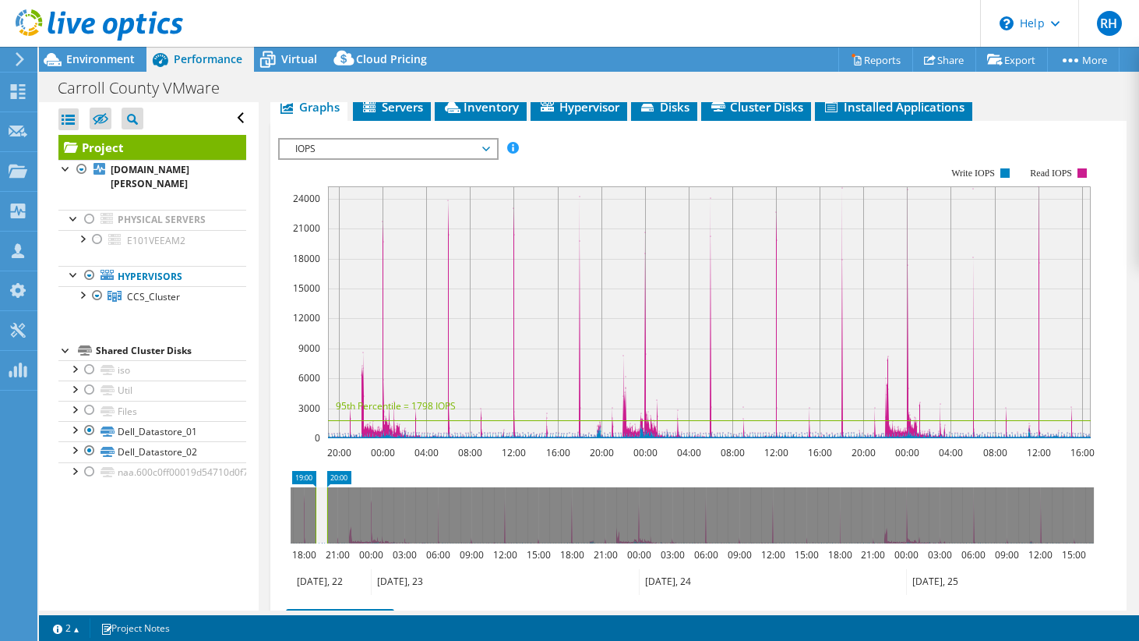
drag, startPoint x: 1095, startPoint y: 530, endPoint x: 327, endPoint y: 526, distance: 767.6
click at [327, 526] on rect at bounding box center [327, 515] width 6 height 56
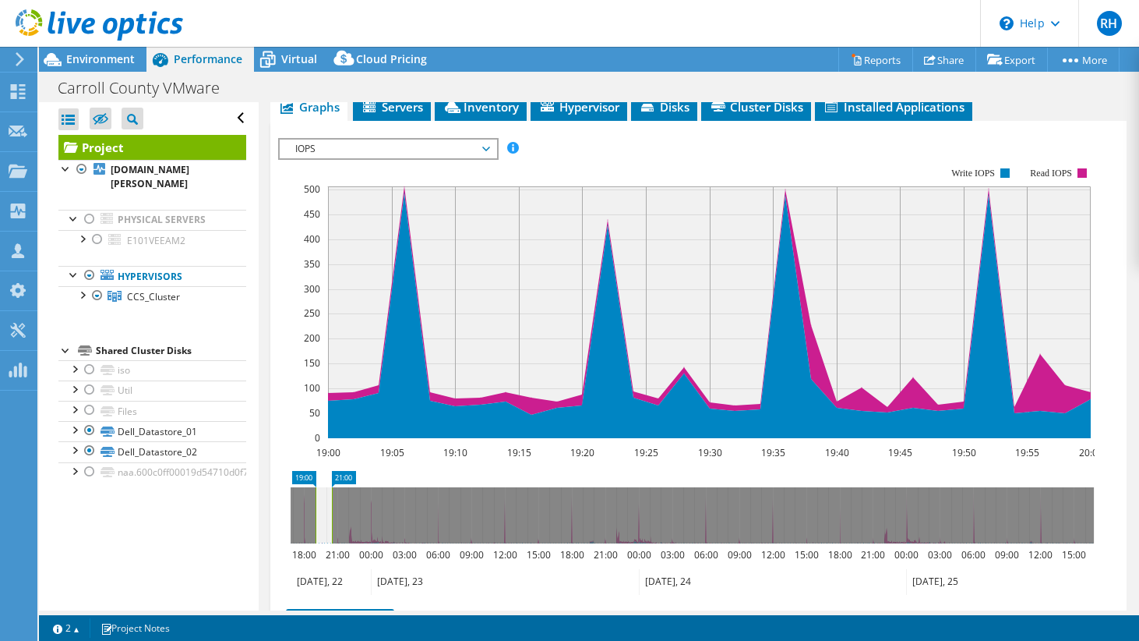
click at [334, 527] on rect at bounding box center [332, 515] width 6 height 56
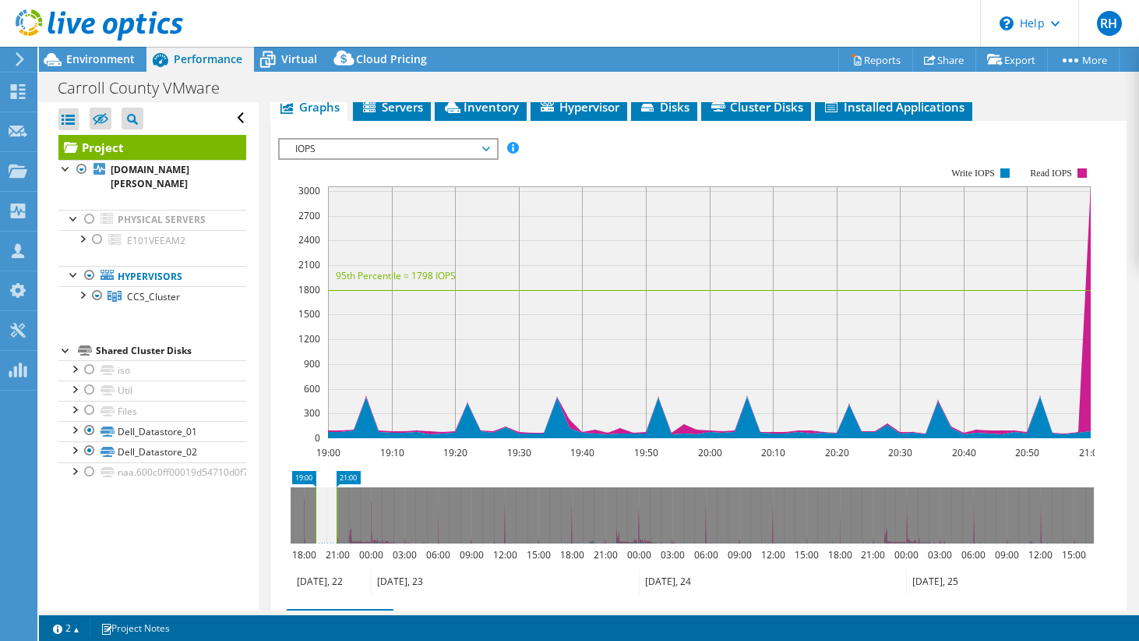
click at [334, 527] on rect at bounding box center [337, 515] width 6 height 56
click at [334, 527] on icon at bounding box center [326, 515] width 21 height 56
drag, startPoint x: 327, startPoint y: 528, endPoint x: 356, endPoint y: 526, distance: 28.9
click at [356, 526] on icon at bounding box center [351, 515] width 22 height 56
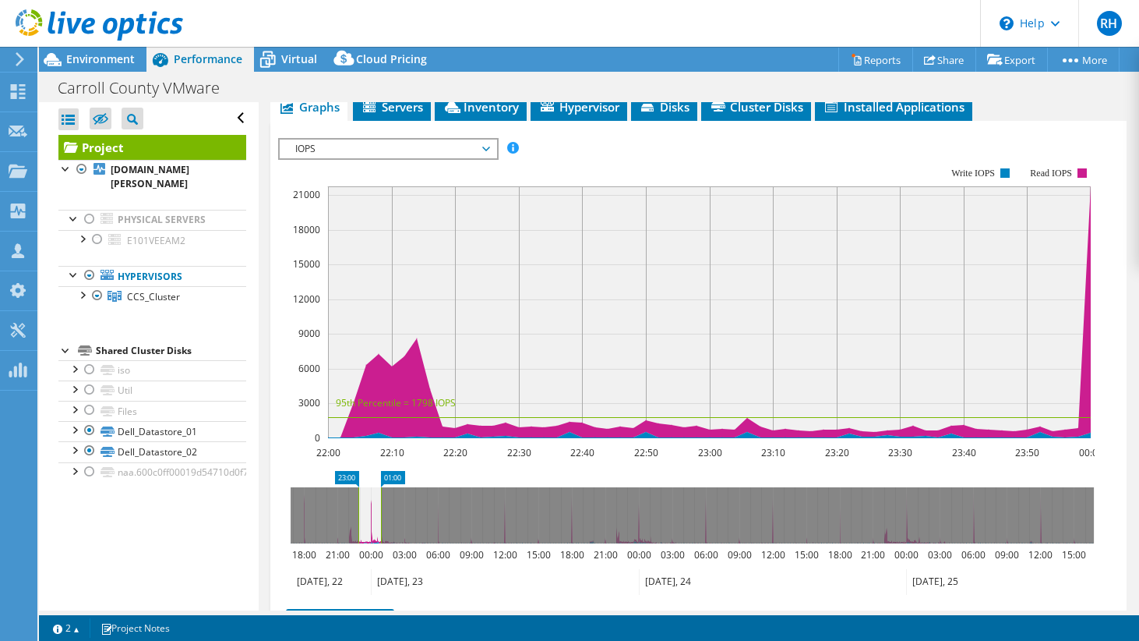
drag, startPoint x: 356, startPoint y: 526, endPoint x: 376, endPoint y: 524, distance: 20.3
click at [376, 524] on icon at bounding box center [369, 515] width 23 height 56
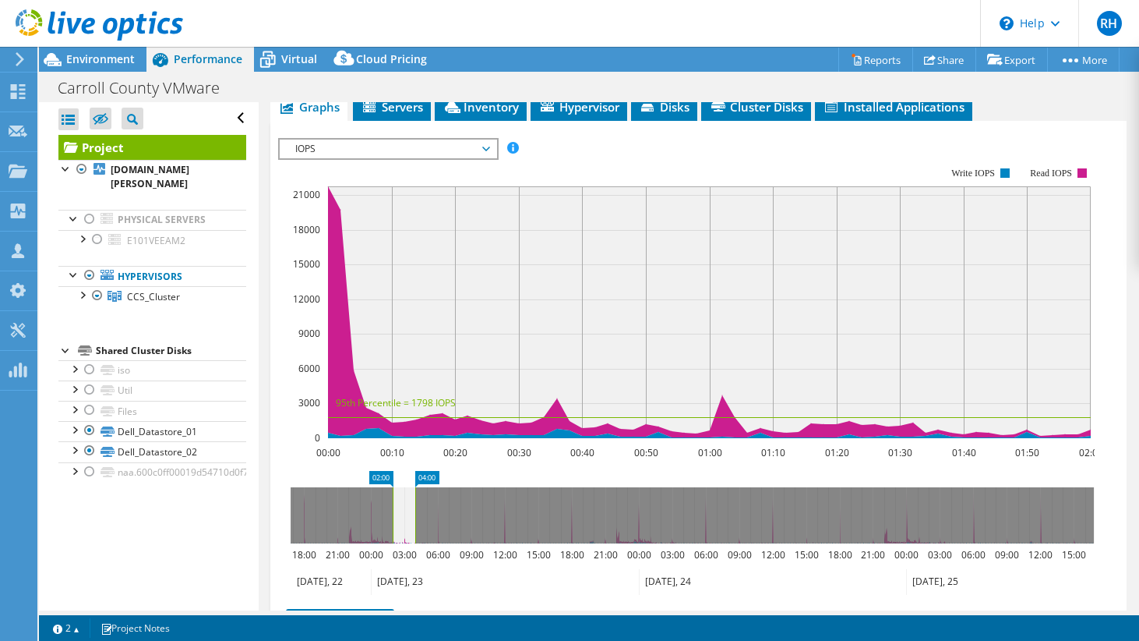
drag, startPoint x: 376, startPoint y: 524, endPoint x: 410, endPoint y: 522, distance: 33.6
click at [408, 522] on icon at bounding box center [404, 515] width 23 height 56
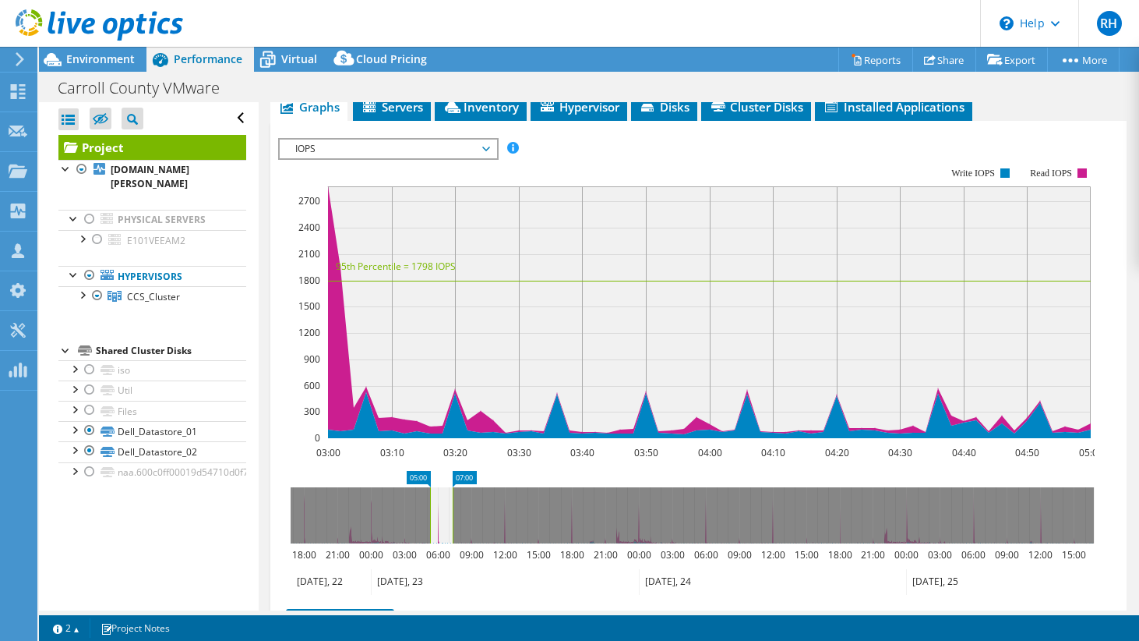
drag, startPoint x: 410, startPoint y: 522, endPoint x: 436, endPoint y: 521, distance: 25.7
click at [436, 521] on icon at bounding box center [441, 515] width 23 height 56
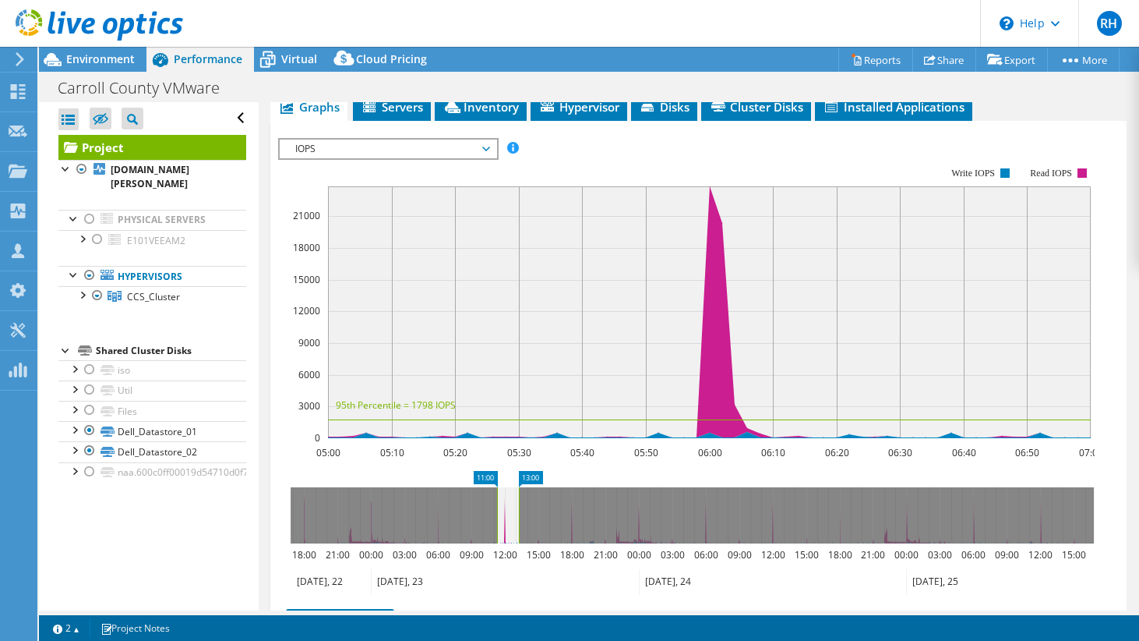
drag, startPoint x: 436, startPoint y: 521, endPoint x: 506, endPoint y: 518, distance: 70.2
click at [506, 518] on icon at bounding box center [508, 515] width 22 height 56
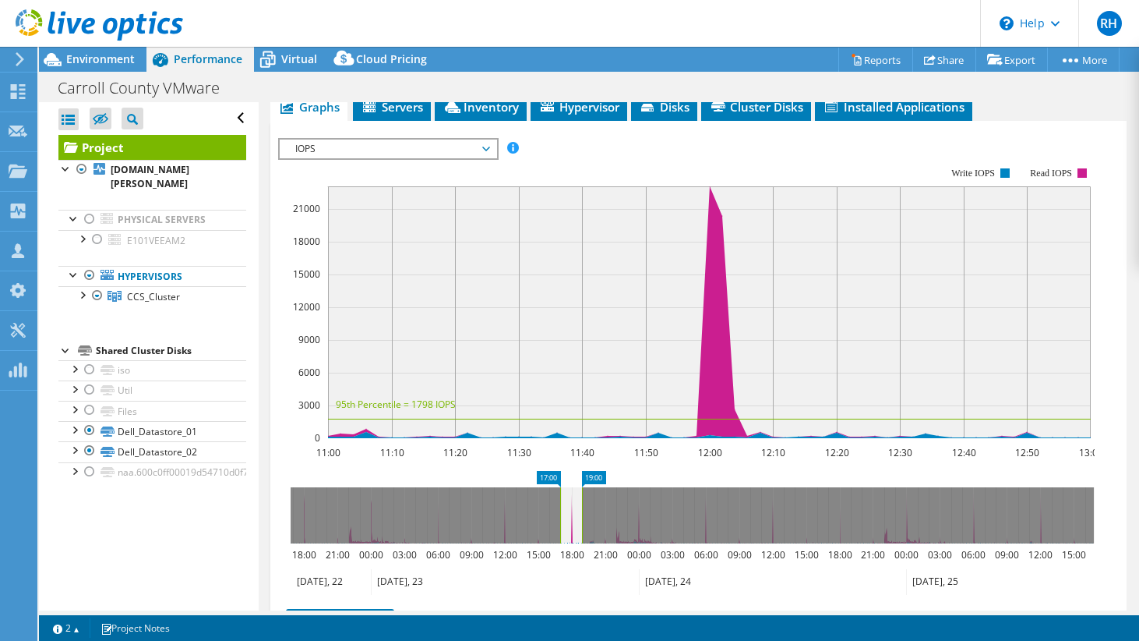
drag, startPoint x: 506, startPoint y: 518, endPoint x: 572, endPoint y: 517, distance: 66.3
click at [572, 517] on icon at bounding box center [571, 515] width 22 height 56
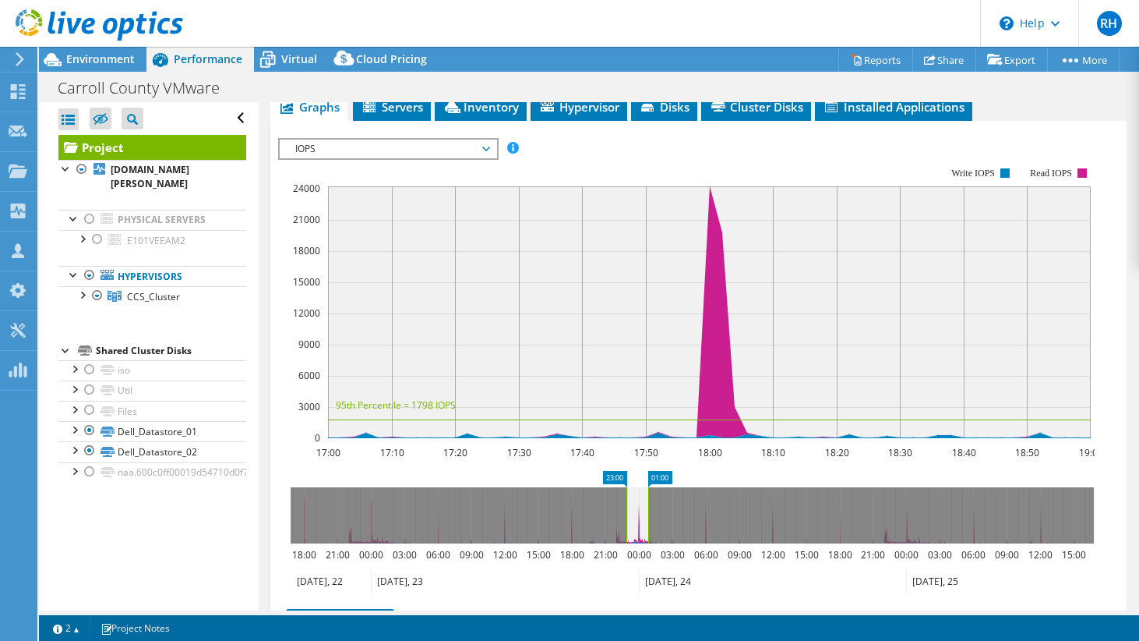
drag, startPoint x: 572, startPoint y: 517, endPoint x: 637, endPoint y: 512, distance: 65.6
click at [637, 512] on icon at bounding box center [638, 515] width 22 height 56
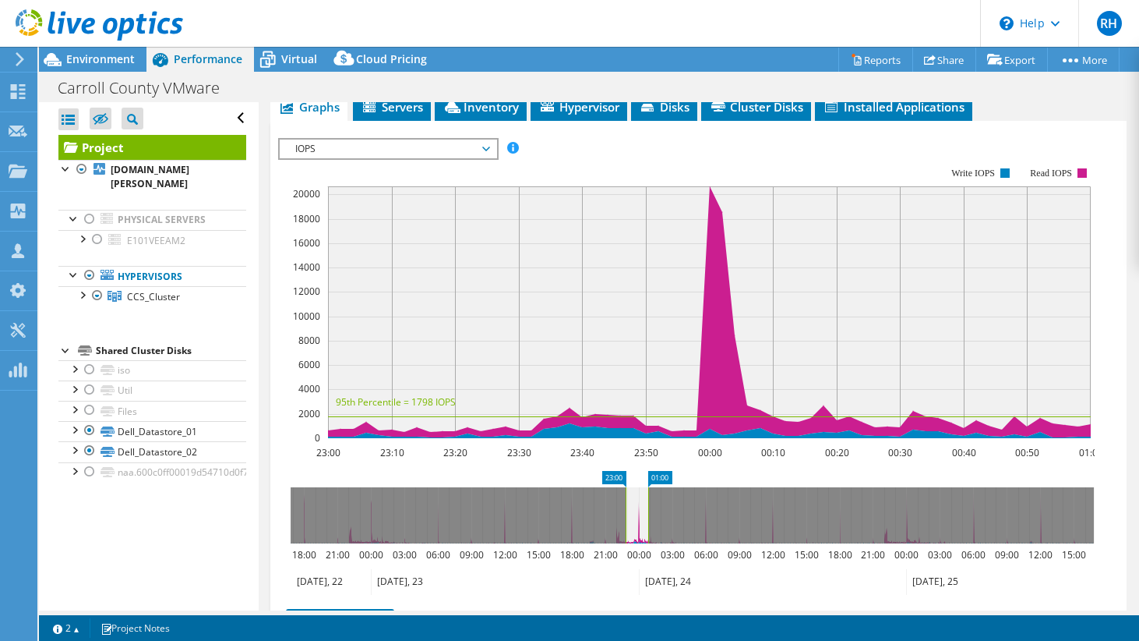
click at [635, 512] on icon at bounding box center [637, 515] width 23 height 56
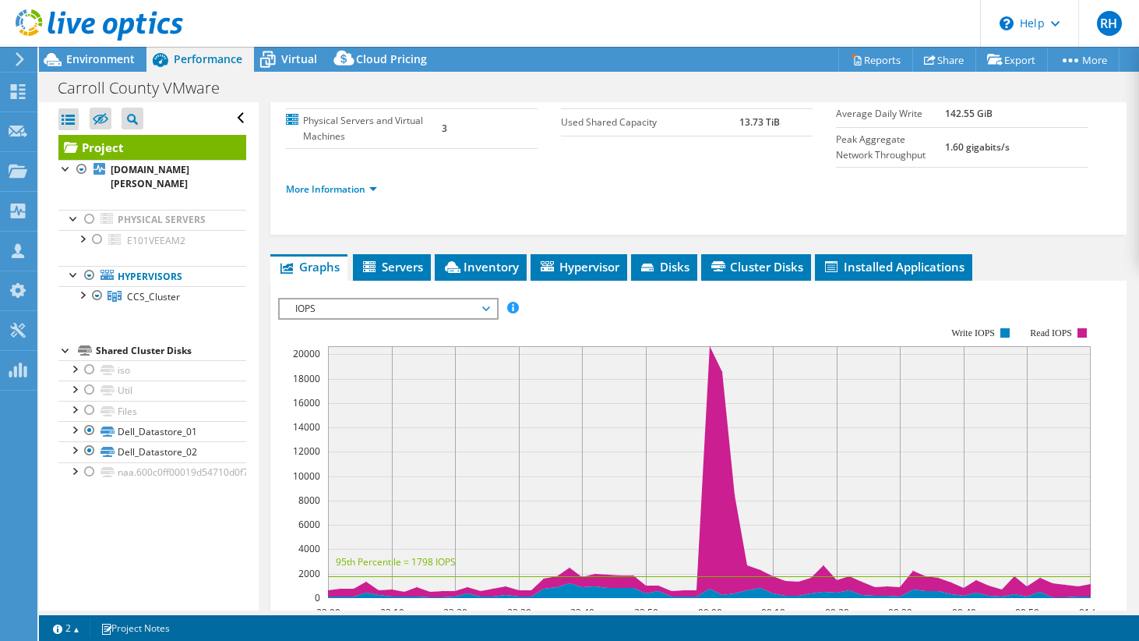
scroll to position [458, 0]
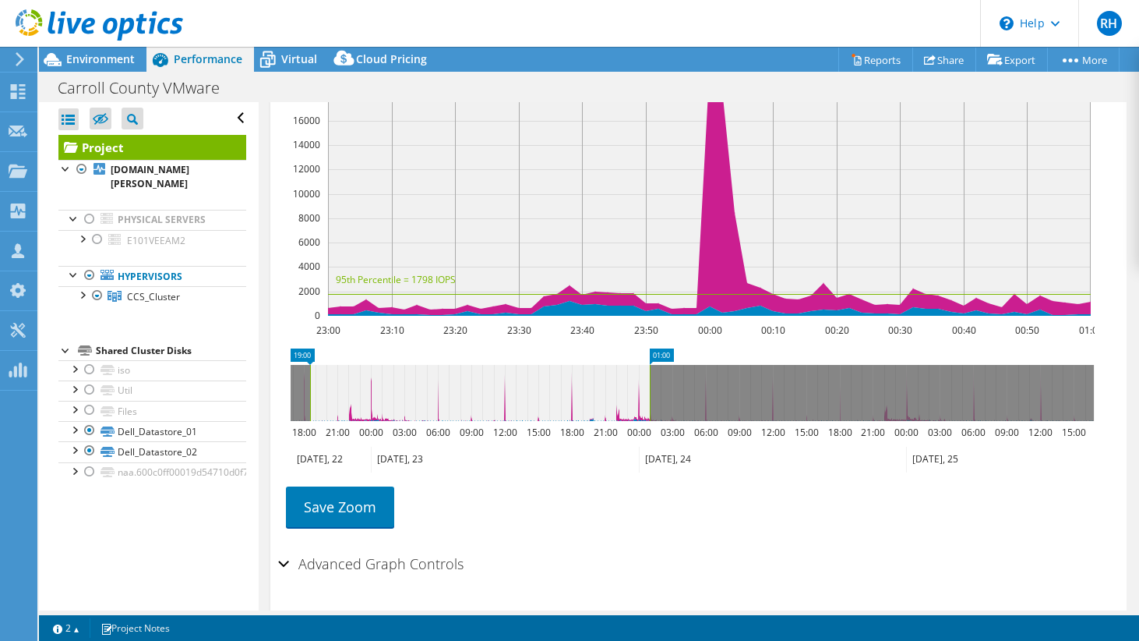
drag, startPoint x: 626, startPoint y: 407, endPoint x: 256, endPoint y: 435, distance: 371.2
click at [260, 433] on div "Project Details Prepared for: Zach Morris-Dean, zachary.morris-dean@carroll.kys…" at bounding box center [699, 150] width 880 height 1012
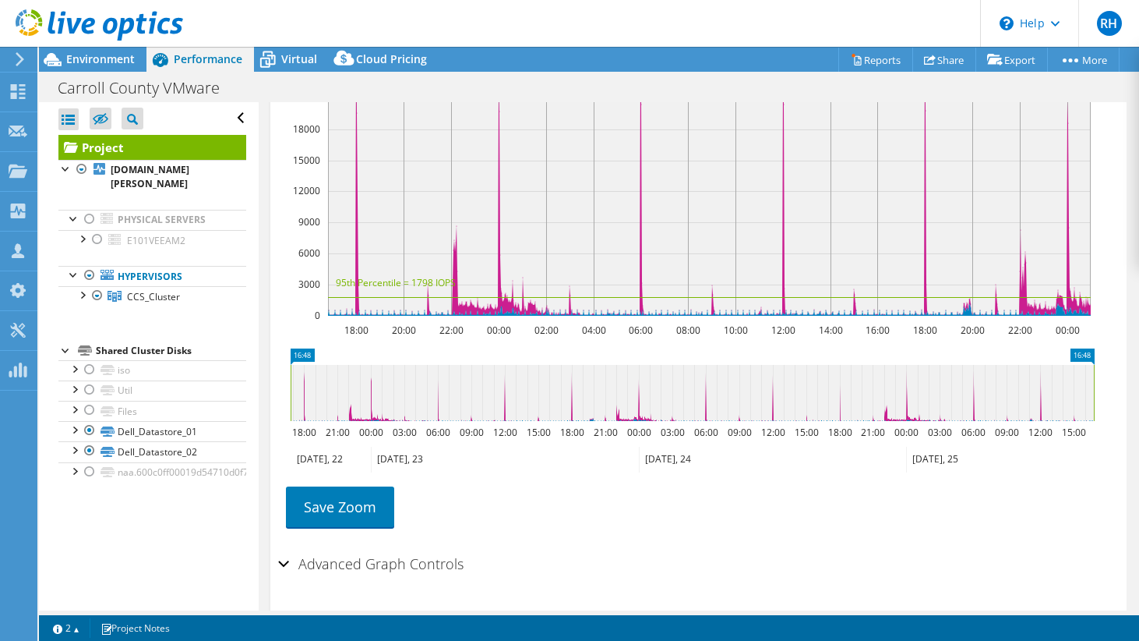
drag, startPoint x: 649, startPoint y: 406, endPoint x: 1121, endPoint y: 384, distance: 472.0
click at [1121, 384] on div "Project Details Prepared for: Zach Morris-Dean, zachary.morris-dean@carroll.kys…" at bounding box center [699, 150] width 880 height 1012
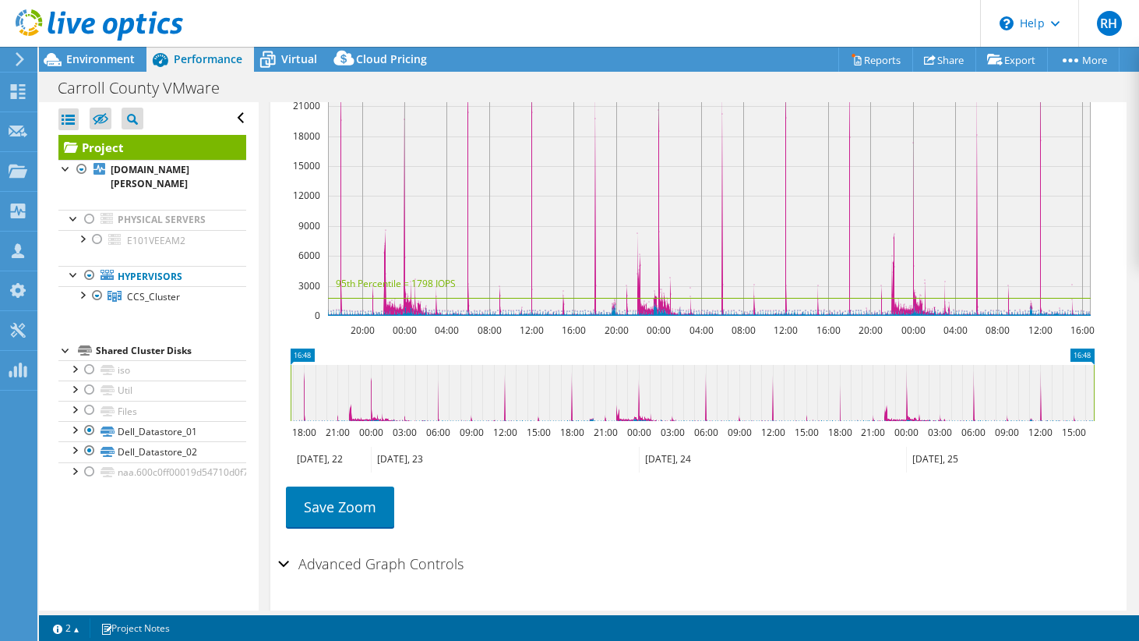
click at [609, 569] on div "Advanced Graph Controls" at bounding box center [698, 565] width 841 height 34
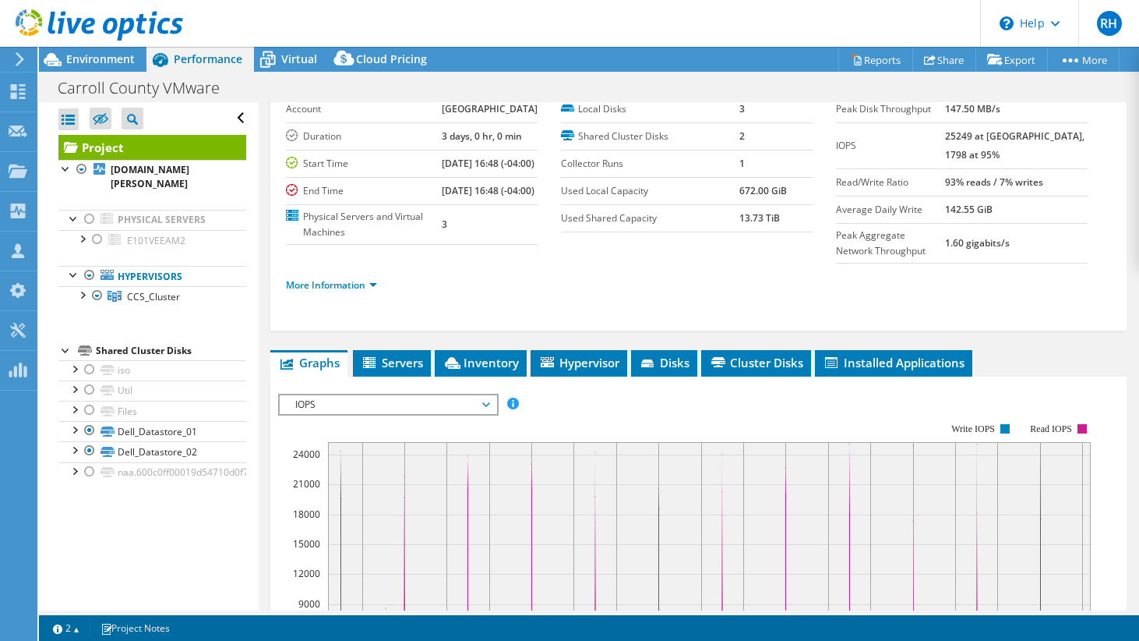
scroll to position [90, 0]
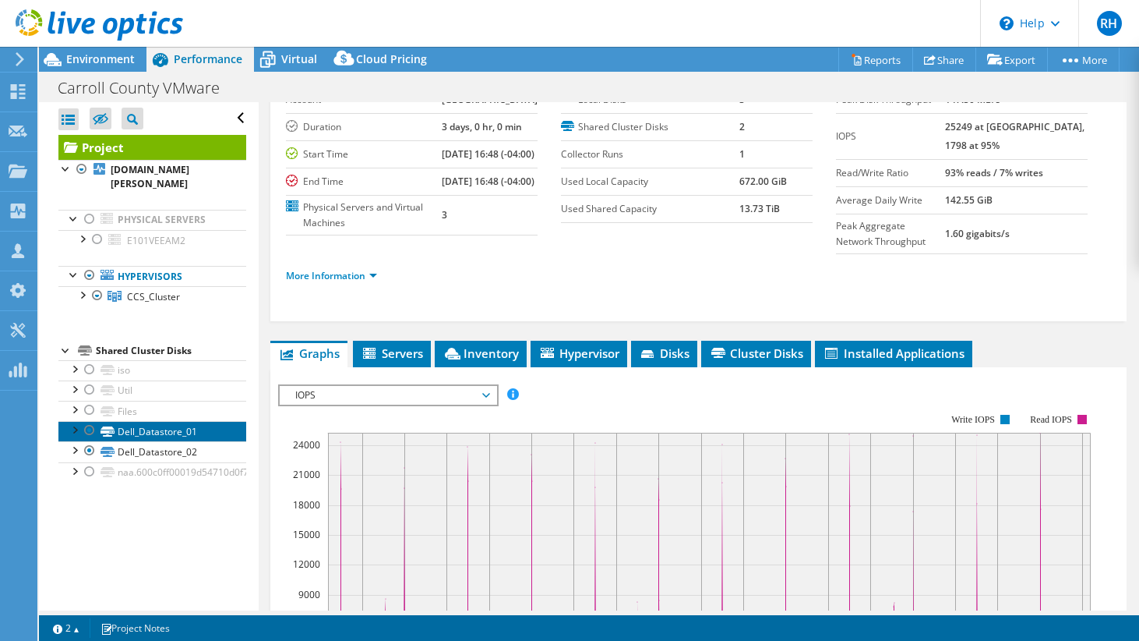
click at [132, 421] on link "Dell_Datastore_01" at bounding box center [152, 431] width 188 height 20
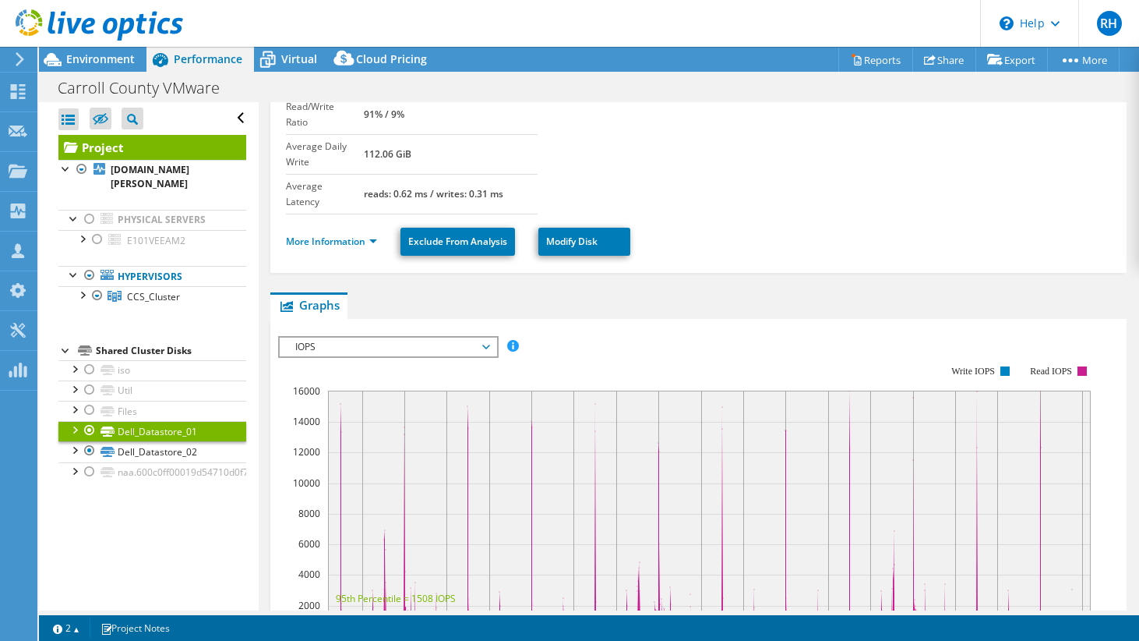
scroll to position [363, 0]
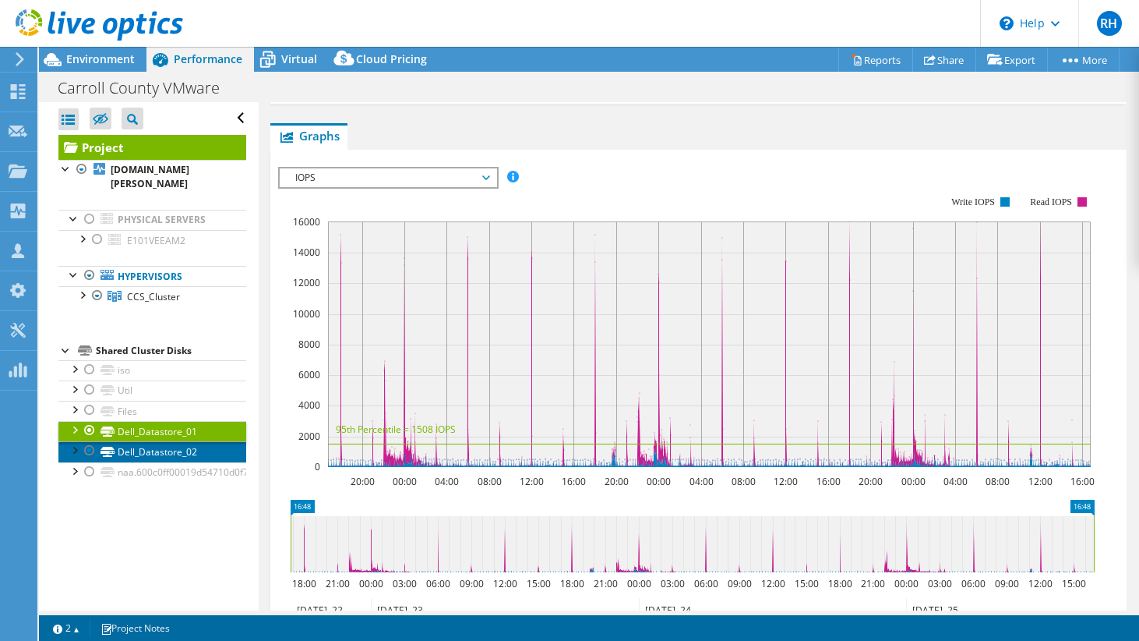
click at [164, 441] on link "Dell_Datastore_02" at bounding box center [152, 451] width 188 height 20
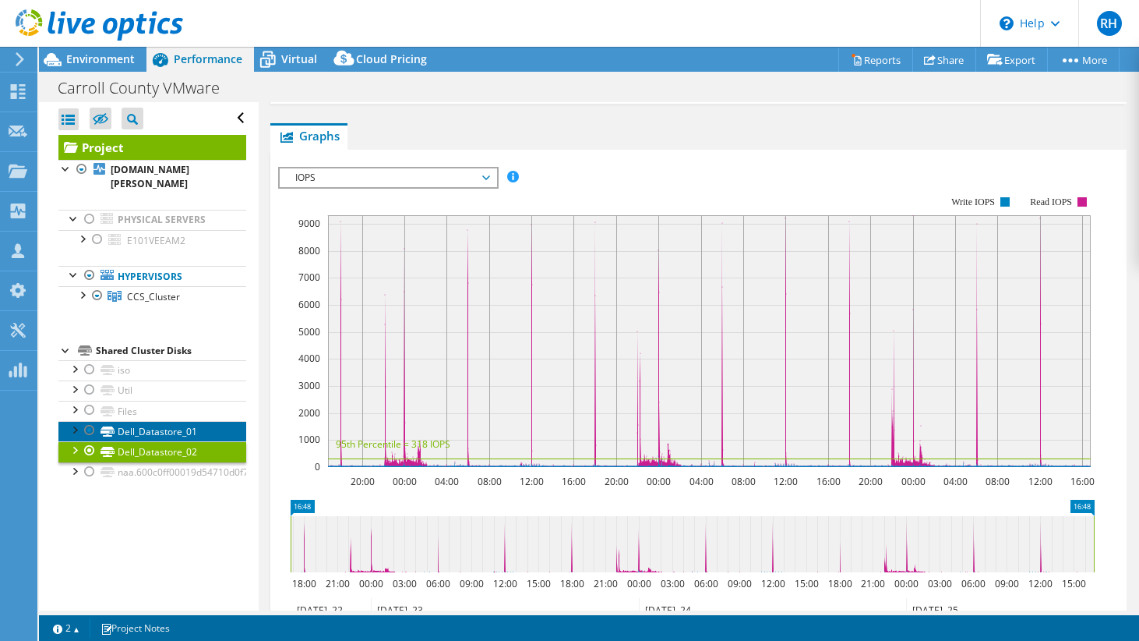
click at [165, 421] on link "Dell_Datastore_01" at bounding box center [152, 431] width 188 height 20
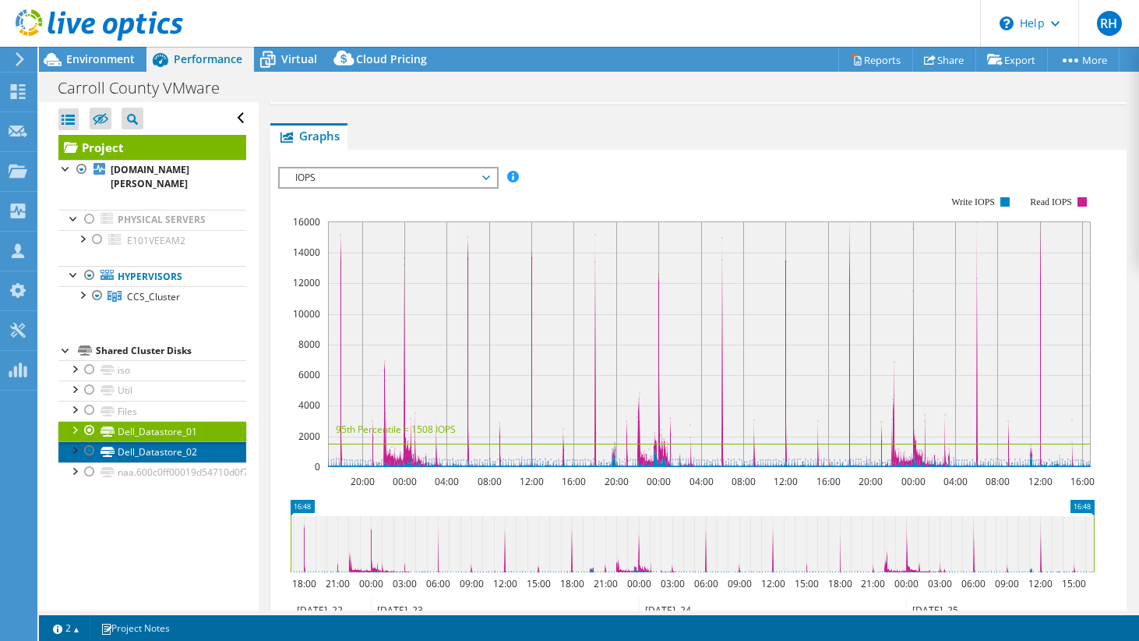
click at [164, 441] on link "Dell_Datastore_02" at bounding box center [152, 451] width 188 height 20
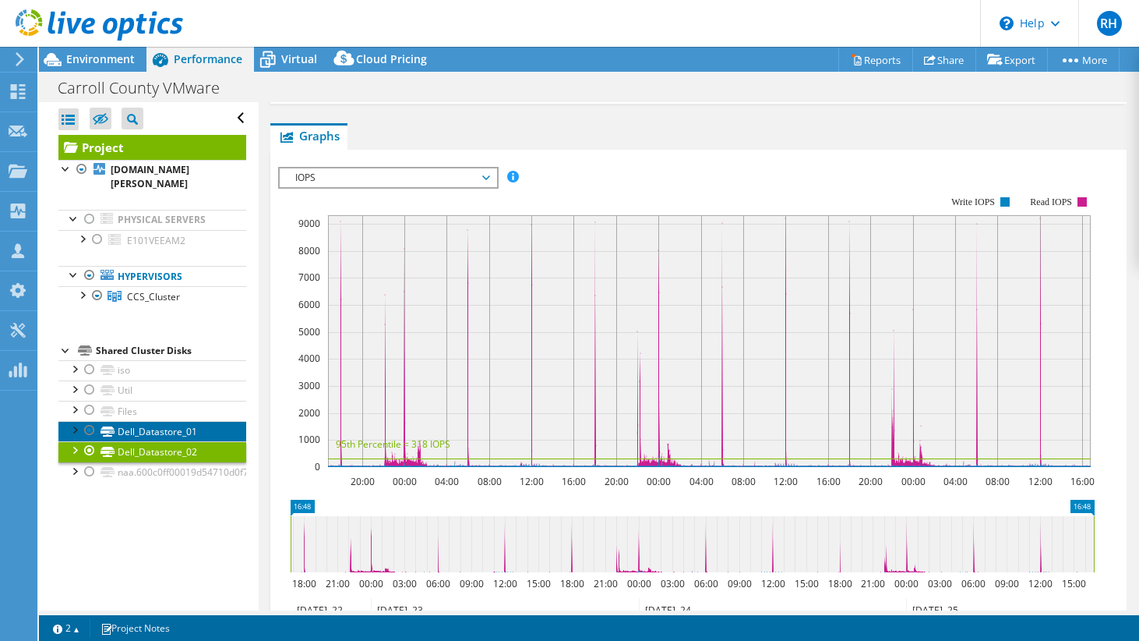
click at [169, 421] on link "Dell_Datastore_01" at bounding box center [152, 431] width 188 height 20
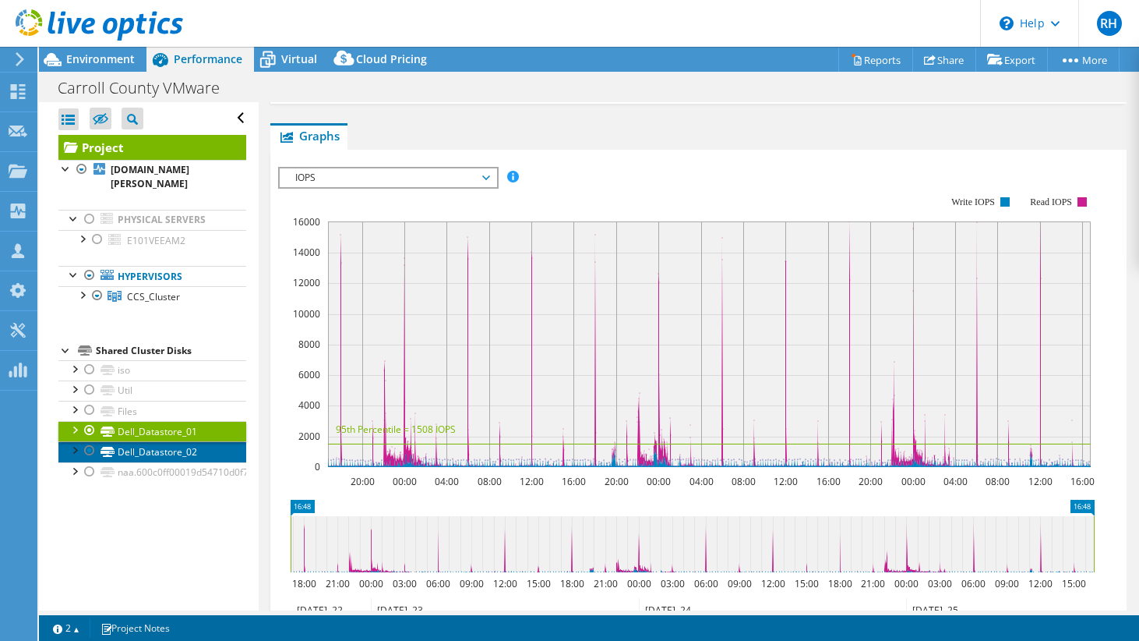
click at [160, 441] on link "Dell_Datastore_02" at bounding box center [152, 451] width 188 height 20
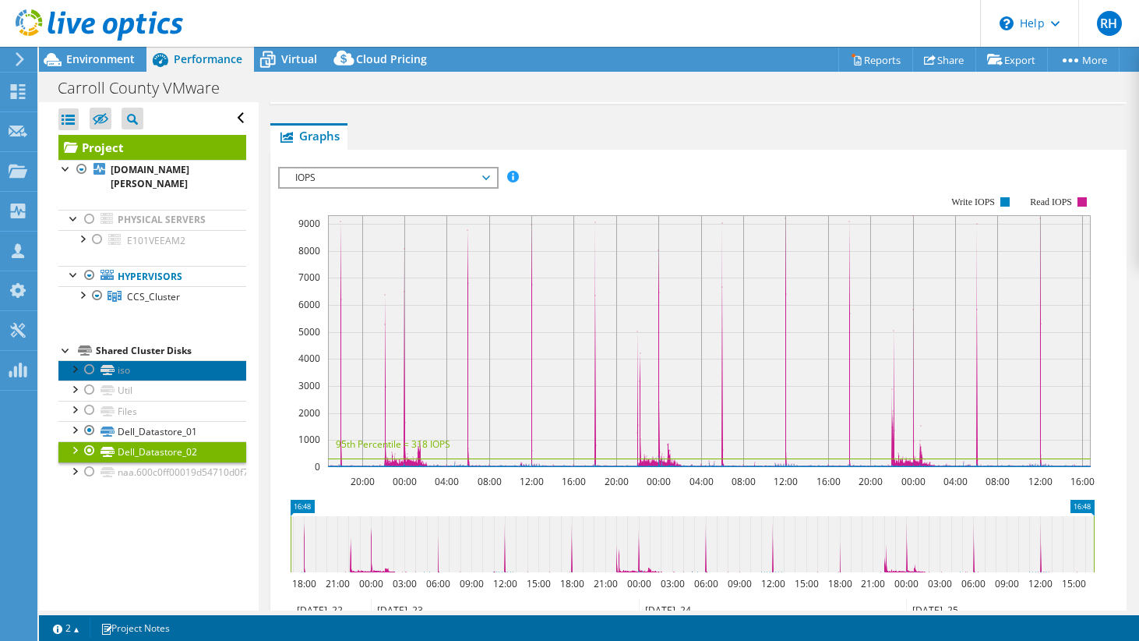
click at [138, 360] on link "iso" at bounding box center [152, 370] width 188 height 20
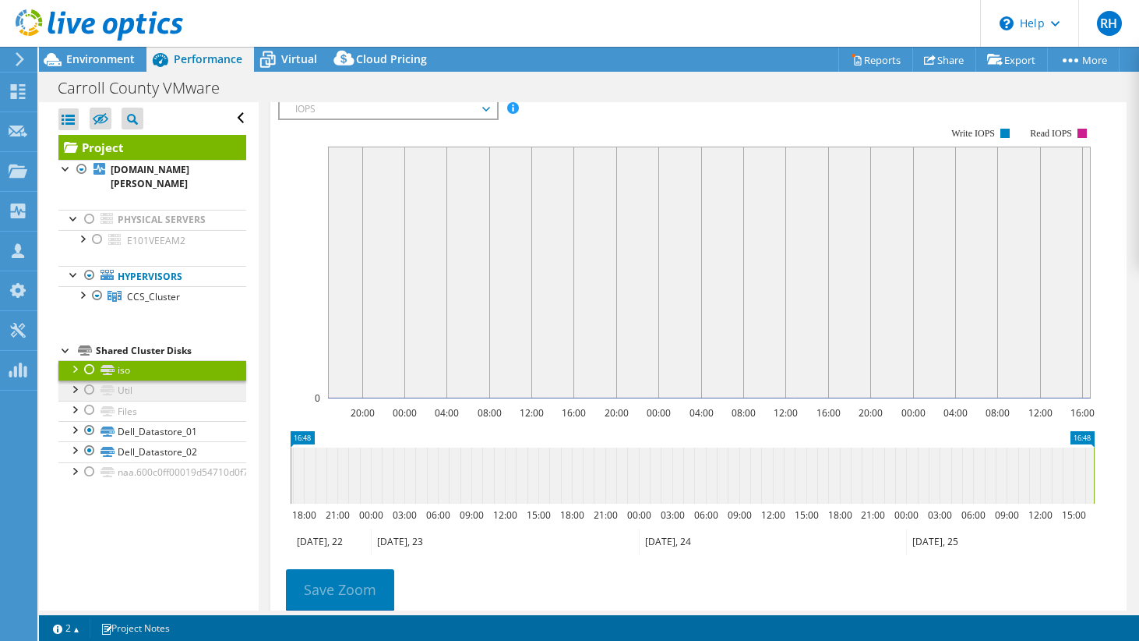
scroll to position [332, 0]
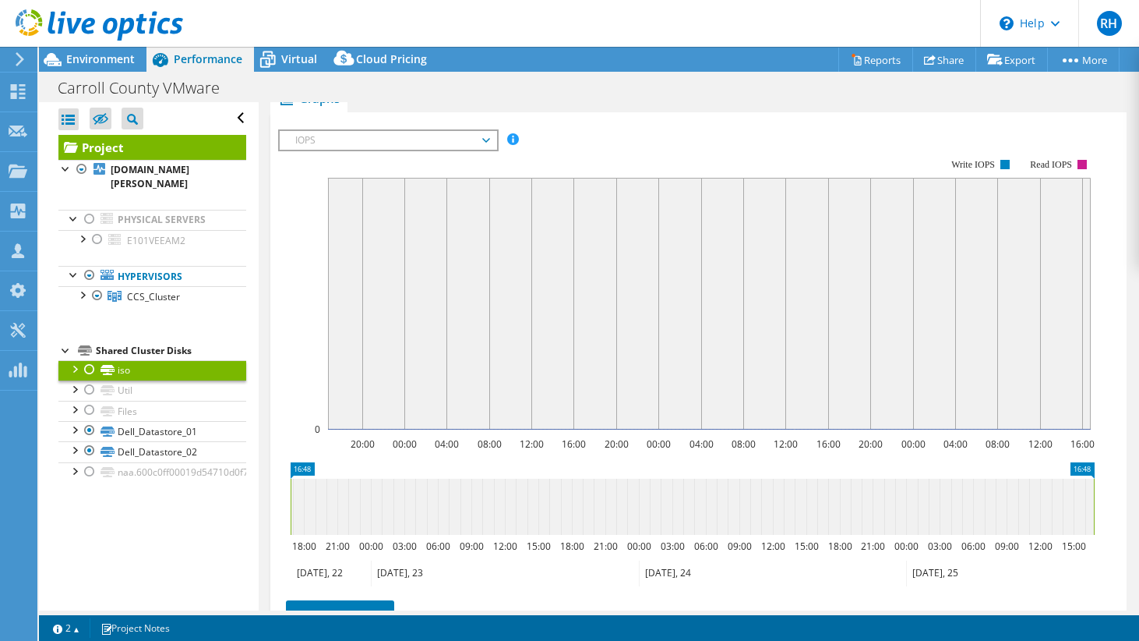
click at [88, 360] on div at bounding box center [90, 369] width 16 height 19
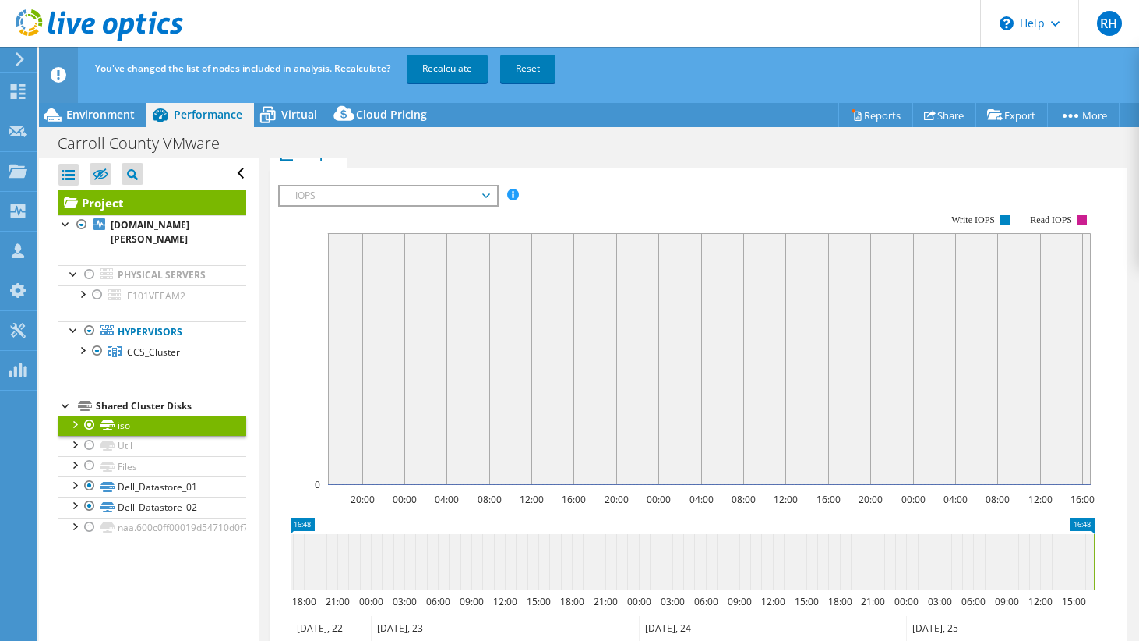
click at [90, 373] on div "Project e101v1.carroll.ketsds.net Physical Servers E101VEEAM2 in" at bounding box center [152, 364] width 188 height 348
click at [91, 436] on div at bounding box center [90, 445] width 16 height 19
drag, startPoint x: 93, startPoint y: 448, endPoint x: 84, endPoint y: 452, distance: 9.4
click at [92, 456] on div at bounding box center [90, 465] width 16 height 19
click at [89, 517] on div at bounding box center [90, 526] width 16 height 19
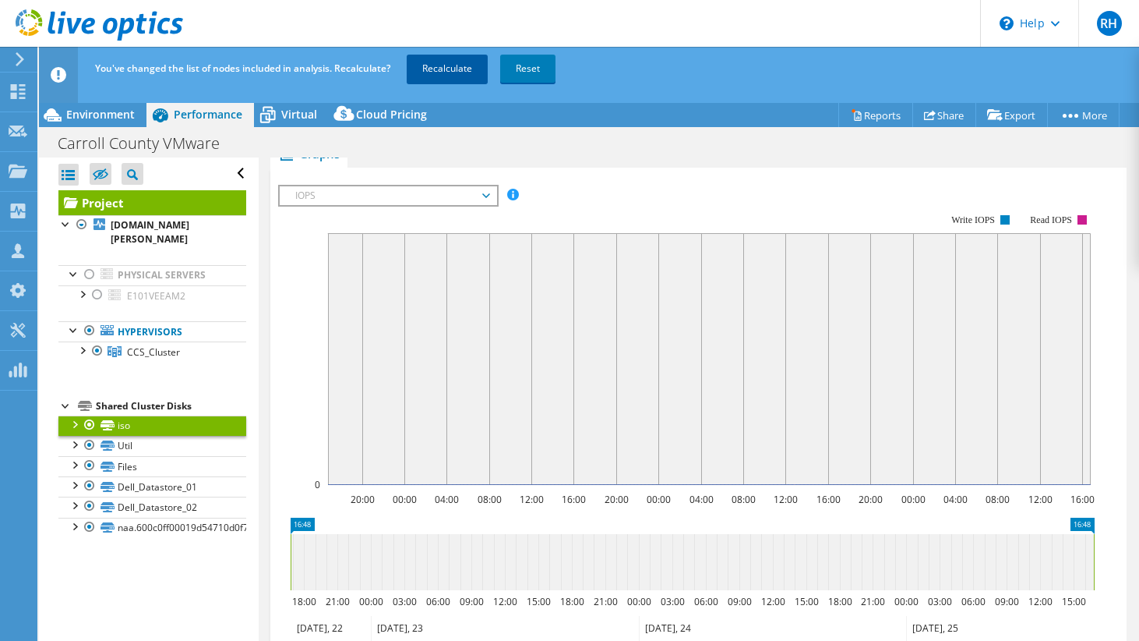
click at [447, 55] on link "Recalculate" at bounding box center [447, 69] width 81 height 28
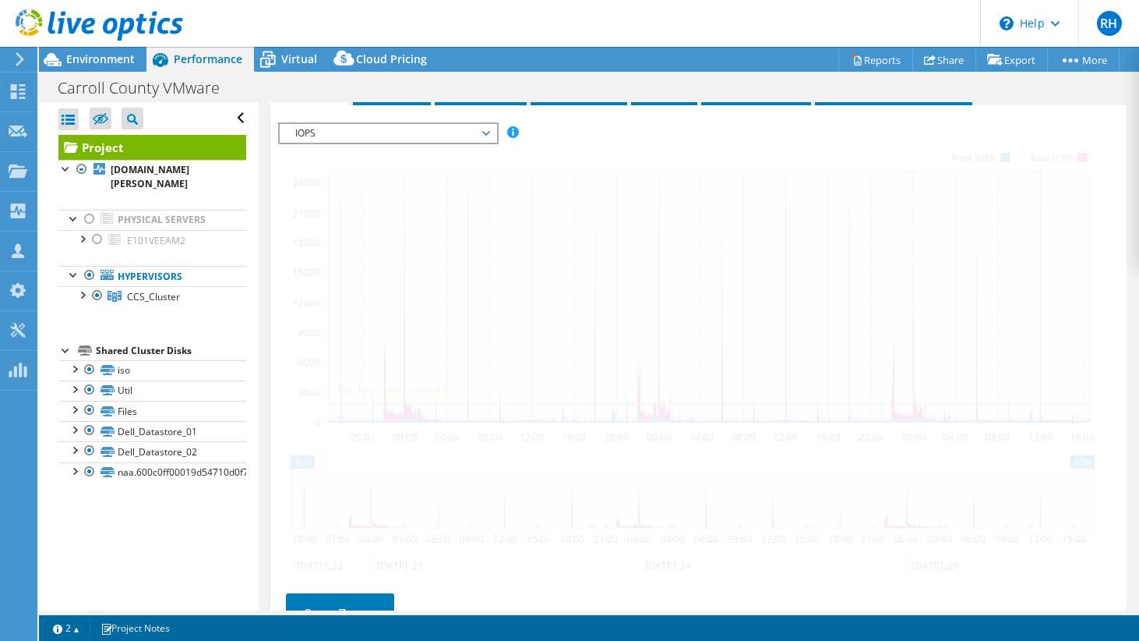
scroll to position [344, 0]
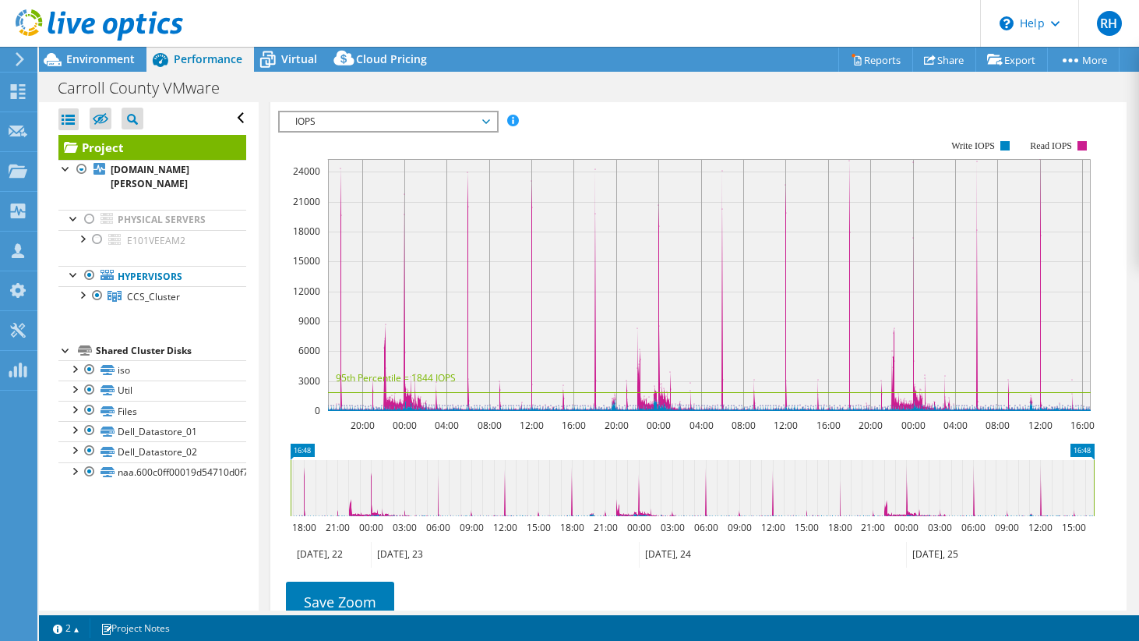
click at [387, 131] on span "IOPS" at bounding box center [388, 121] width 200 height 19
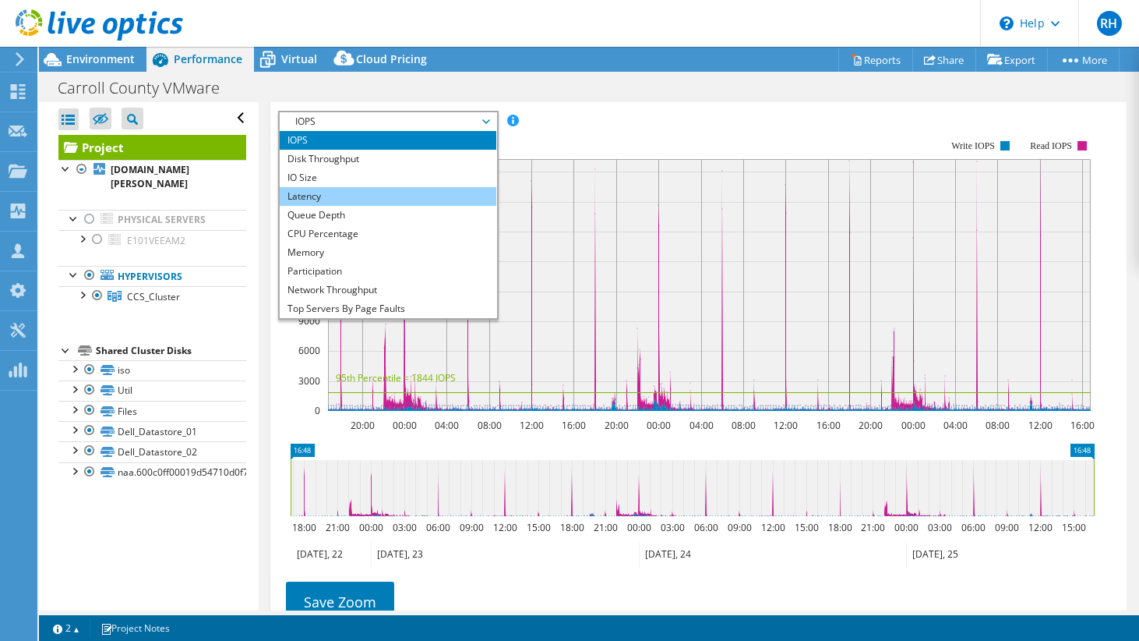
click at [380, 206] on li "Latency" at bounding box center [388, 196] width 216 height 19
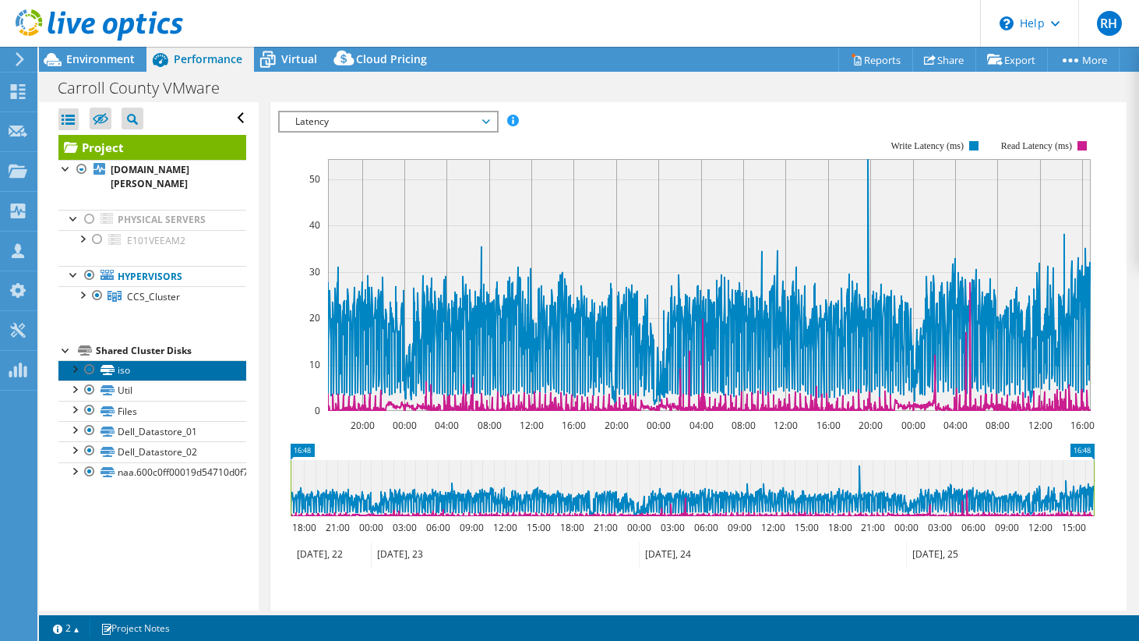
click at [134, 360] on link "iso" at bounding box center [152, 370] width 188 height 20
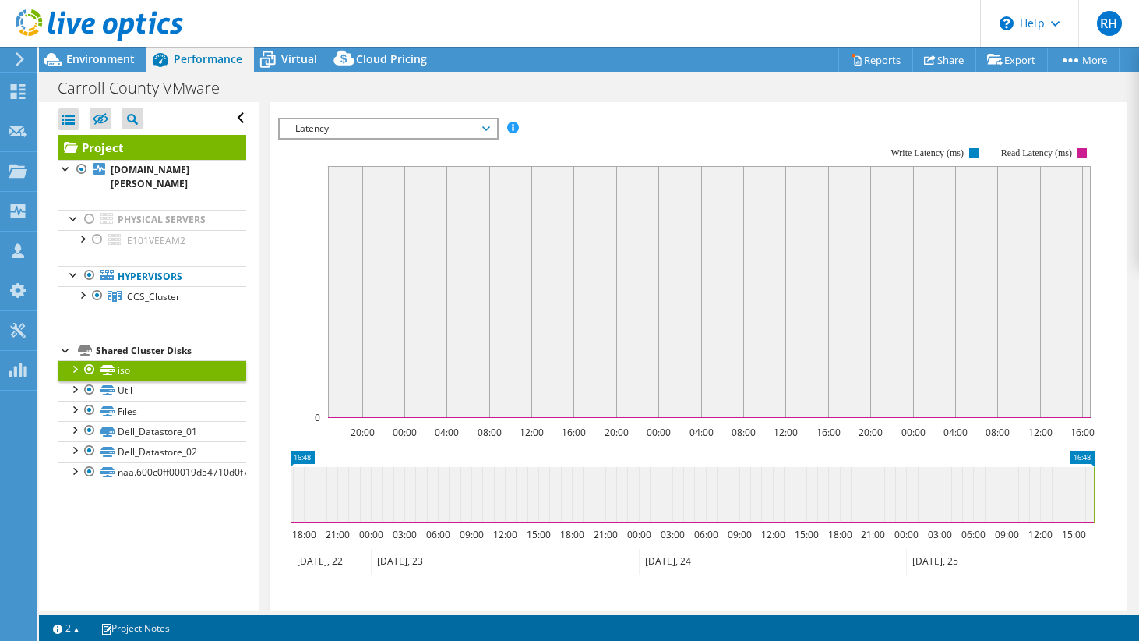
scroll to position [332, 0]
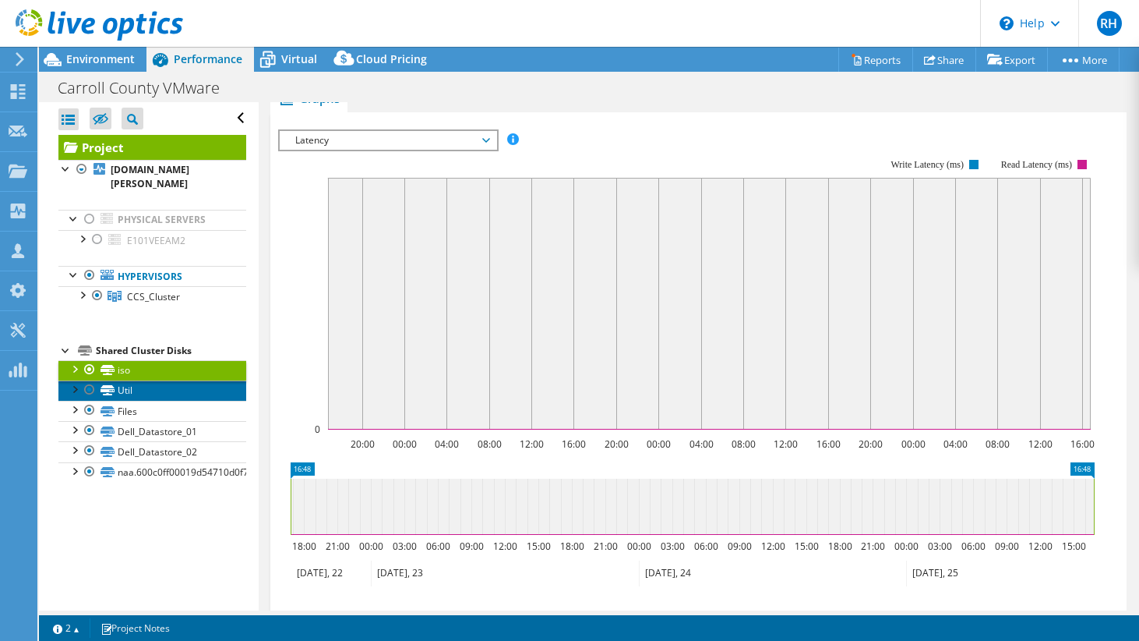
click at [144, 380] on link "Util" at bounding box center [152, 390] width 188 height 20
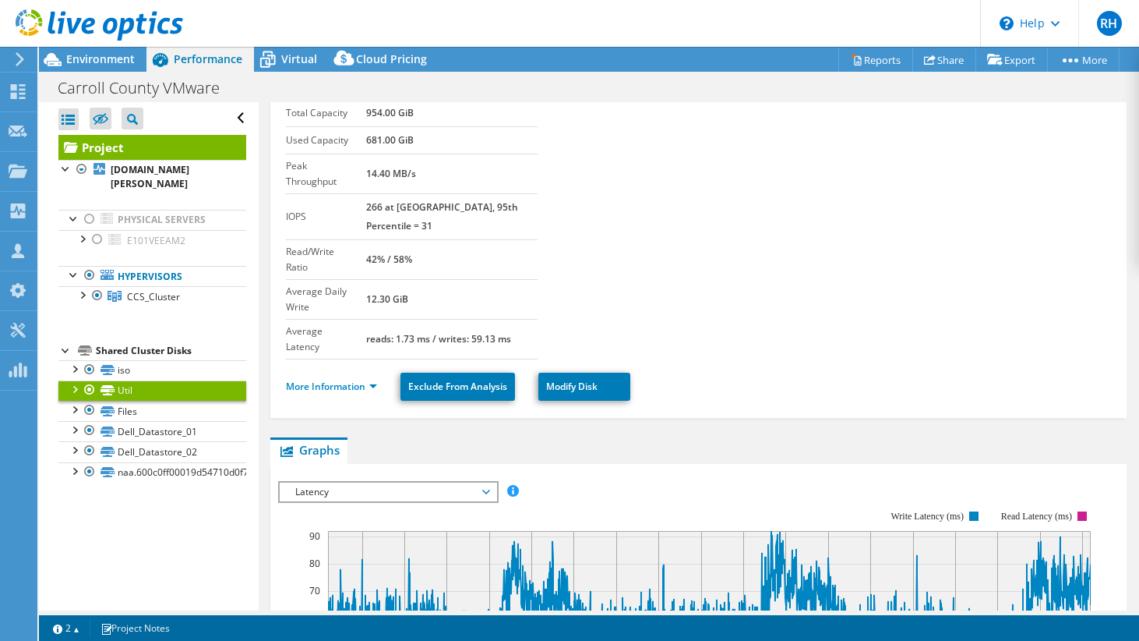
scroll to position [0, 0]
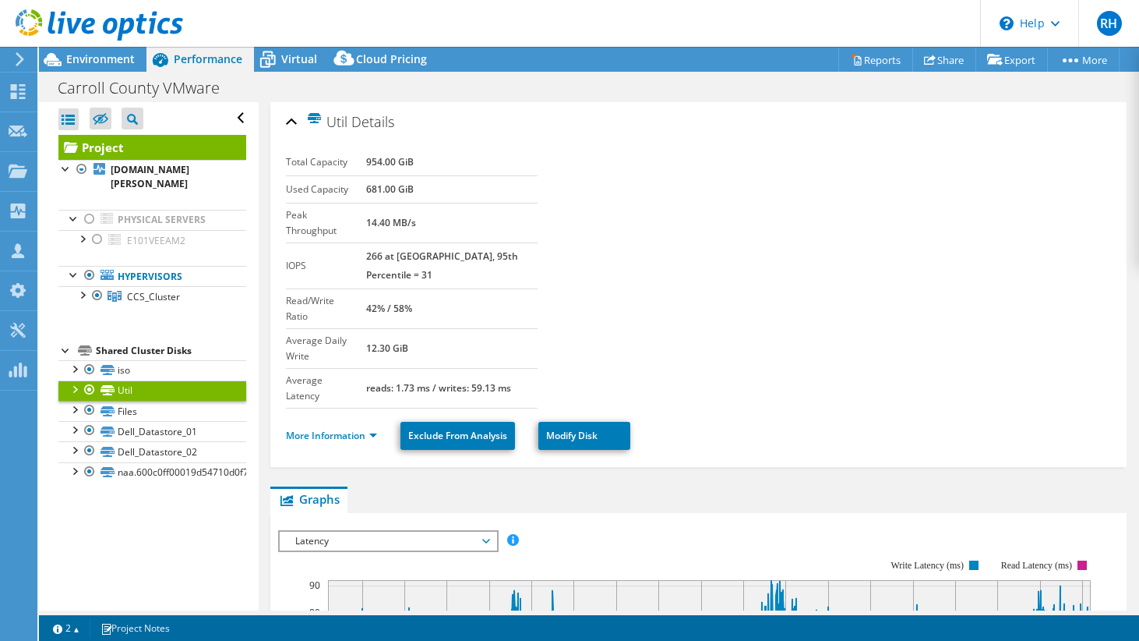
select select "USD"
click at [362, 429] on link "More Information" at bounding box center [331, 435] width 91 height 13
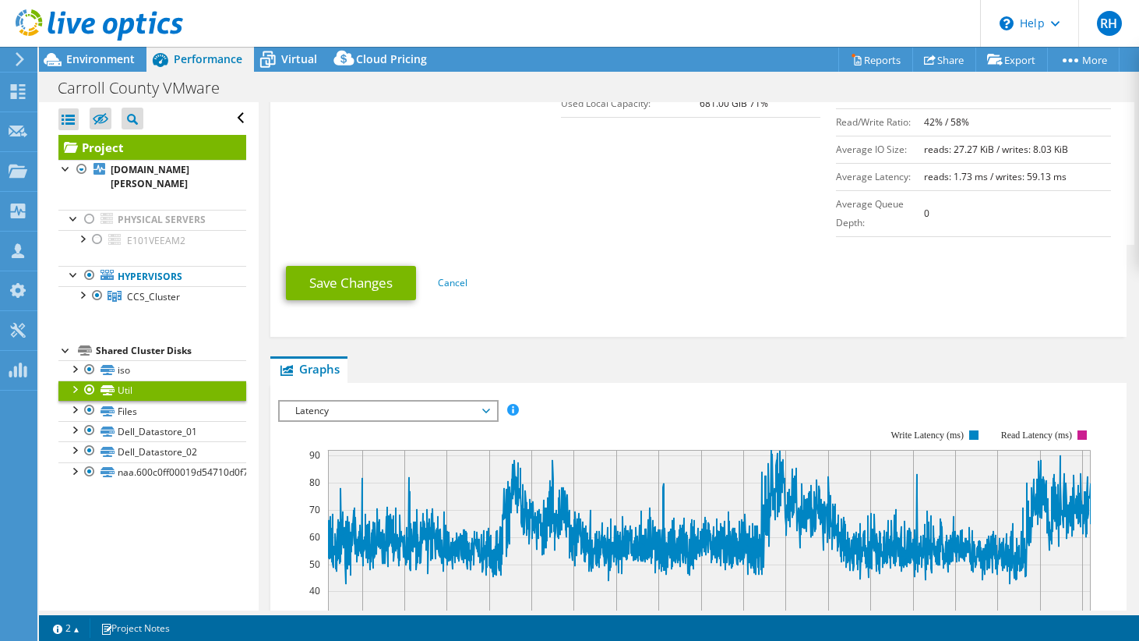
scroll to position [475, 0]
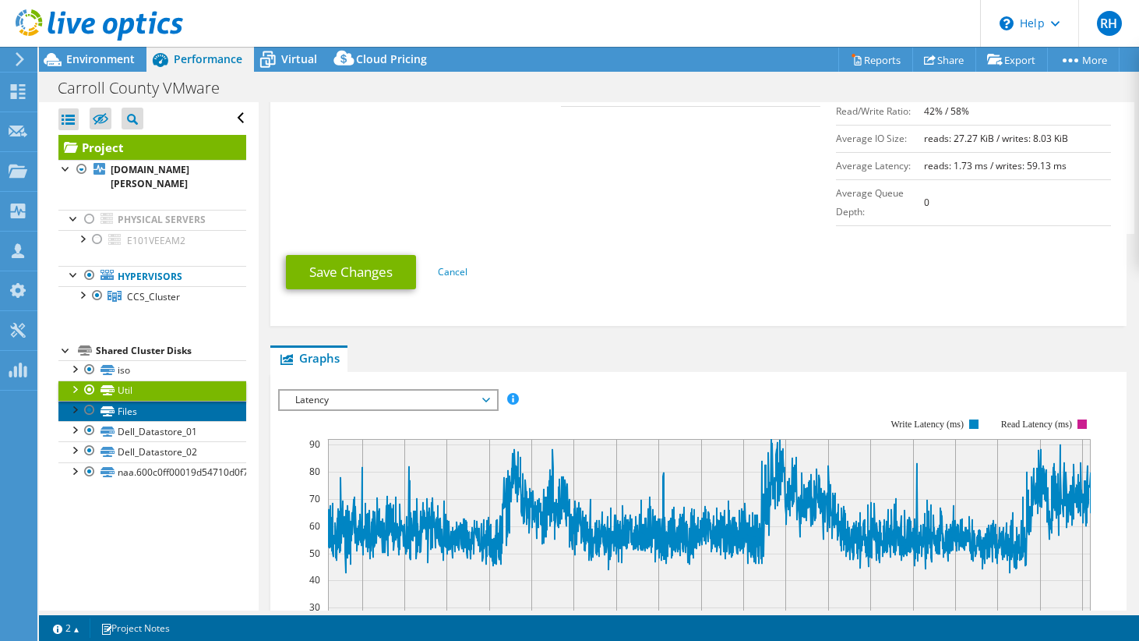
click at [148, 401] on link "Files" at bounding box center [152, 411] width 188 height 20
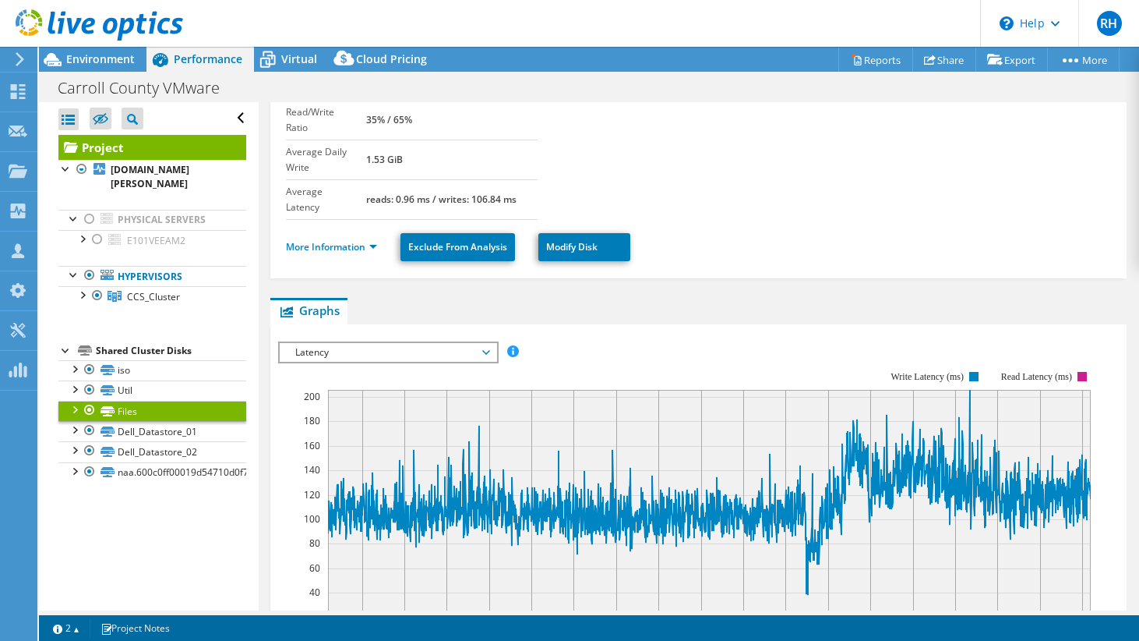
scroll to position [200, 0]
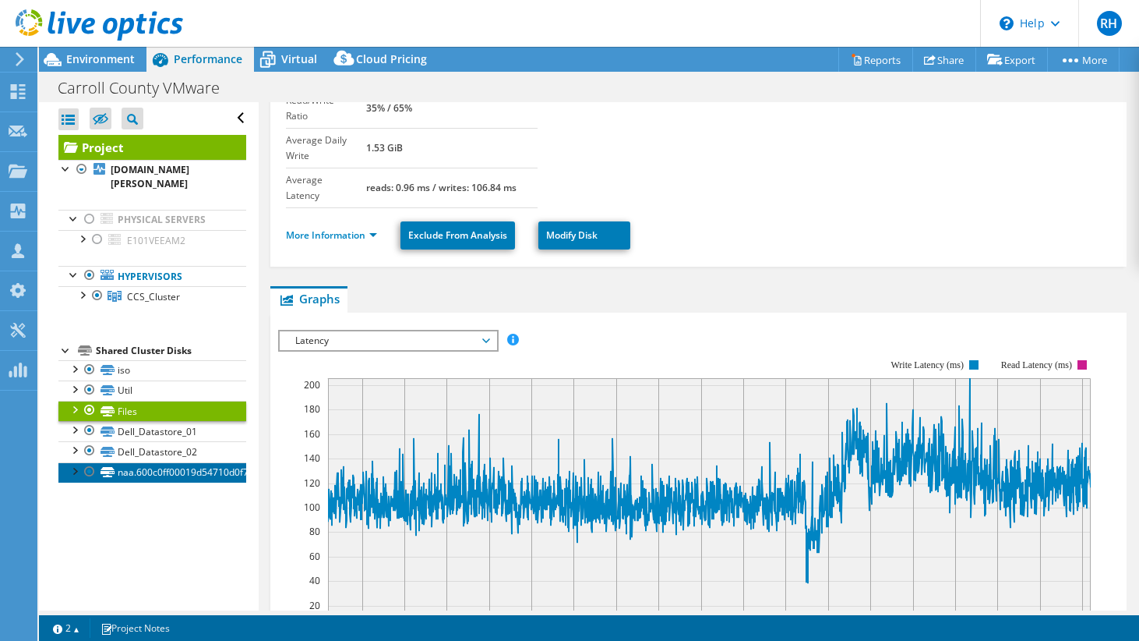
click at [150, 462] on link "naa.600c0ff00019d54710d0f75101000000" at bounding box center [152, 472] width 188 height 20
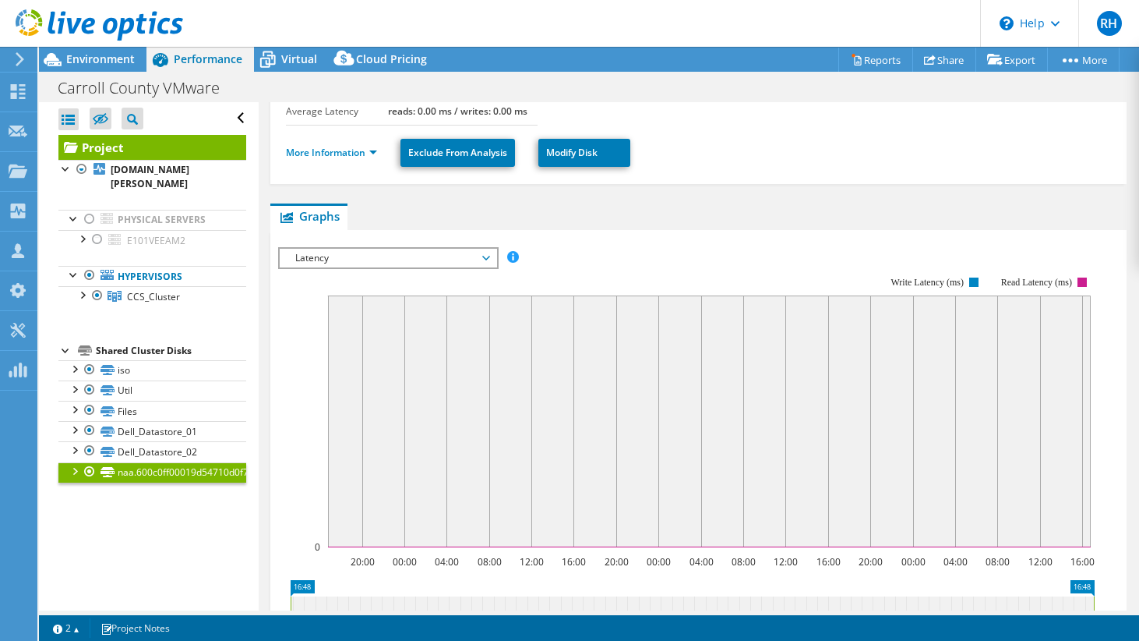
scroll to position [227, 0]
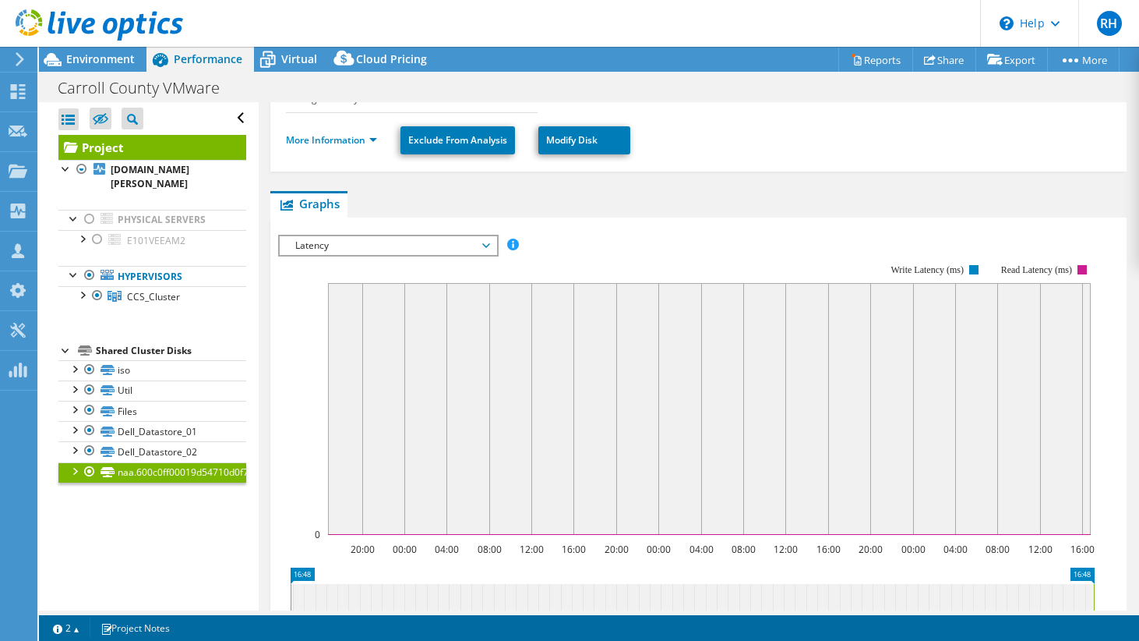
click at [346, 253] on span "Latency" at bounding box center [388, 245] width 200 height 19
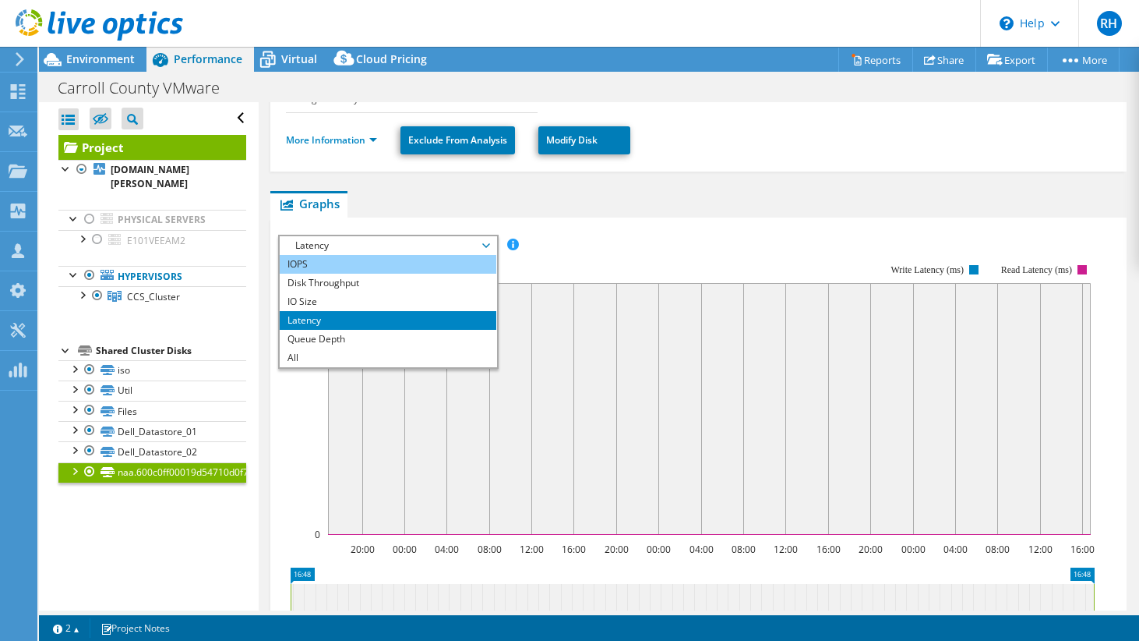
click at [340, 267] on li "IOPS" at bounding box center [388, 264] width 216 height 19
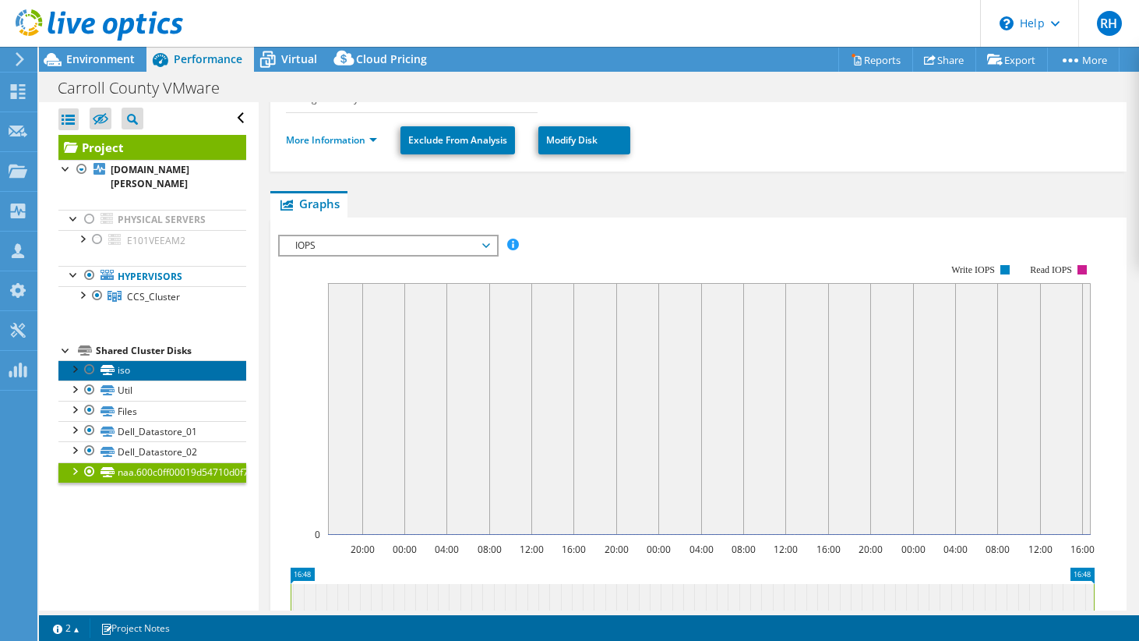
click at [132, 360] on link "iso" at bounding box center [152, 370] width 188 height 20
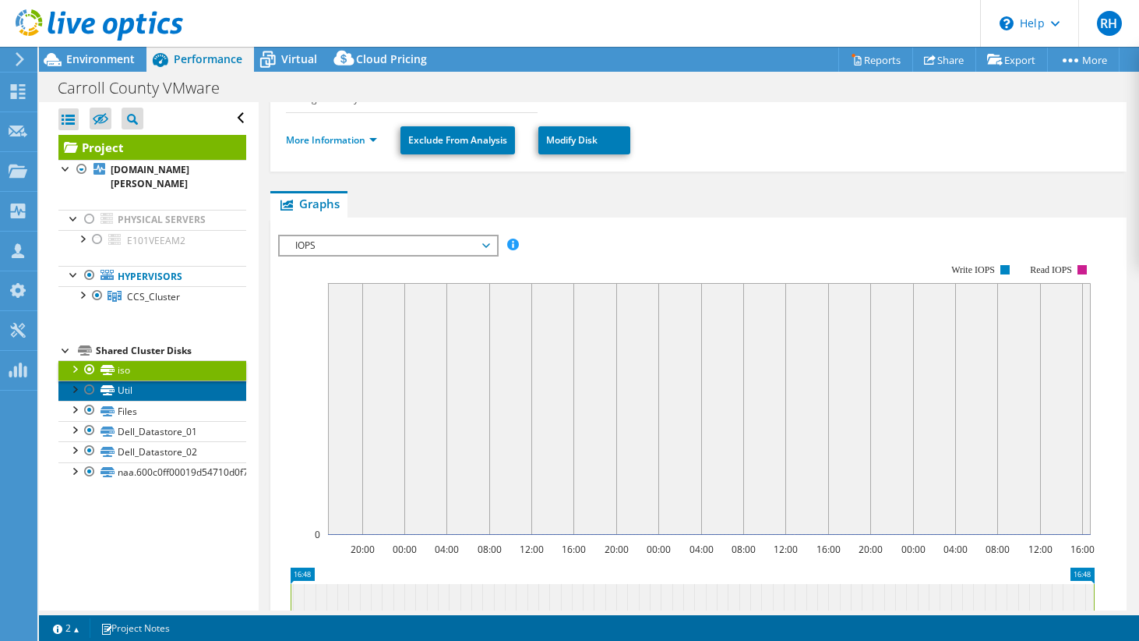
click at [133, 380] on link "Util" at bounding box center [152, 390] width 188 height 20
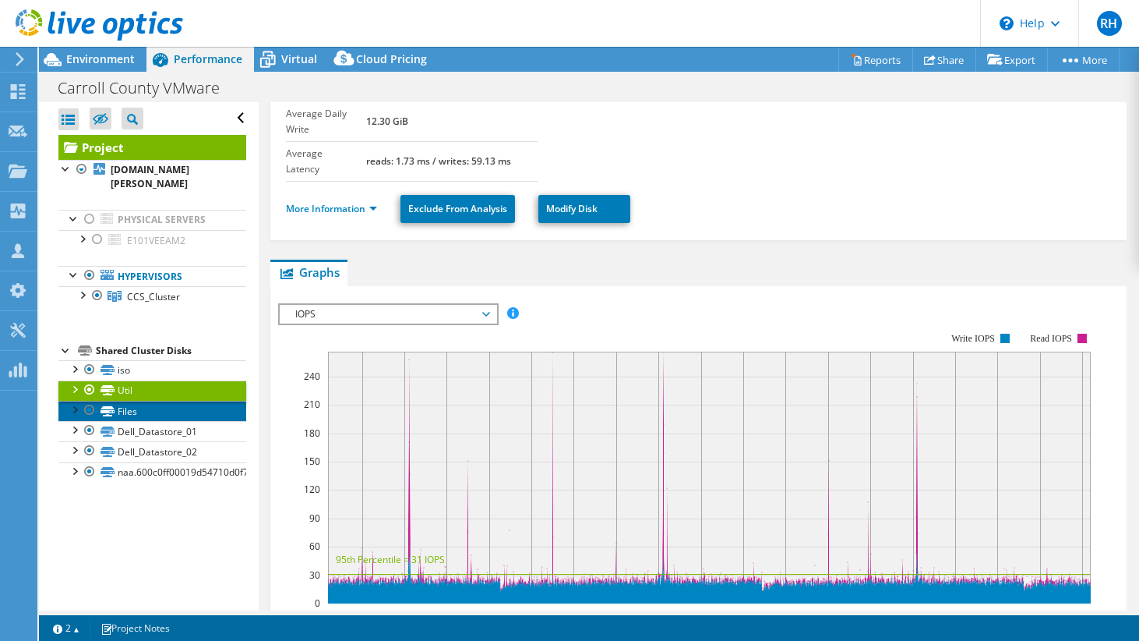
click at [138, 401] on link "Files" at bounding box center [152, 411] width 188 height 20
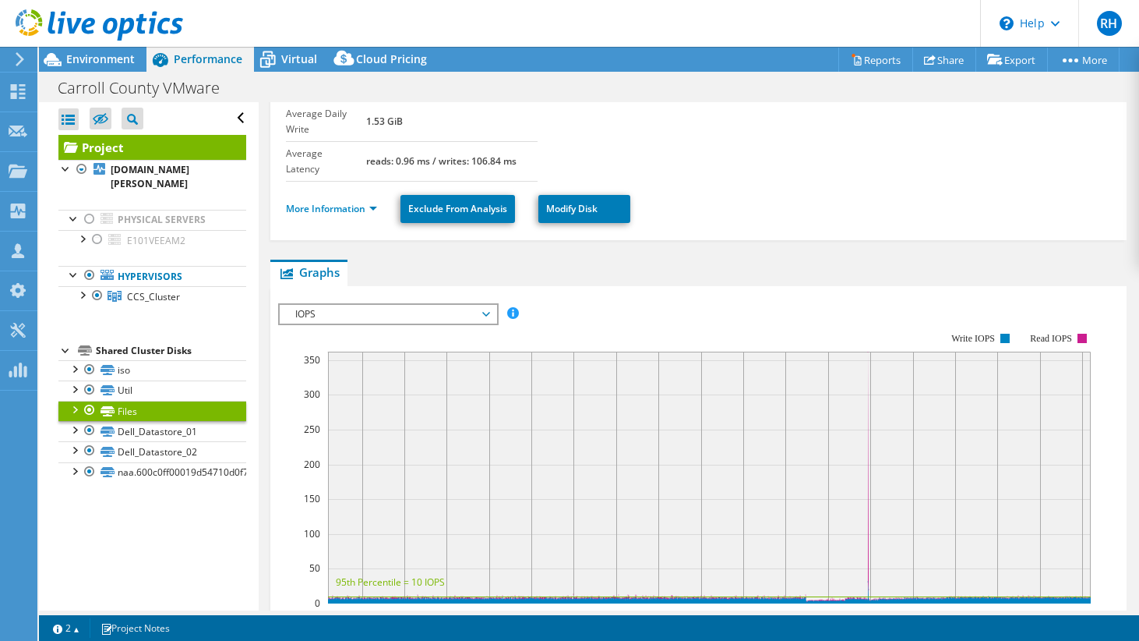
click at [369, 305] on span "IOPS" at bounding box center [388, 314] width 200 height 19
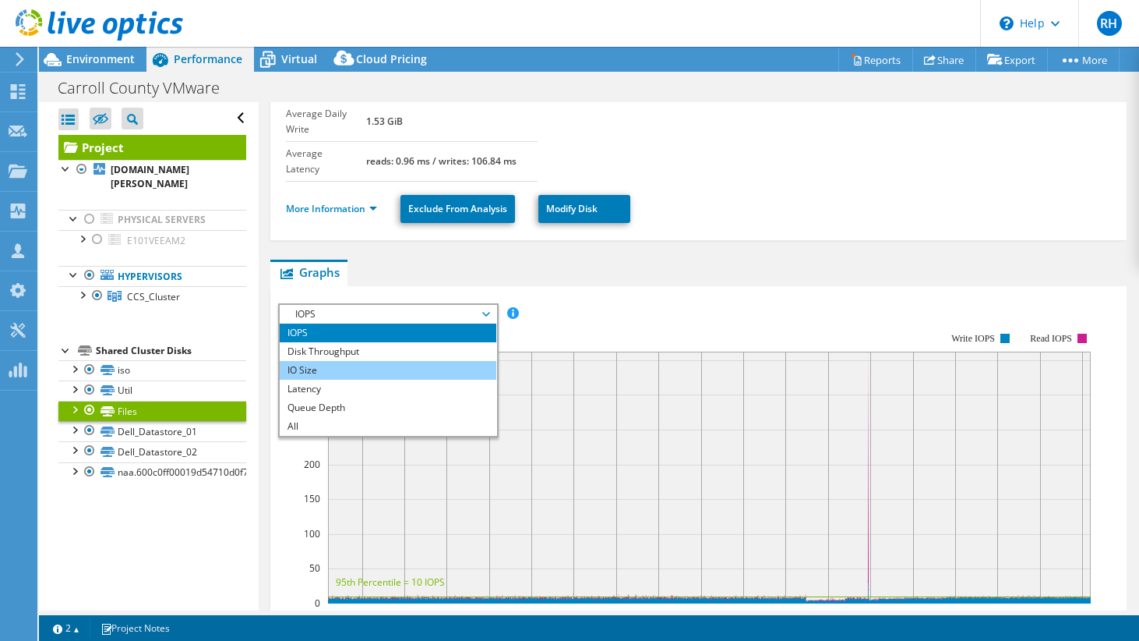
click at [366, 361] on li "IO Size" at bounding box center [388, 370] width 216 height 19
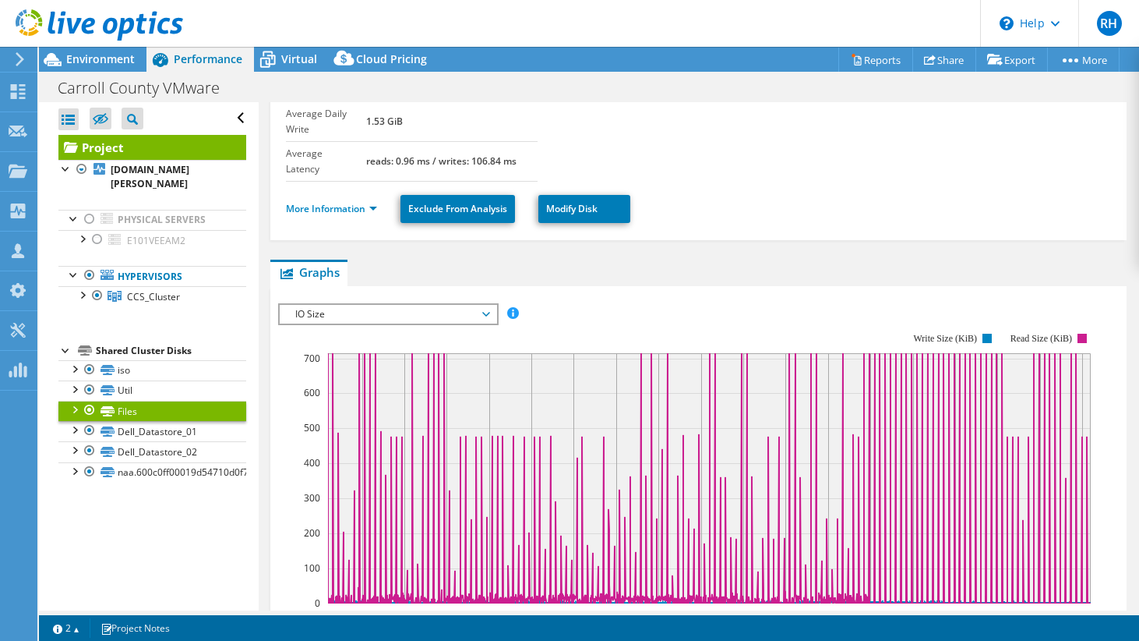
click at [375, 305] on span "IO Size" at bounding box center [388, 314] width 200 height 19
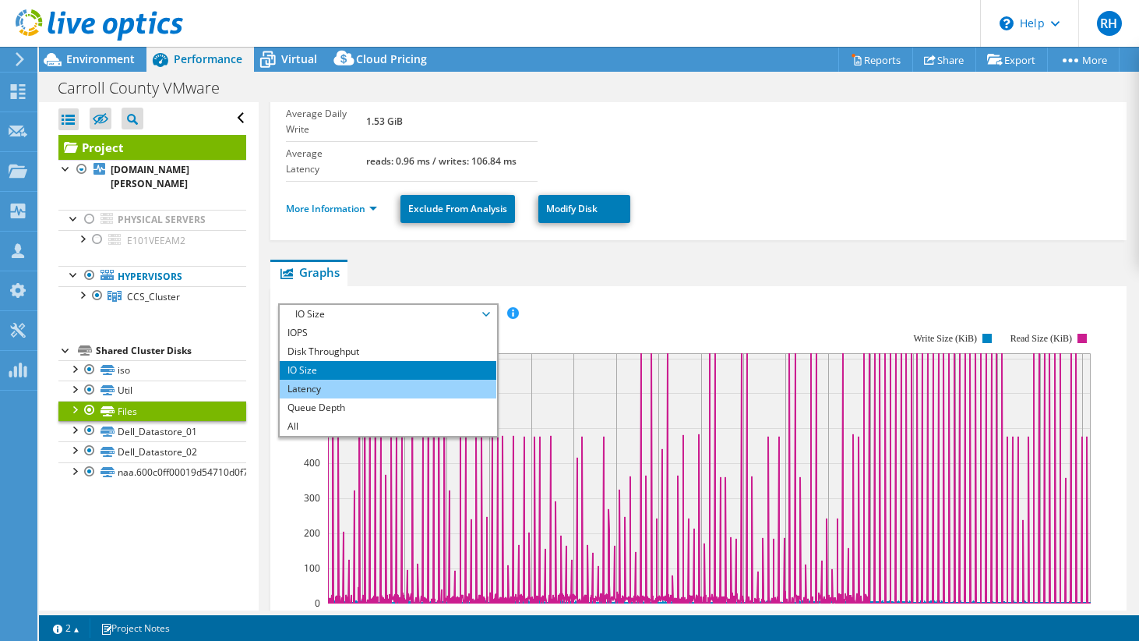
click at [373, 380] on li "Latency" at bounding box center [388, 389] width 216 height 19
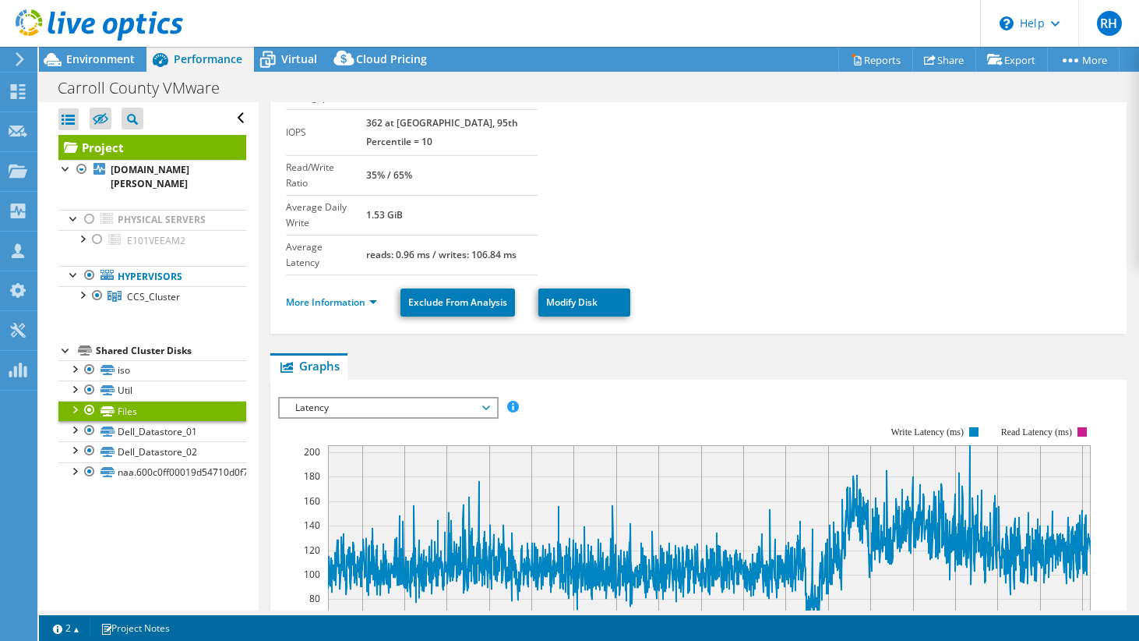
scroll to position [190, 0]
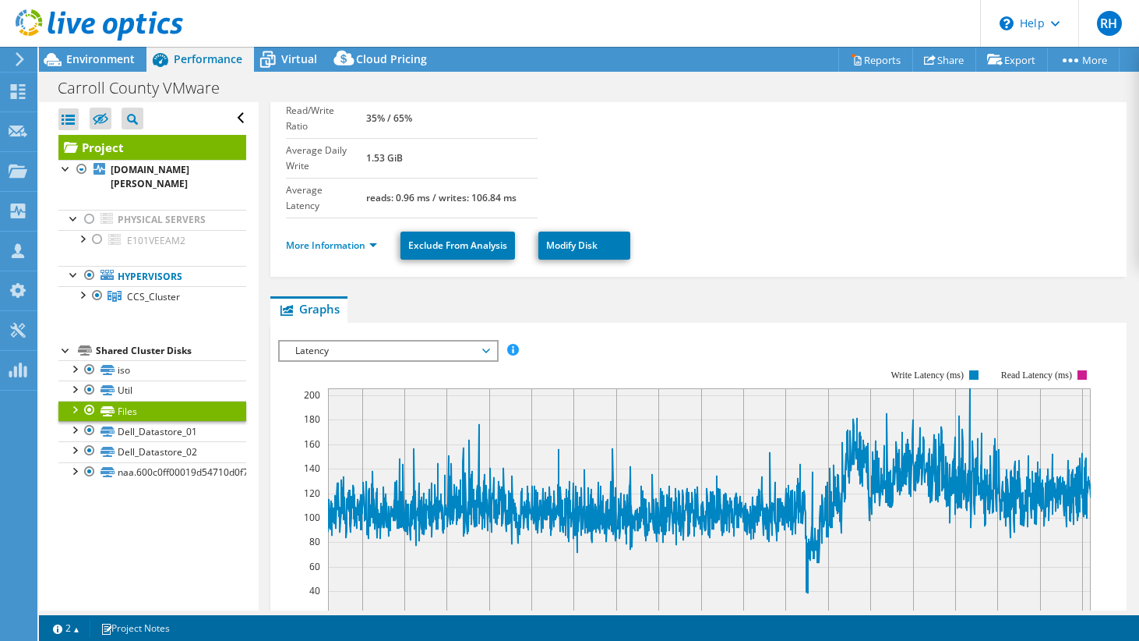
click at [410, 341] on span "Latency" at bounding box center [388, 350] width 200 height 19
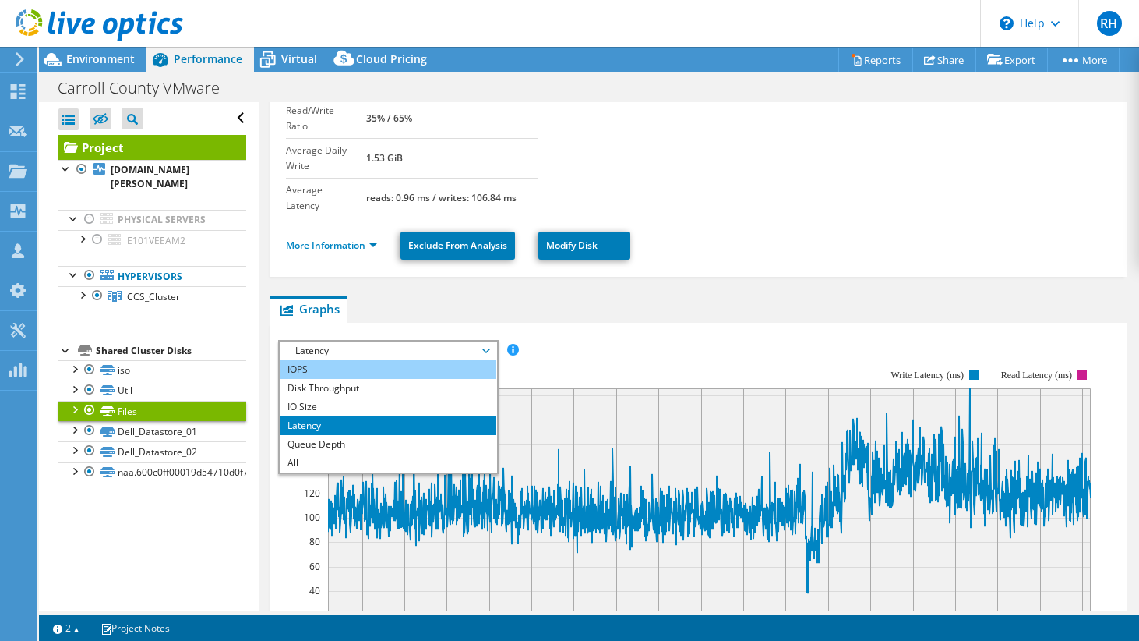
click at [408, 360] on li "IOPS" at bounding box center [388, 369] width 216 height 19
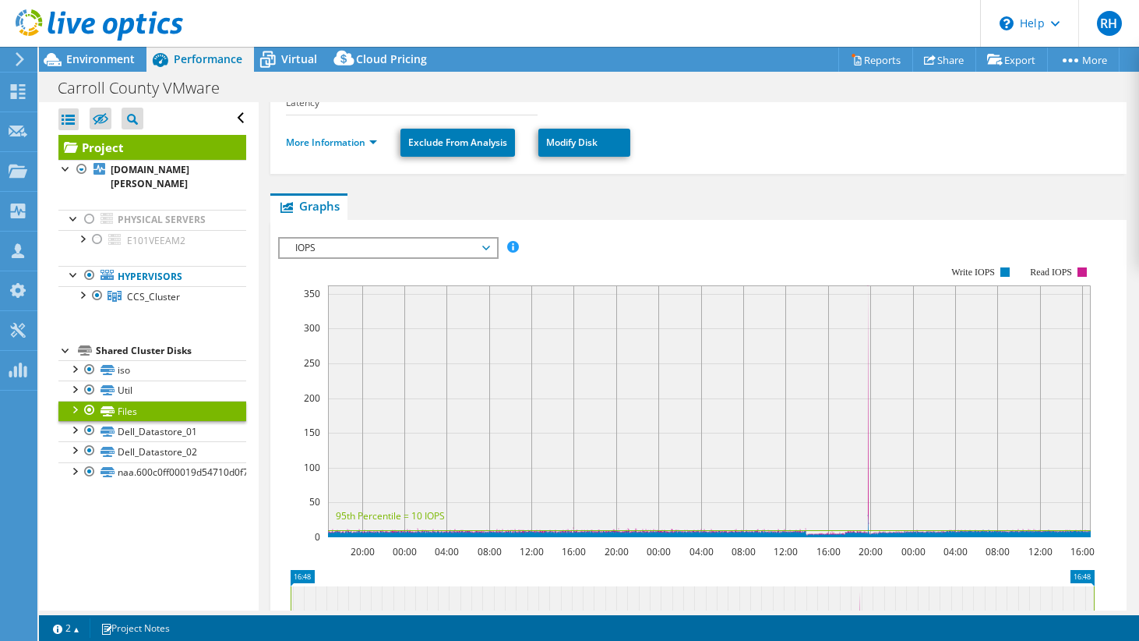
scroll to position [297, 0]
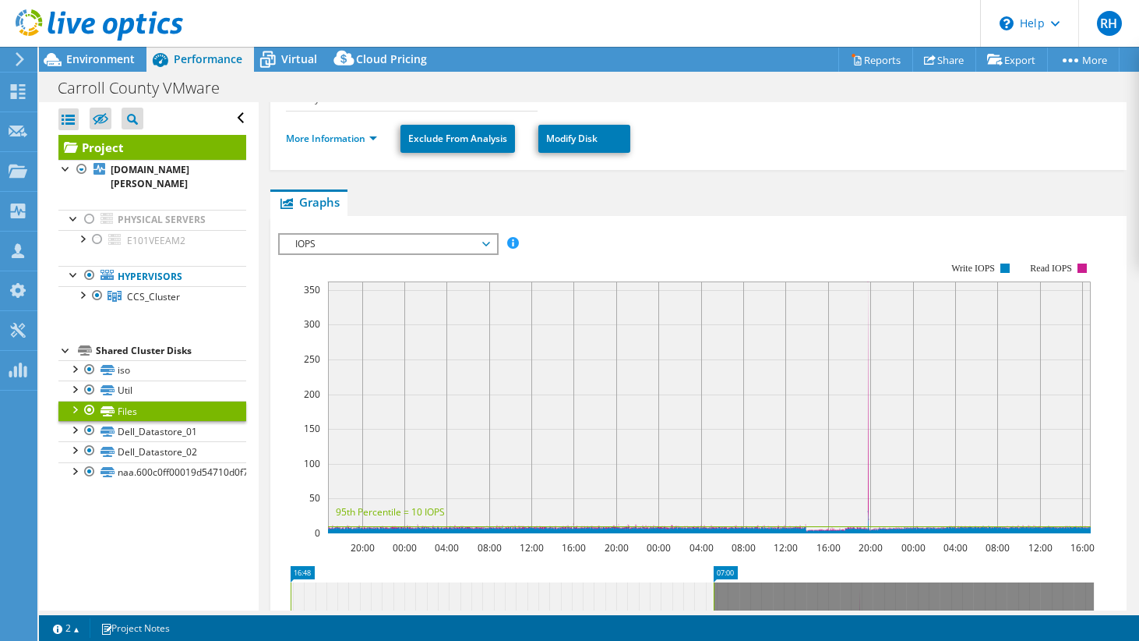
drag, startPoint x: 1097, startPoint y: 531, endPoint x: 716, endPoint y: 557, distance: 381.2
click at [716, 582] on rect at bounding box center [714, 610] width 6 height 56
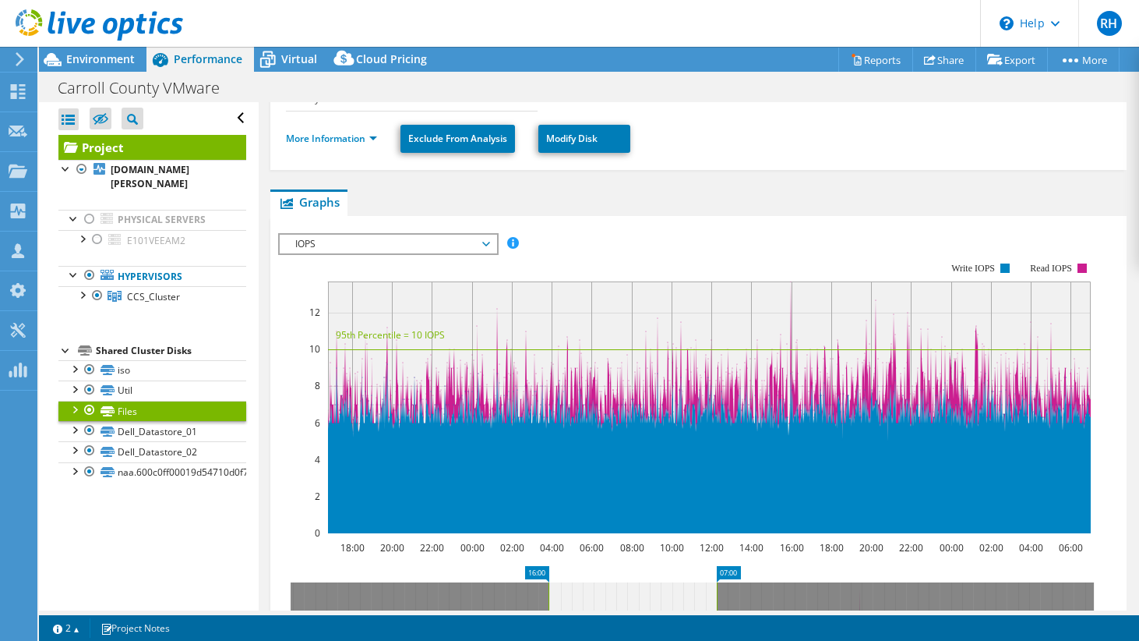
drag, startPoint x: 288, startPoint y: 558, endPoint x: 546, endPoint y: 560, distance: 258.0
click at [546, 582] on rect at bounding box center [549, 610] width 6 height 56
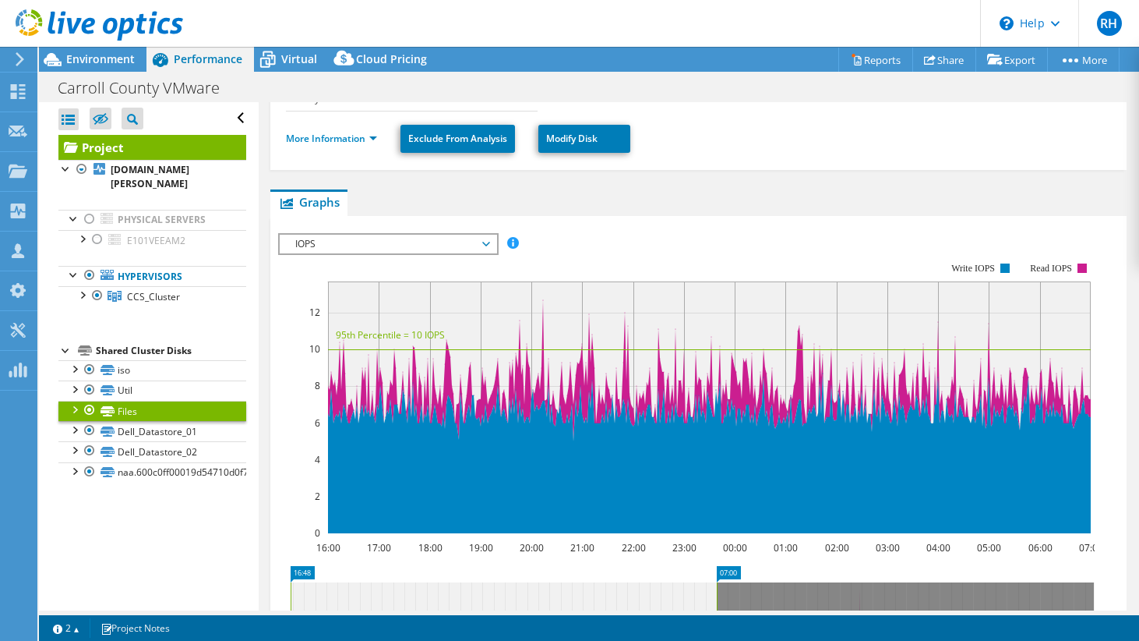
drag, startPoint x: 546, startPoint y: 560, endPoint x: 214, endPoint y: 577, distance: 333.2
click at [226, 575] on div "Open All Close All Hide Excluded Nodes Project Tree Filter" at bounding box center [589, 356] width 1100 height 508
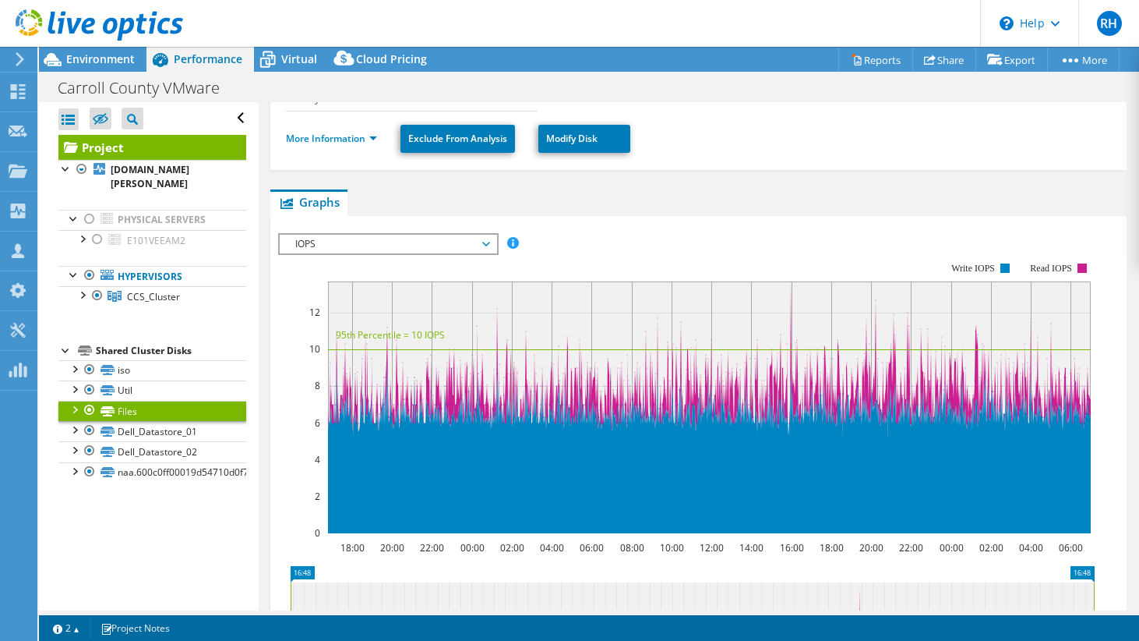
drag, startPoint x: 715, startPoint y: 545, endPoint x: 1107, endPoint y: 507, distance: 393.9
click at [1107, 507] on section "IOPS Disk Throughput IO Size Latency Queue Depth CPU Percentage Memory Page Fau…" at bounding box center [698, 562] width 856 height 692
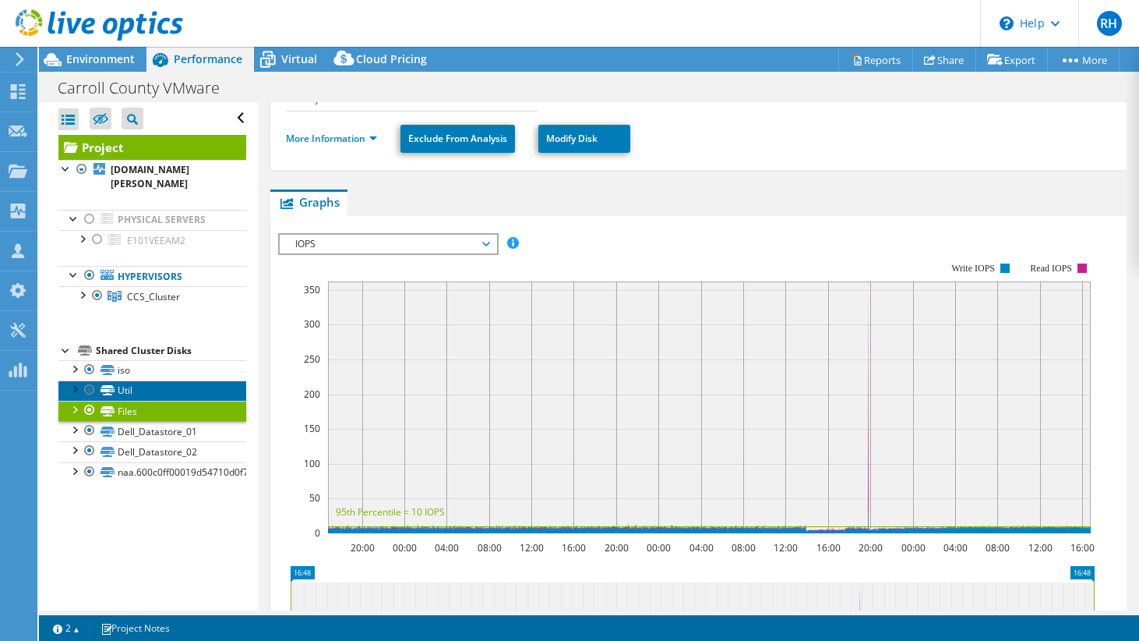
click at [162, 380] on link "Util" at bounding box center [152, 390] width 188 height 20
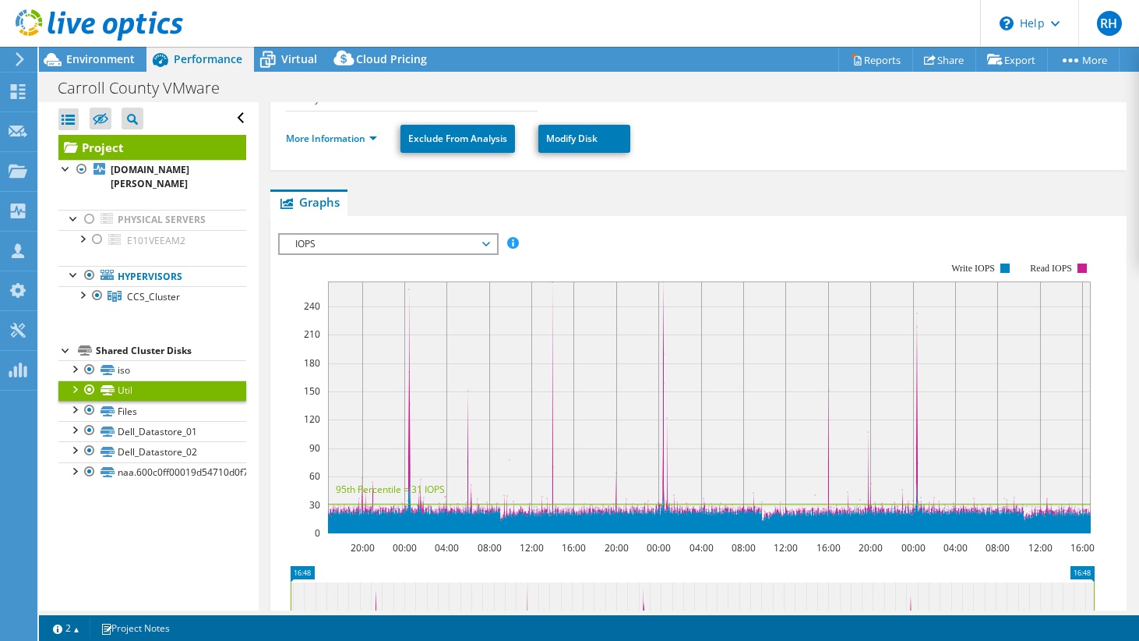
click at [440, 235] on span "IOPS" at bounding box center [388, 244] width 200 height 19
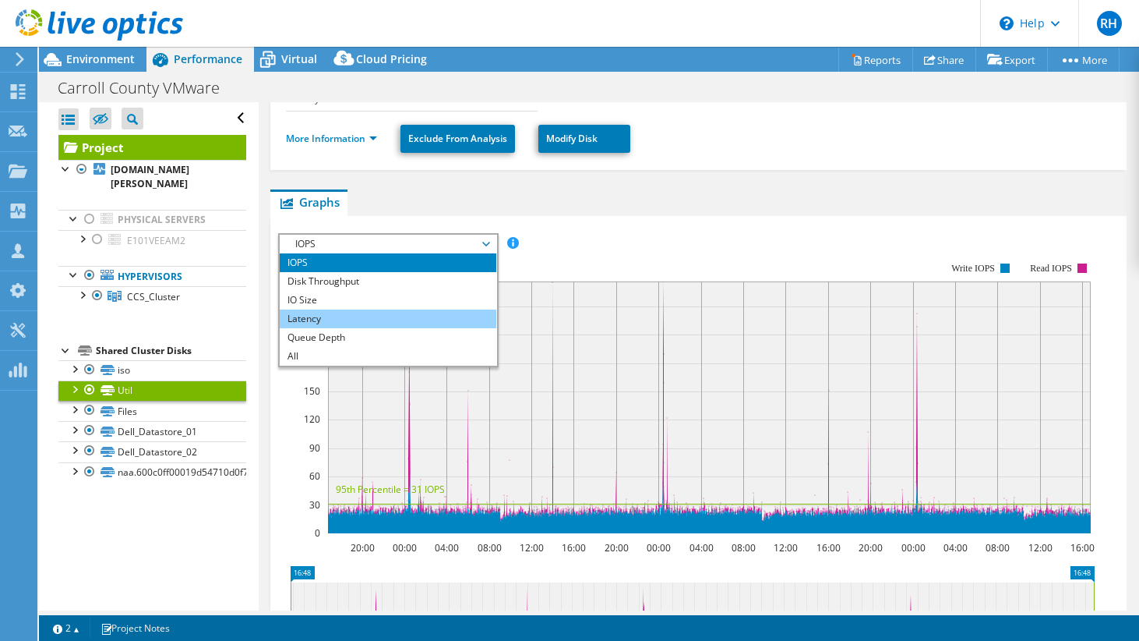
click at [415, 309] on li "Latency" at bounding box center [388, 318] width 216 height 19
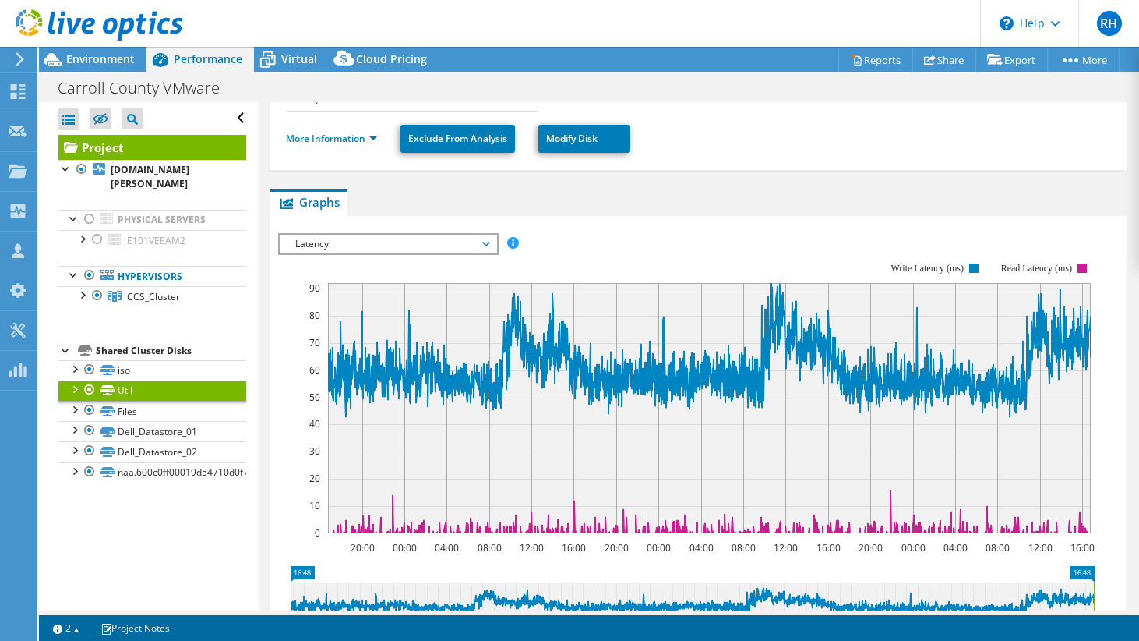
click at [83, 517] on div "Open All Close All Hide Excluded Nodes Project Tree Filter" at bounding box center [148, 356] width 219 height 508
click at [91, 360] on div at bounding box center [90, 369] width 16 height 19
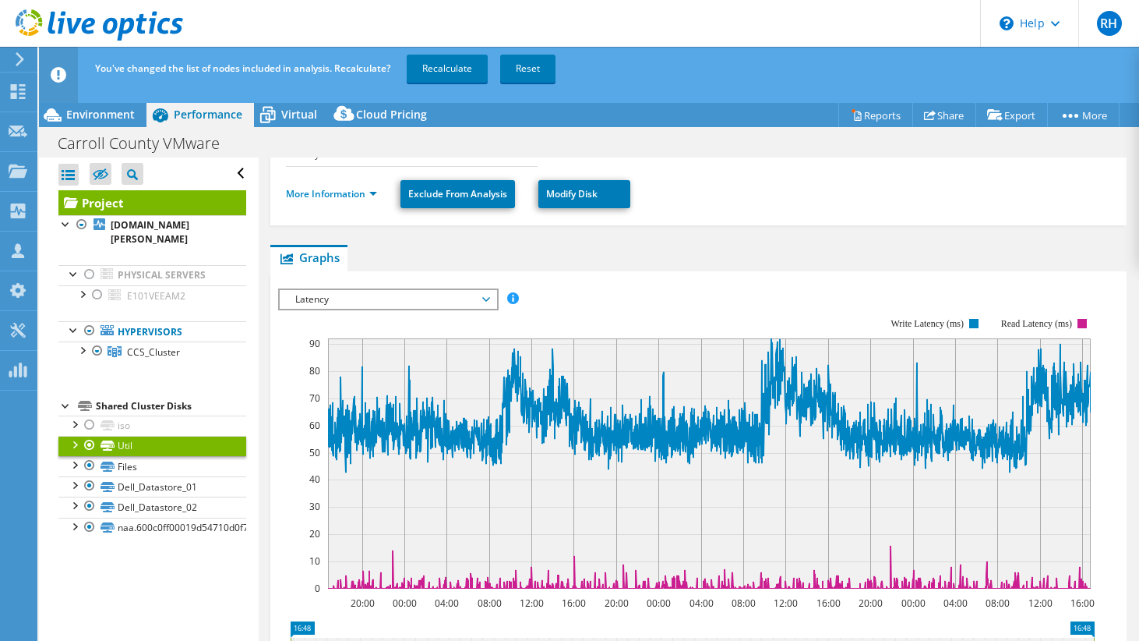
click at [91, 436] on div at bounding box center [90, 445] width 16 height 19
click at [91, 456] on div at bounding box center [90, 465] width 16 height 19
click at [92, 517] on div at bounding box center [90, 526] width 16 height 19
click at [473, 62] on link "Recalculate" at bounding box center [447, 69] width 81 height 28
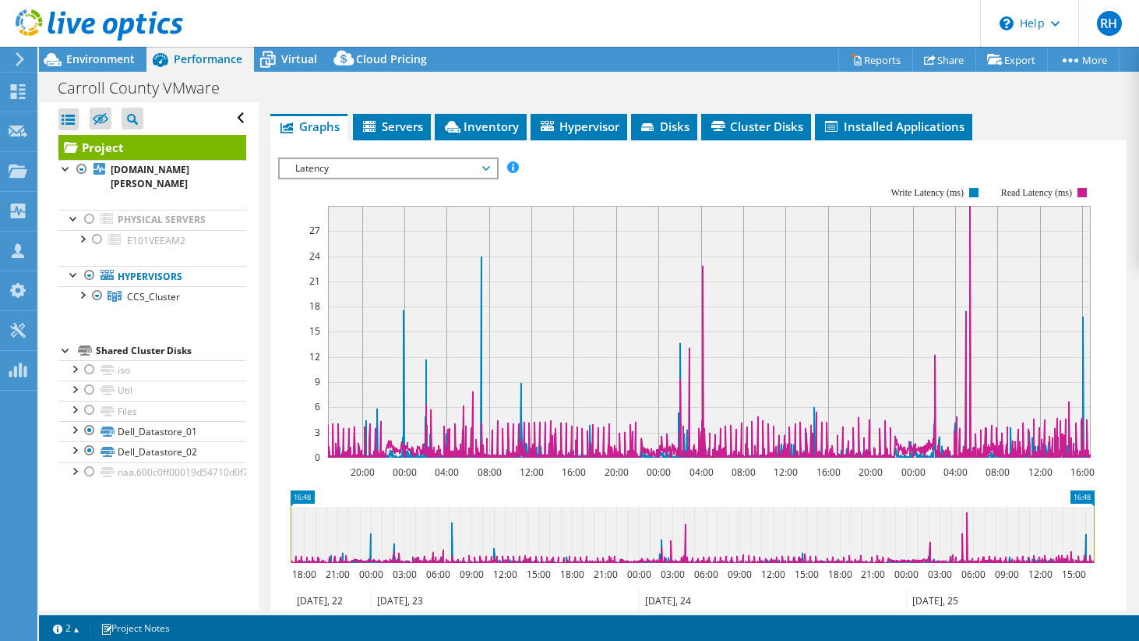
scroll to position [309, 0]
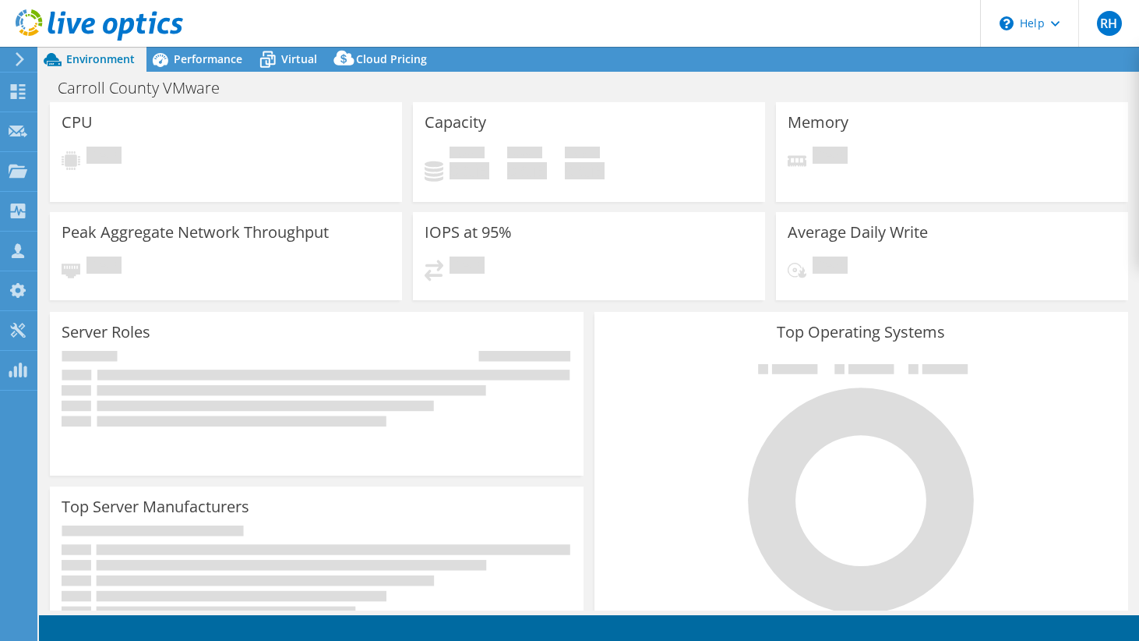
select select "USD"
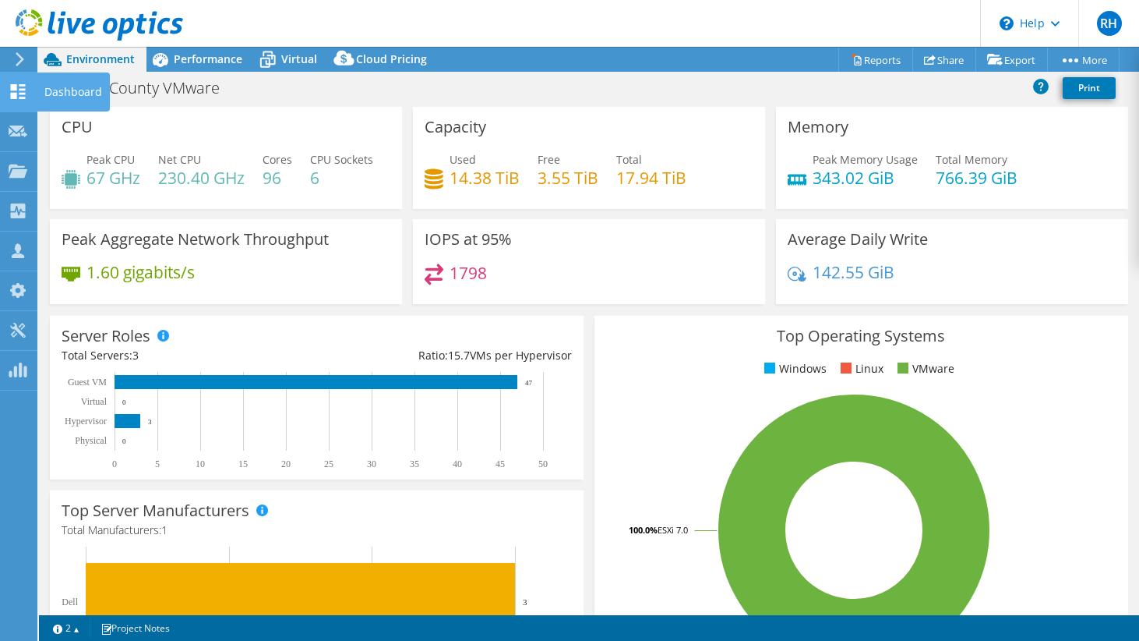
click at [18, 94] on icon at bounding box center [18, 91] width 19 height 15
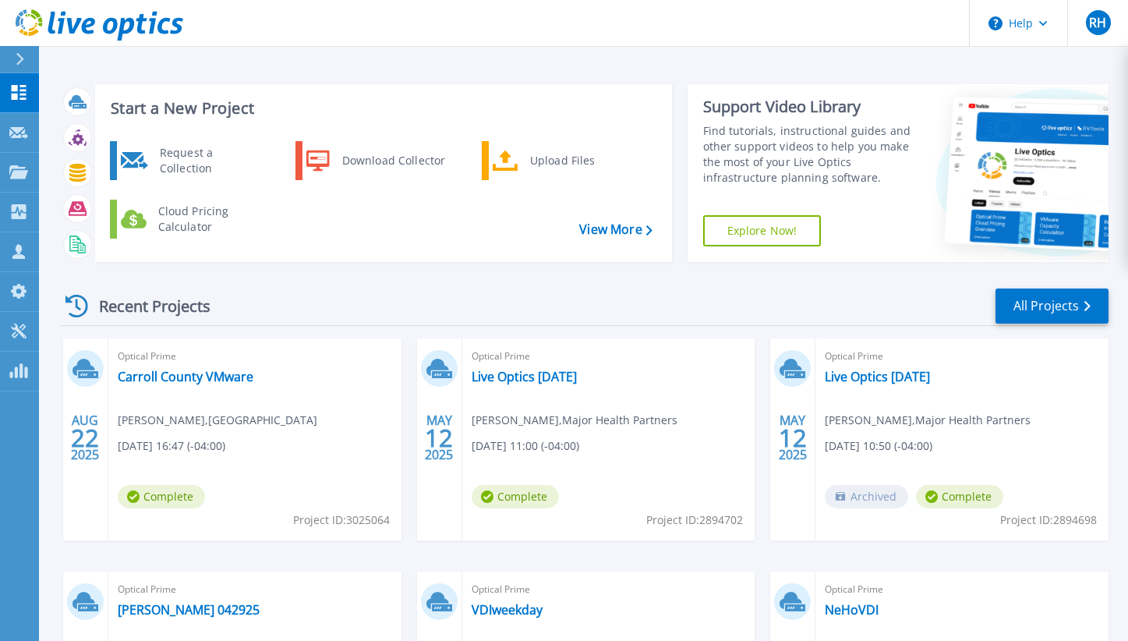
click at [584, 271] on div "Start a New Project Request a Collection Download Collector Upload Files Cloud …" at bounding box center [584, 173] width 1048 height 203
